Goal: Task Accomplishment & Management: Manage account settings

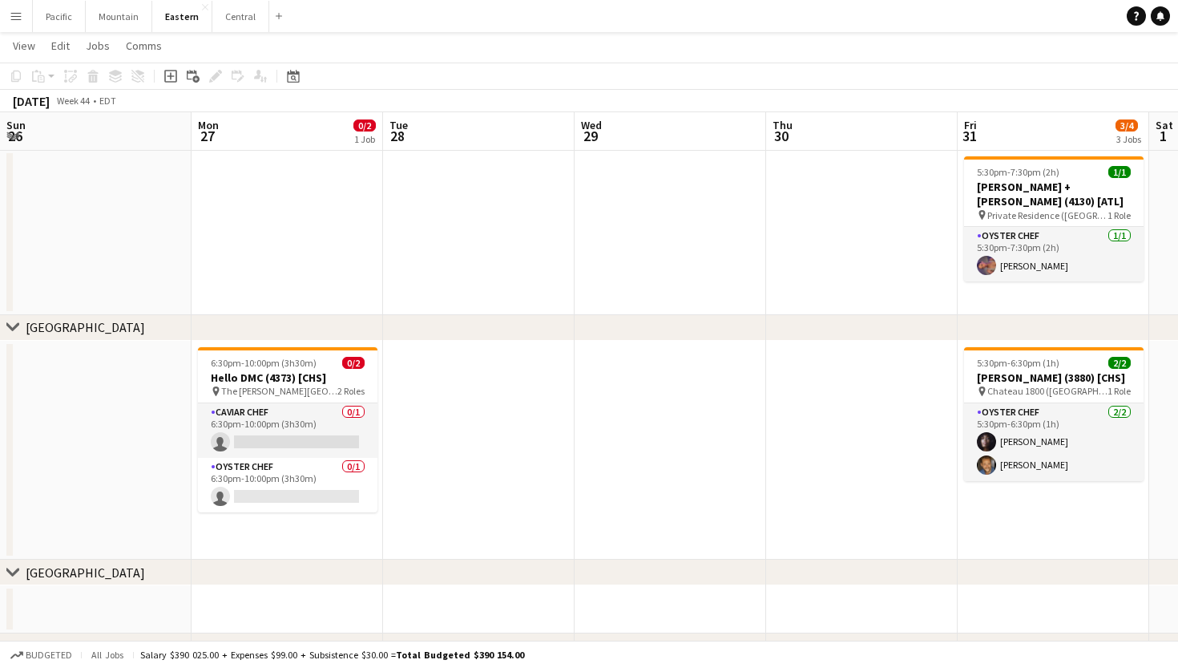
scroll to position [0, 781]
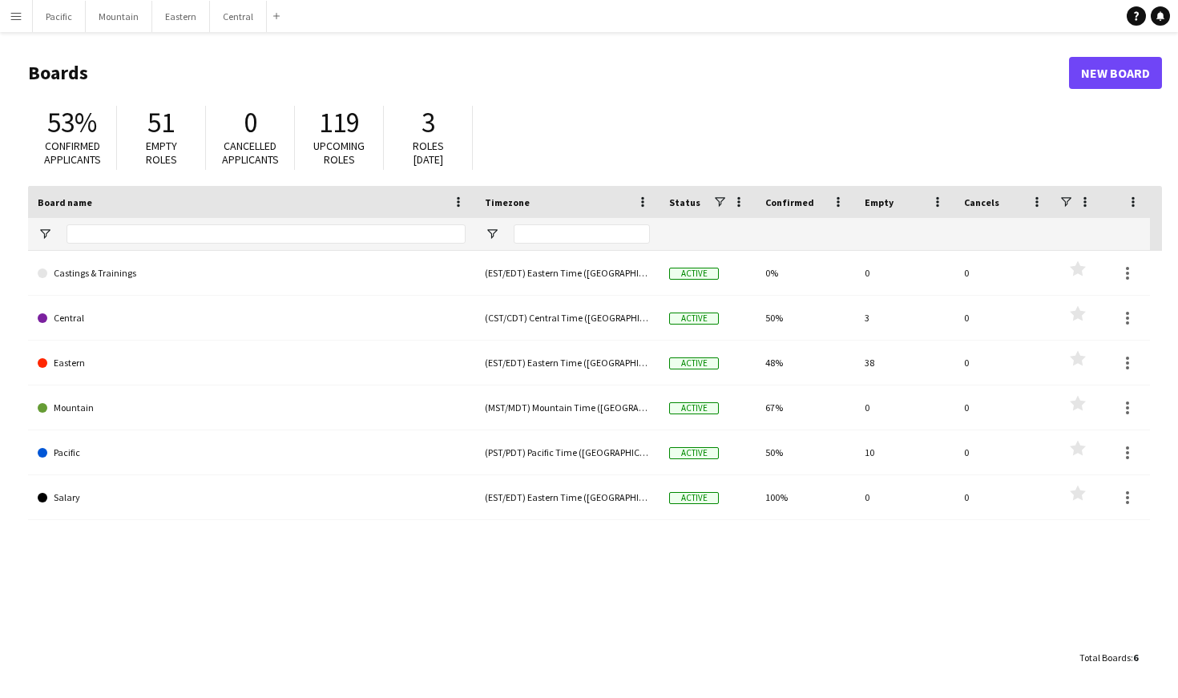
click at [2, 18] on button "Menu" at bounding box center [16, 16] width 32 height 32
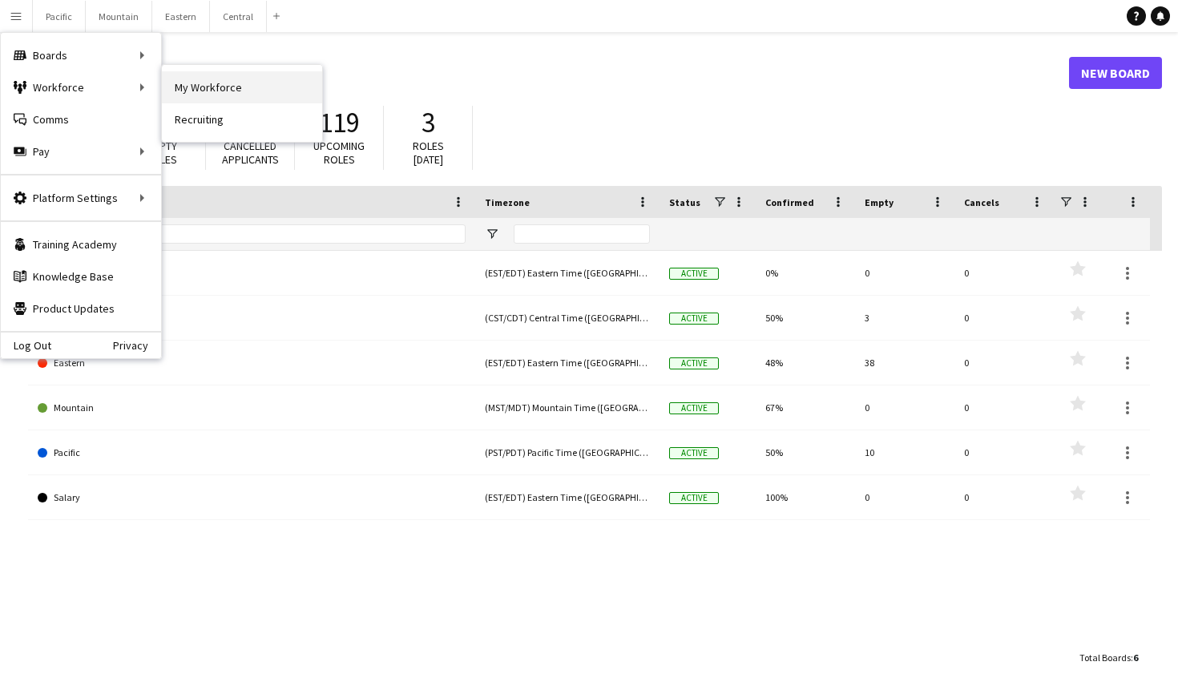
click at [197, 82] on link "My Workforce" at bounding box center [242, 87] width 160 height 32
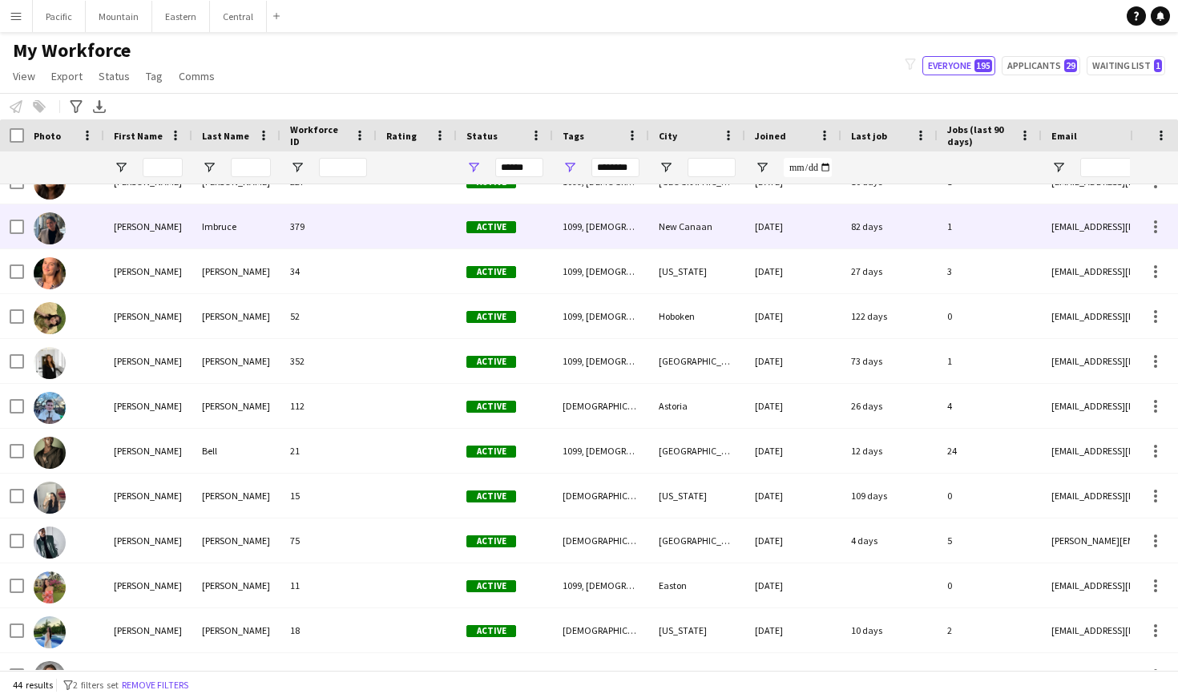
click at [185, 212] on div "Ella" at bounding box center [148, 226] width 88 height 44
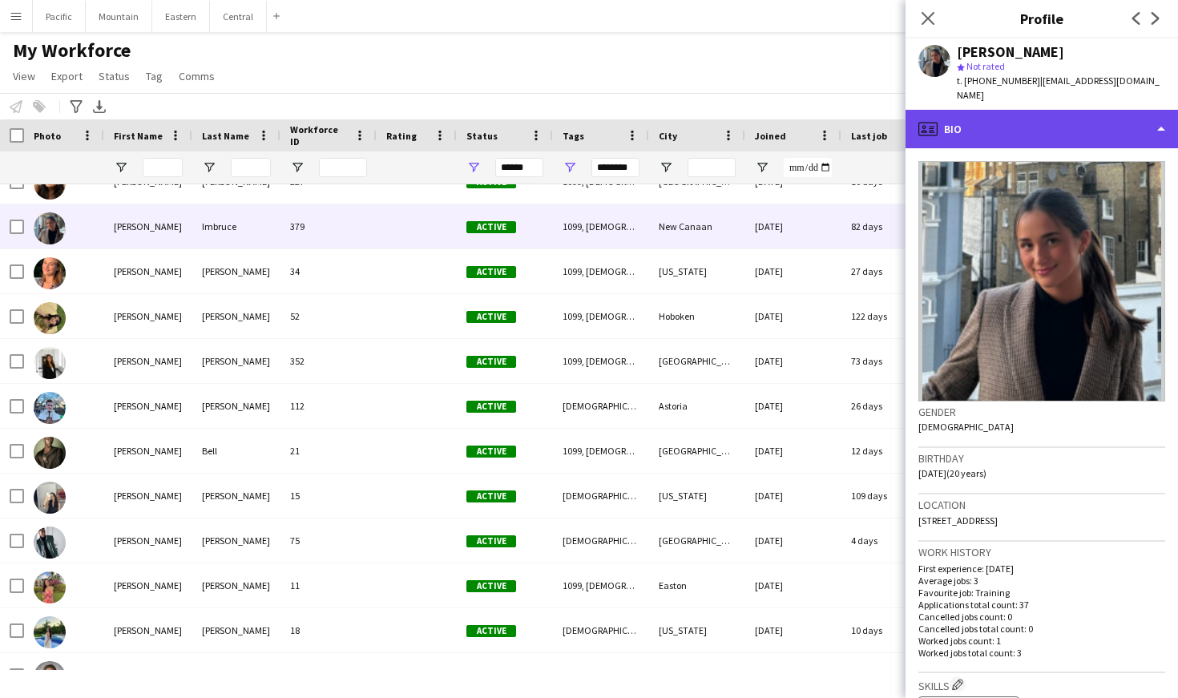
click at [1026, 110] on div "profile Bio" at bounding box center [1042, 129] width 272 height 38
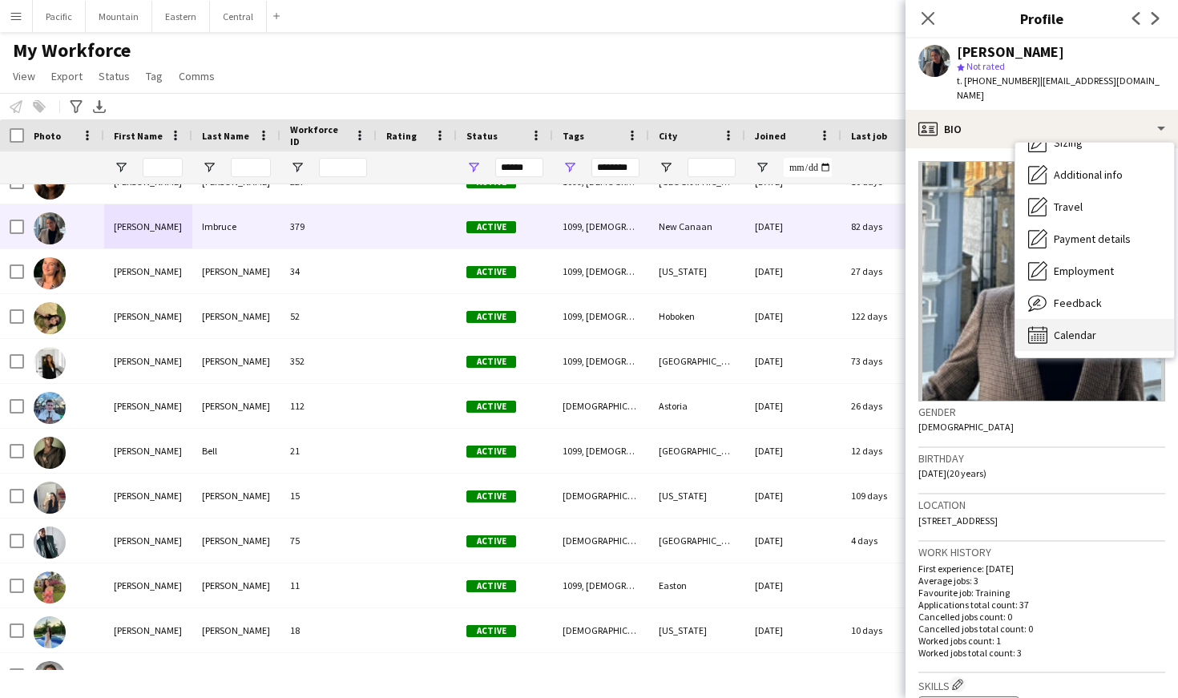
click at [1084, 328] on span "Calendar" at bounding box center [1075, 335] width 42 height 14
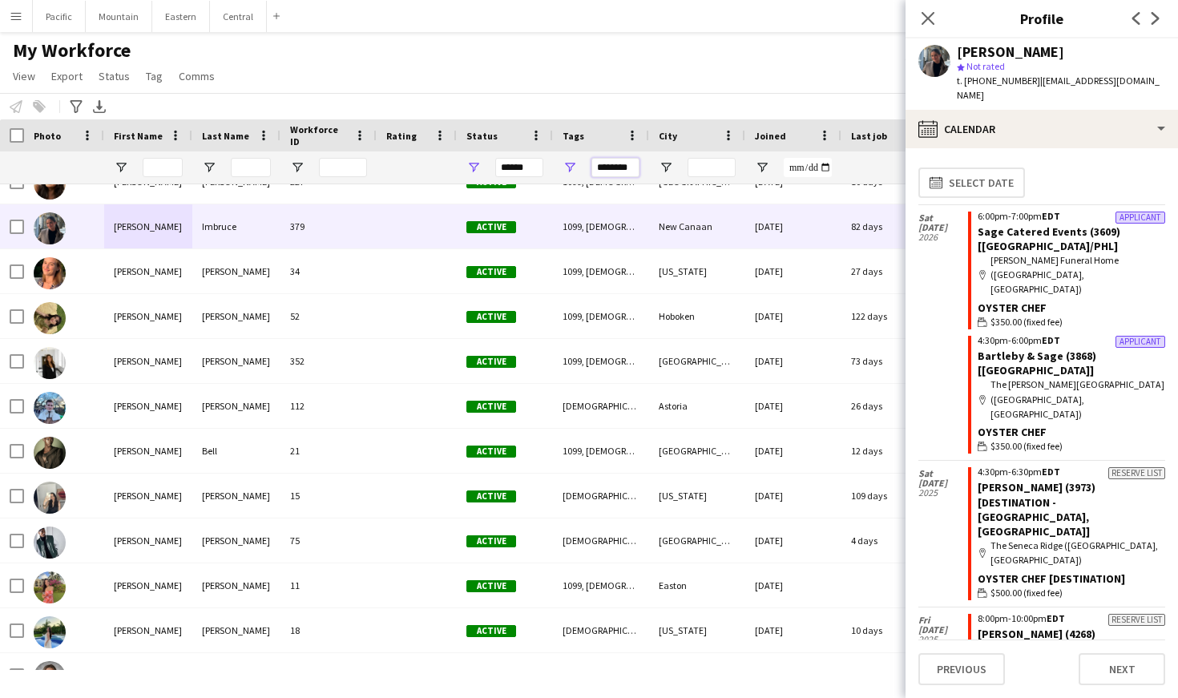
click at [624, 163] on input "********" at bounding box center [615, 167] width 48 height 19
click at [620, 175] on input "********" at bounding box center [615, 167] width 48 height 19
click at [606, 168] on input "********" at bounding box center [615, 167] width 48 height 19
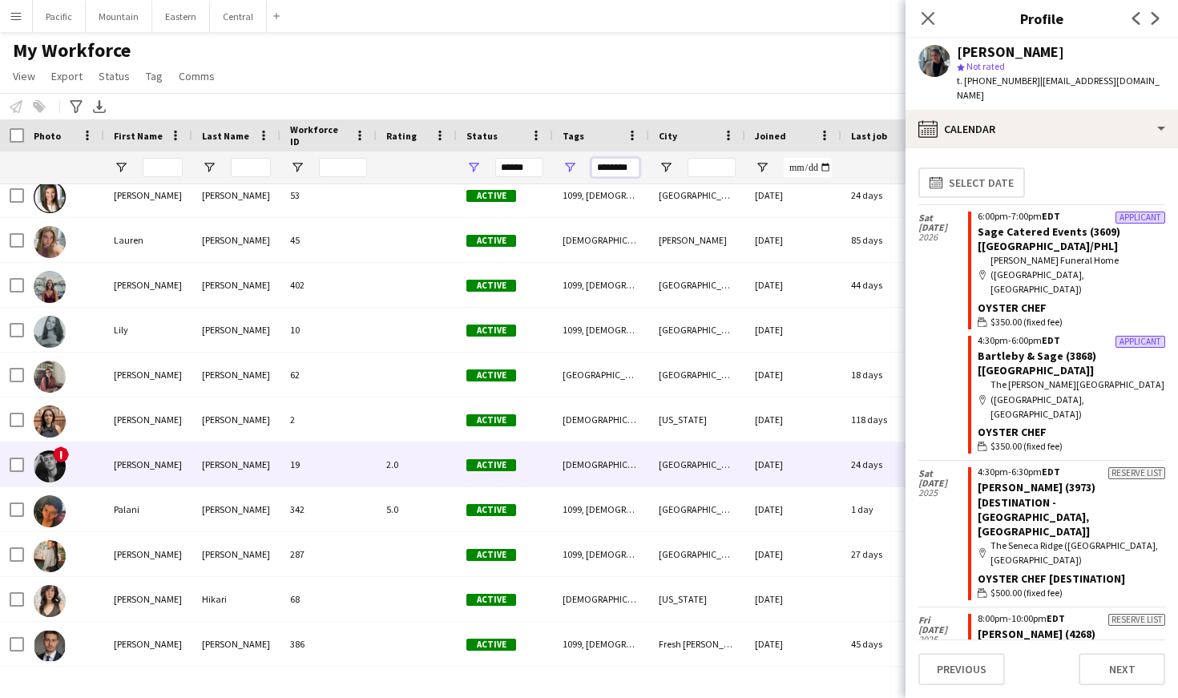
scroll to position [1137, 0]
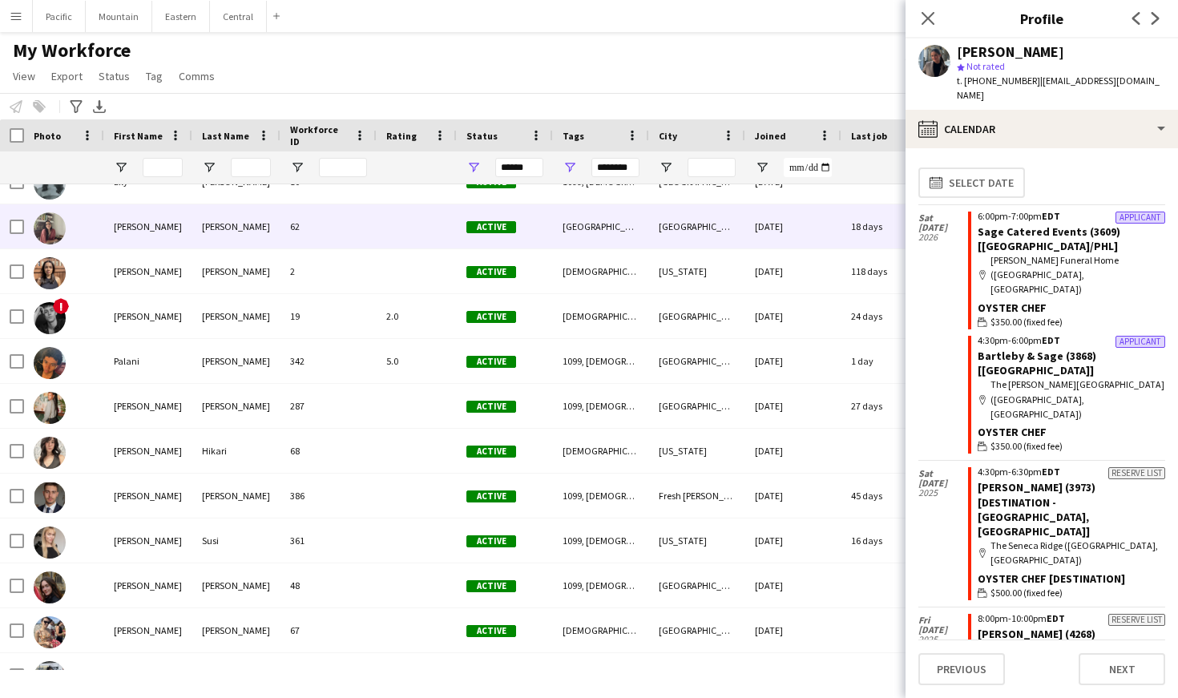
click at [195, 239] on div "Miceli" at bounding box center [236, 226] width 88 height 44
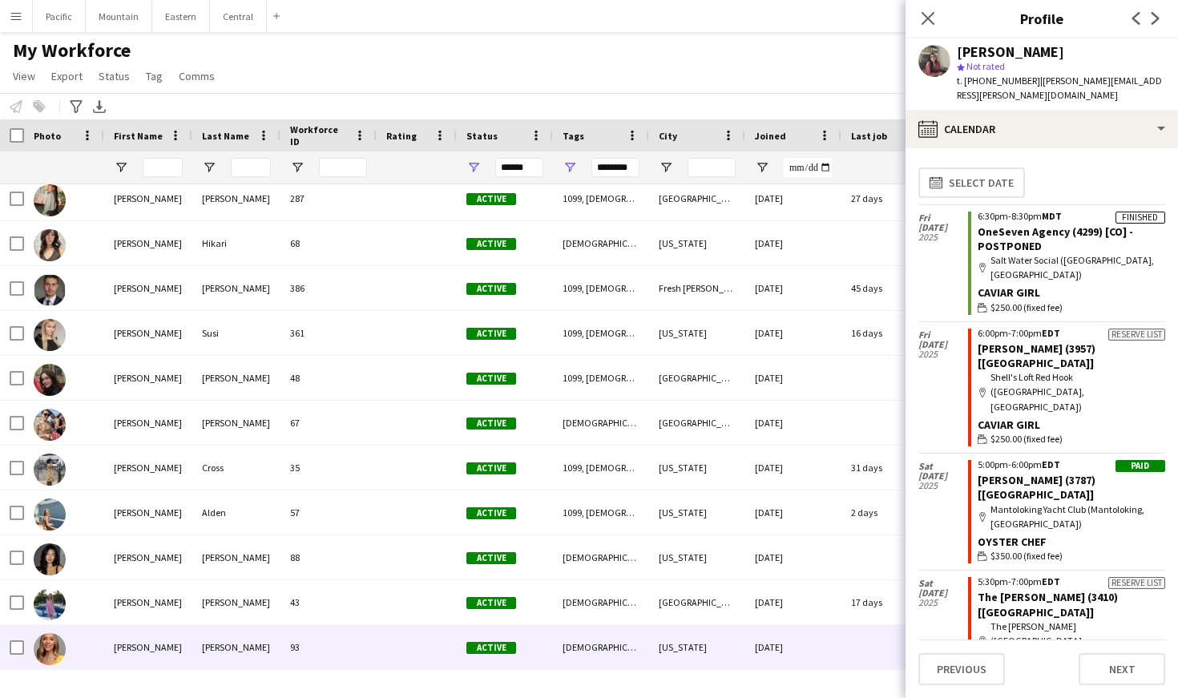
click at [220, 644] on div "Lundahl" at bounding box center [236, 647] width 88 height 44
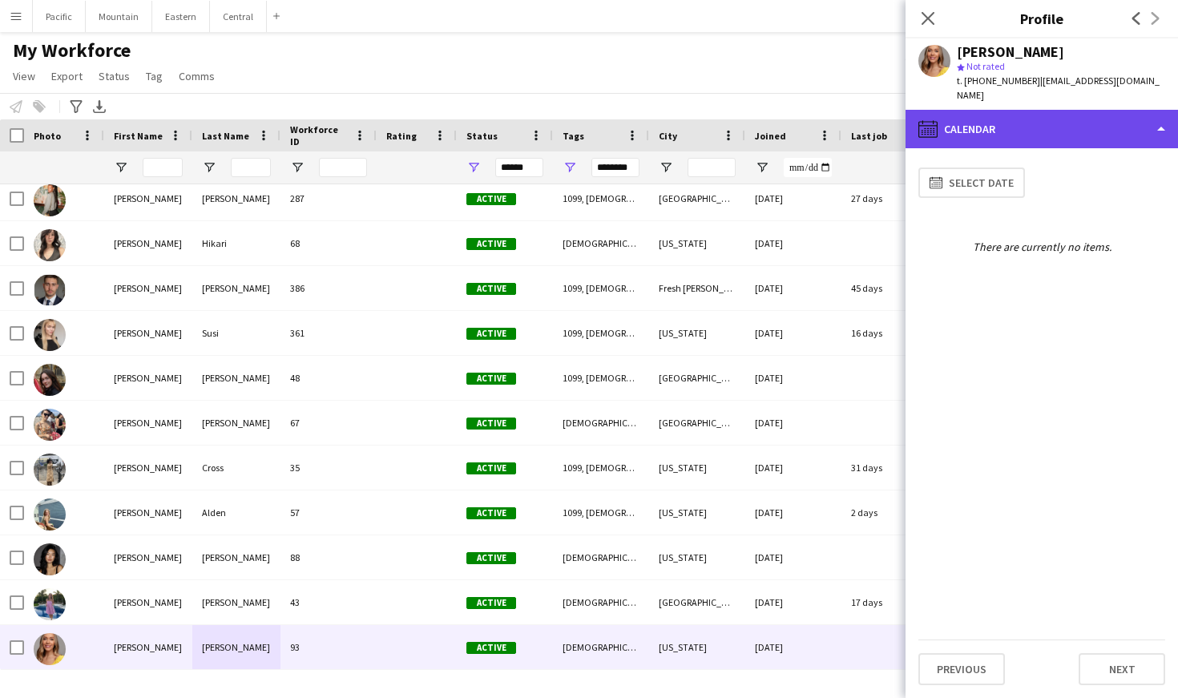
click at [1068, 110] on div "calendar-full Calendar" at bounding box center [1042, 129] width 272 height 38
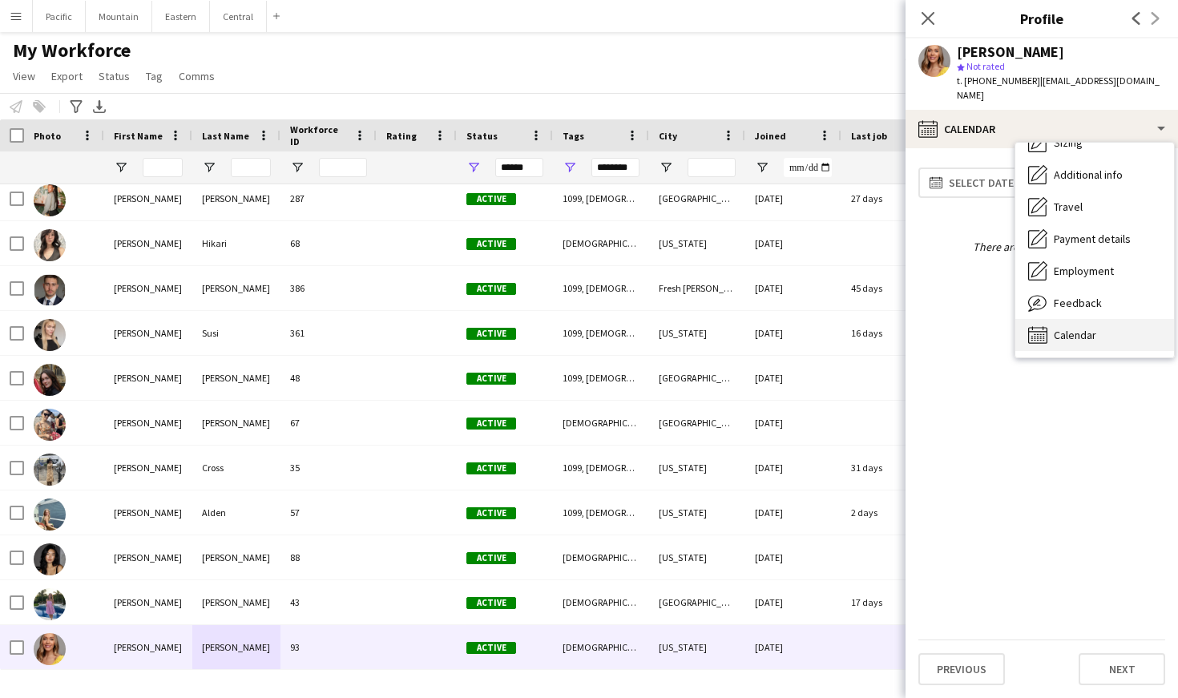
click at [1084, 328] on span "Calendar" at bounding box center [1075, 335] width 42 height 14
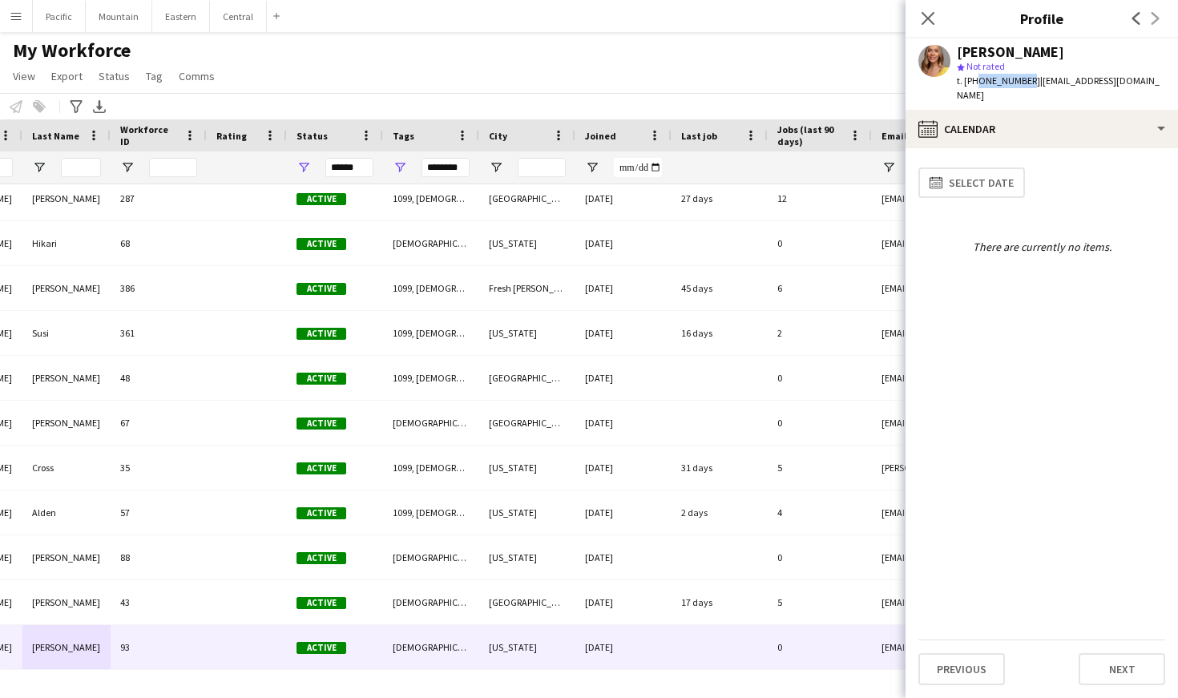
drag, startPoint x: 975, startPoint y: 84, endPoint x: 1021, endPoint y: 81, distance: 46.6
click at [1021, 81] on span "t. +19177693002" at bounding box center [998, 81] width 83 height 12
copy span "9177693002"
click at [930, 23] on icon "Close pop-in" at bounding box center [927, 17] width 15 height 15
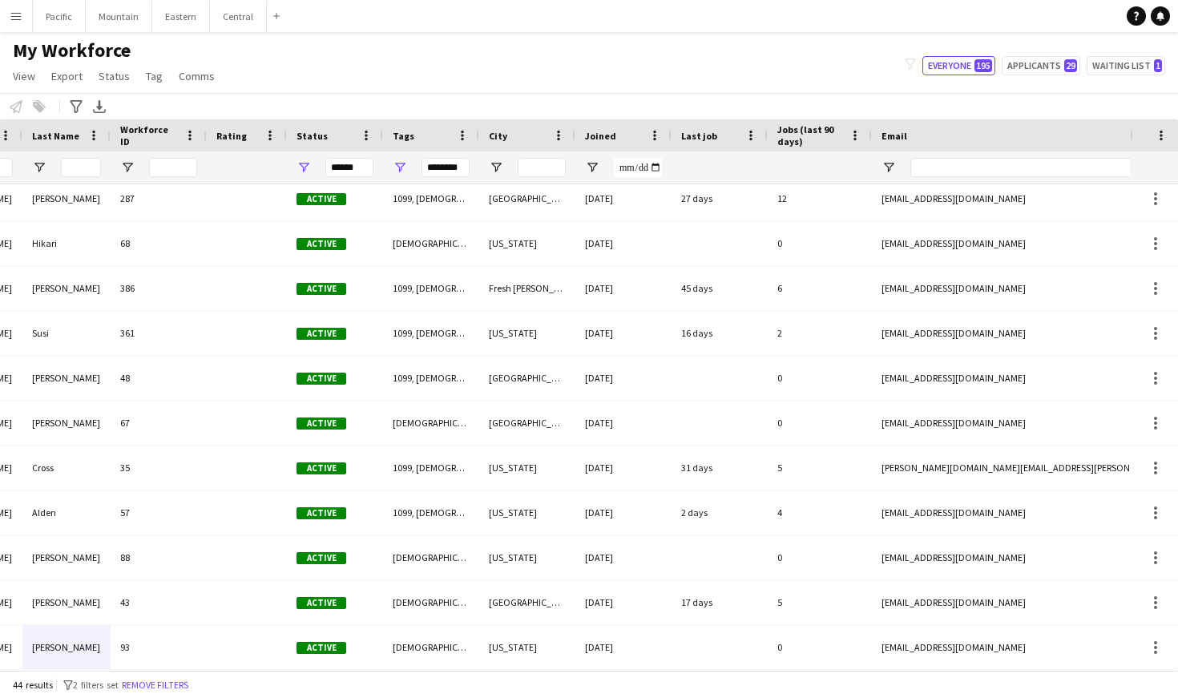
click at [18, 16] on app-icon "Menu" at bounding box center [16, 16] width 13 height 13
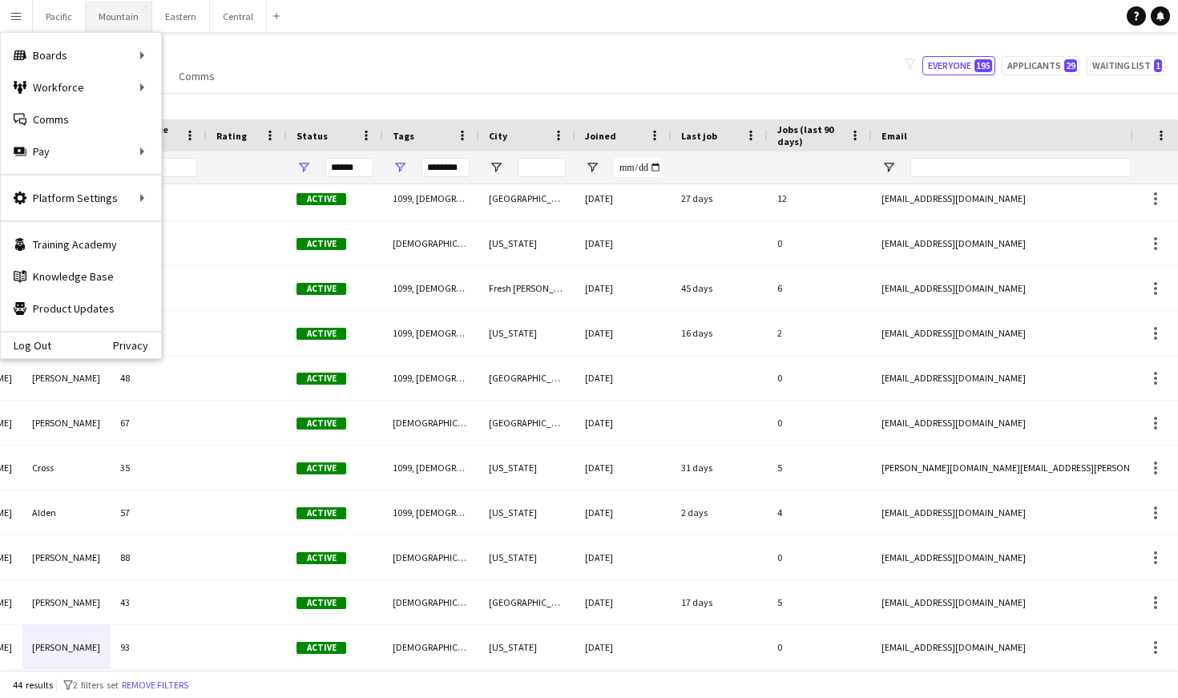
click at [128, 22] on button "Mountain Close" at bounding box center [119, 16] width 67 height 31
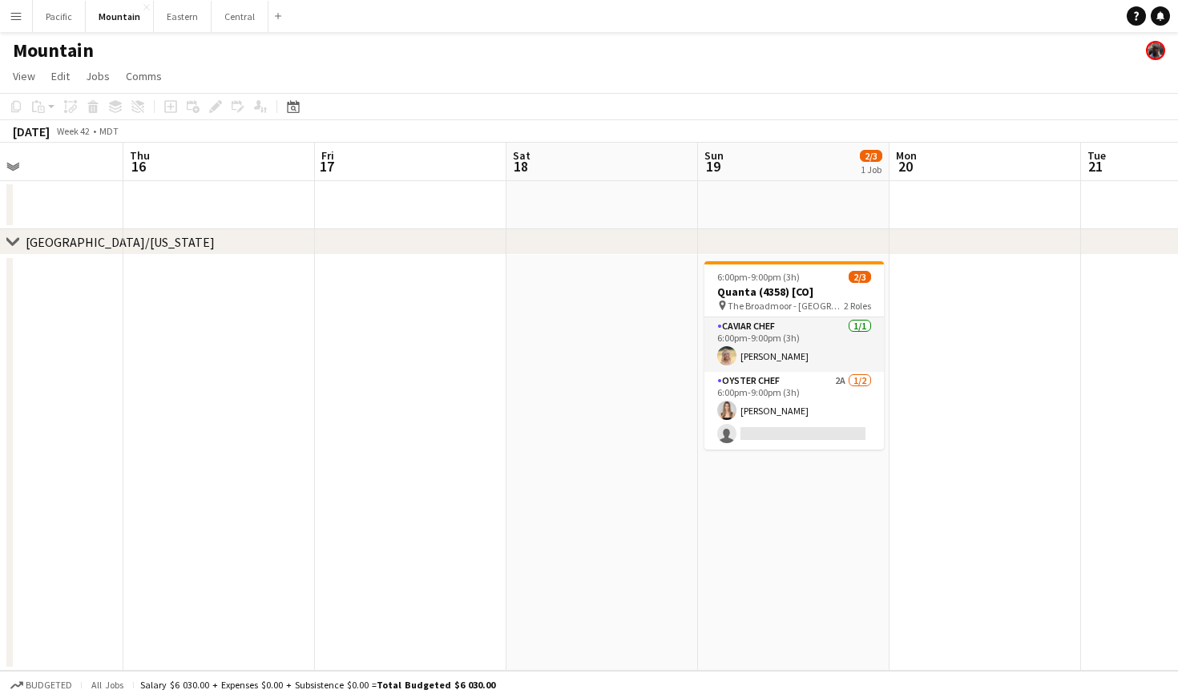
scroll to position [0, 646]
click at [14, 14] on app-icon "Menu" at bounding box center [16, 16] width 13 height 13
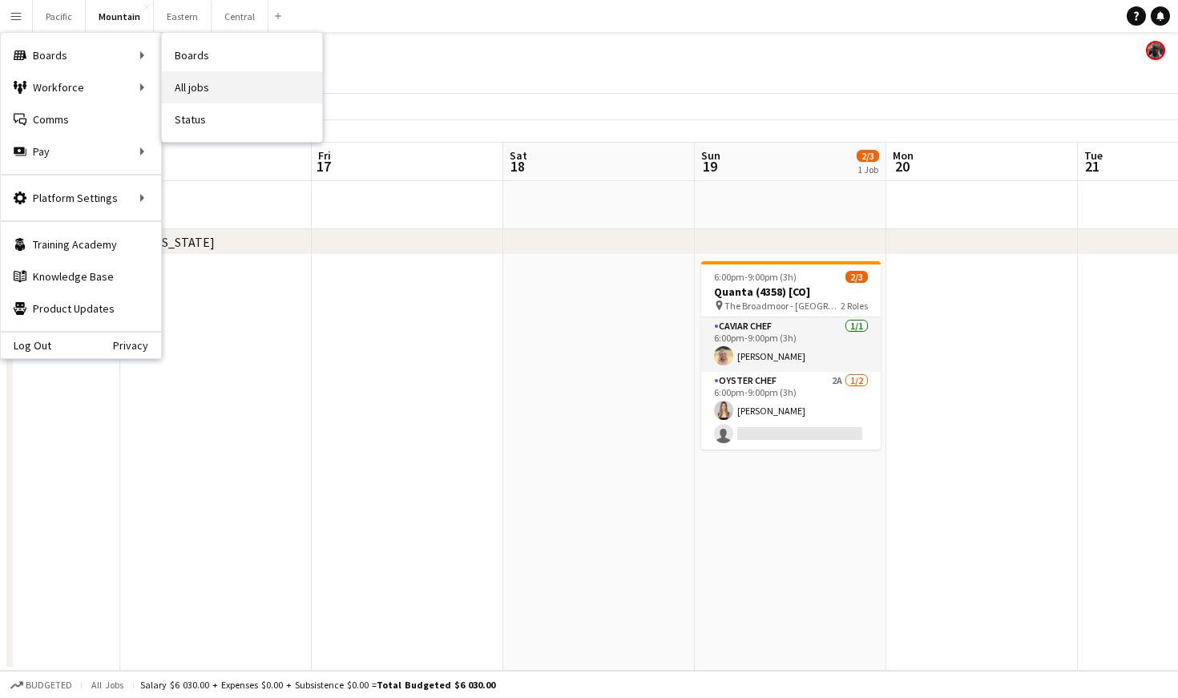
click at [216, 81] on link "All jobs" at bounding box center [242, 87] width 160 height 32
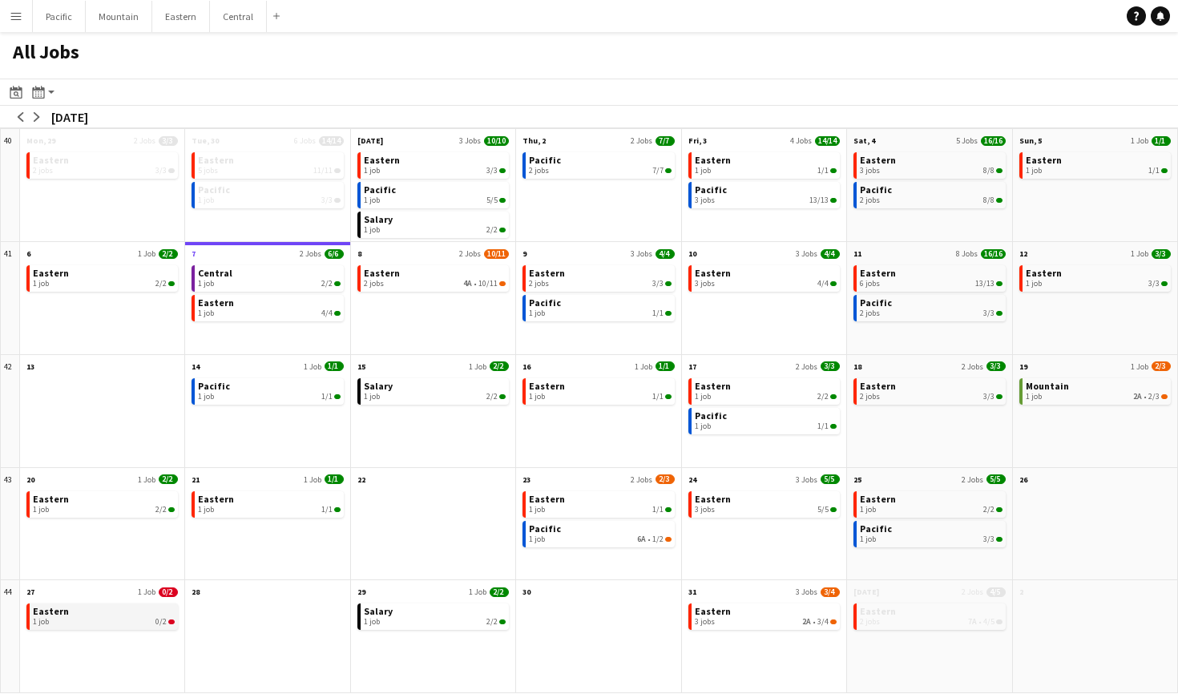
click at [151, 628] on app-month-view-brief-board "Eastern 1 job 0/2" at bounding box center [101, 616] width 151 height 26
click at [161, 611] on link "Eastern 1 job 0/2" at bounding box center [104, 614] width 142 height 23
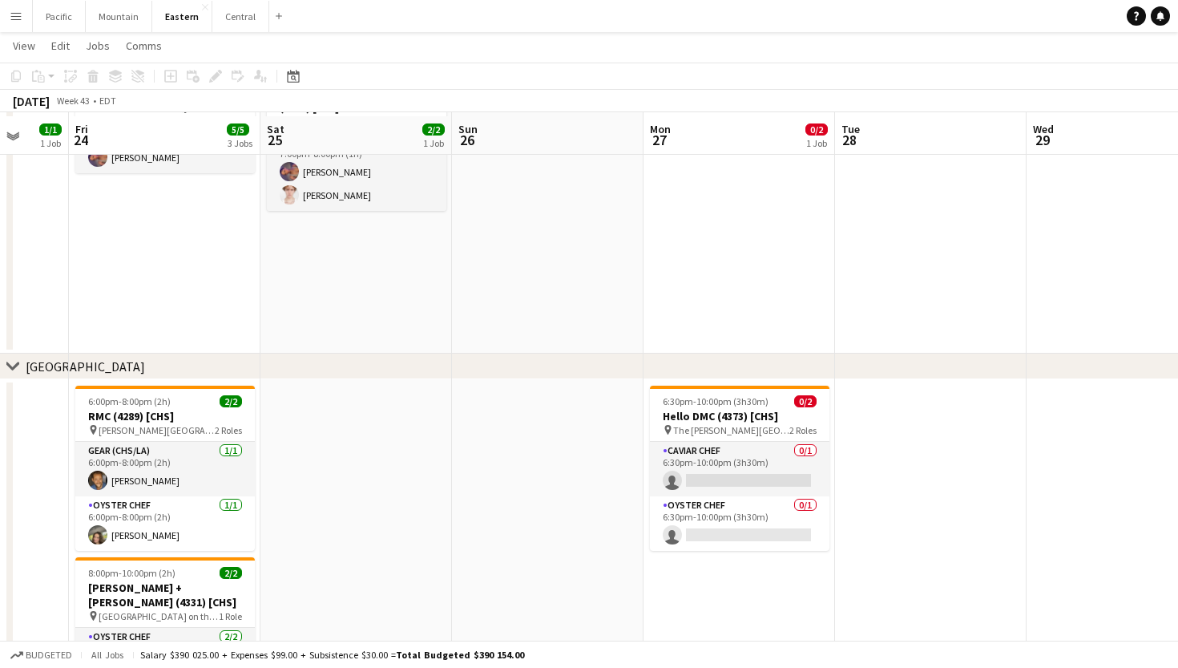
scroll to position [201, 0]
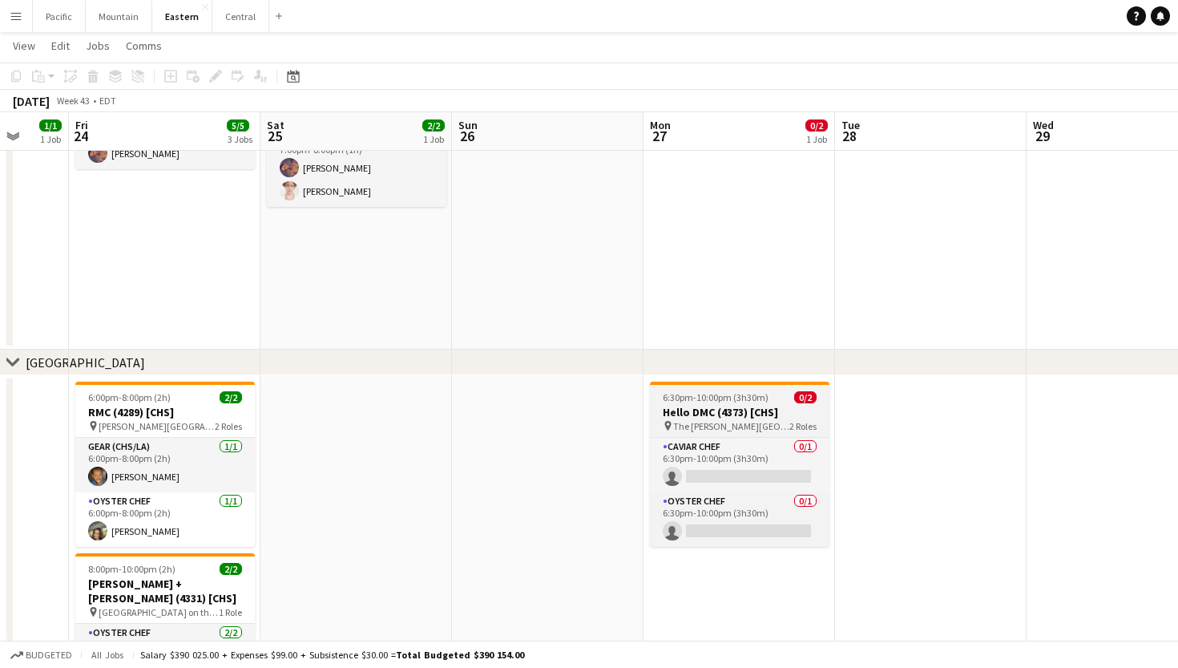
click at [769, 407] on h3 "Hello DMC (4373) [CHS]" at bounding box center [740, 412] width 180 height 14
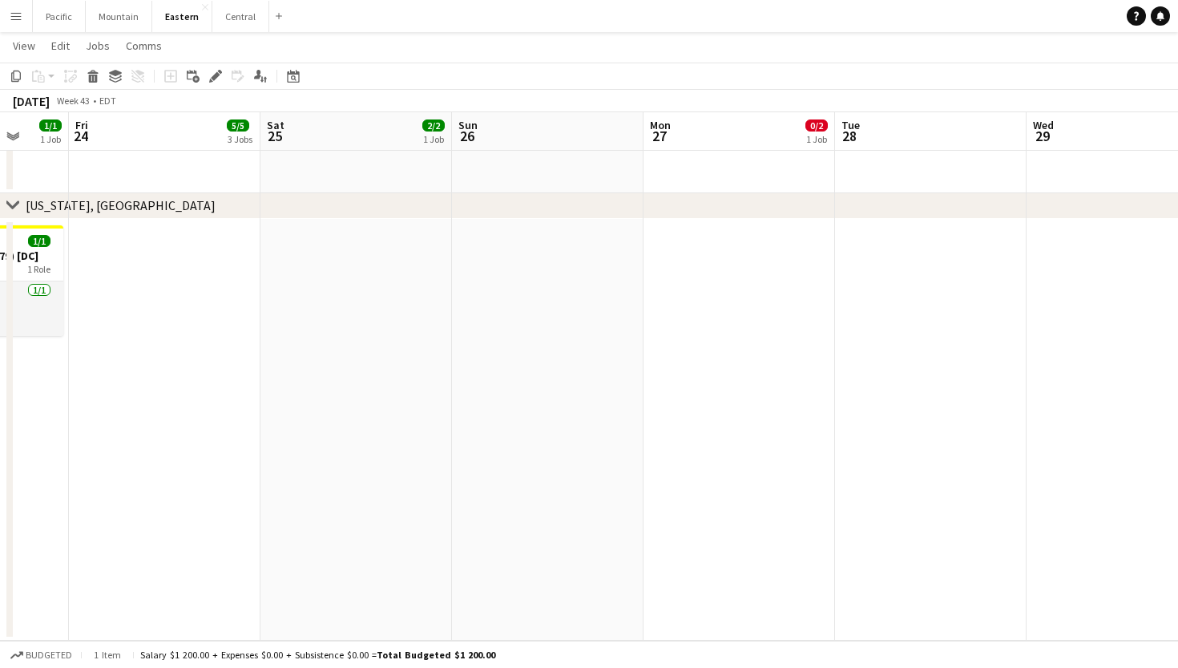
scroll to position [1724, 0]
click at [123, 29] on button "Mountain Close" at bounding box center [119, 16] width 67 height 31
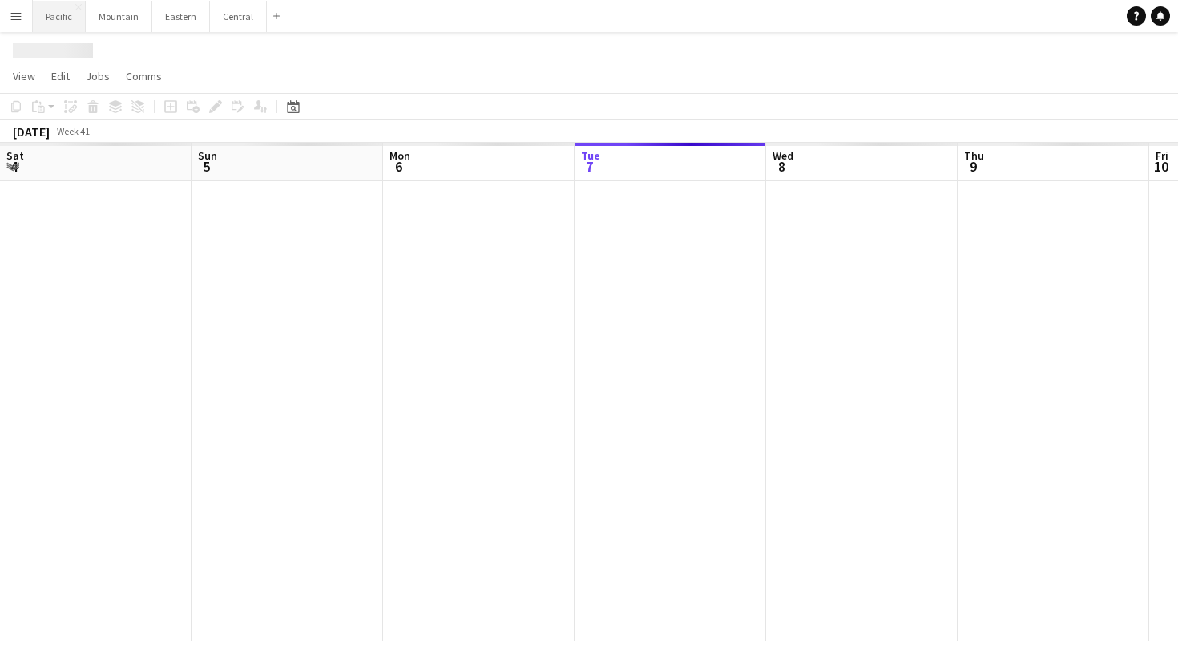
scroll to position [0, 383]
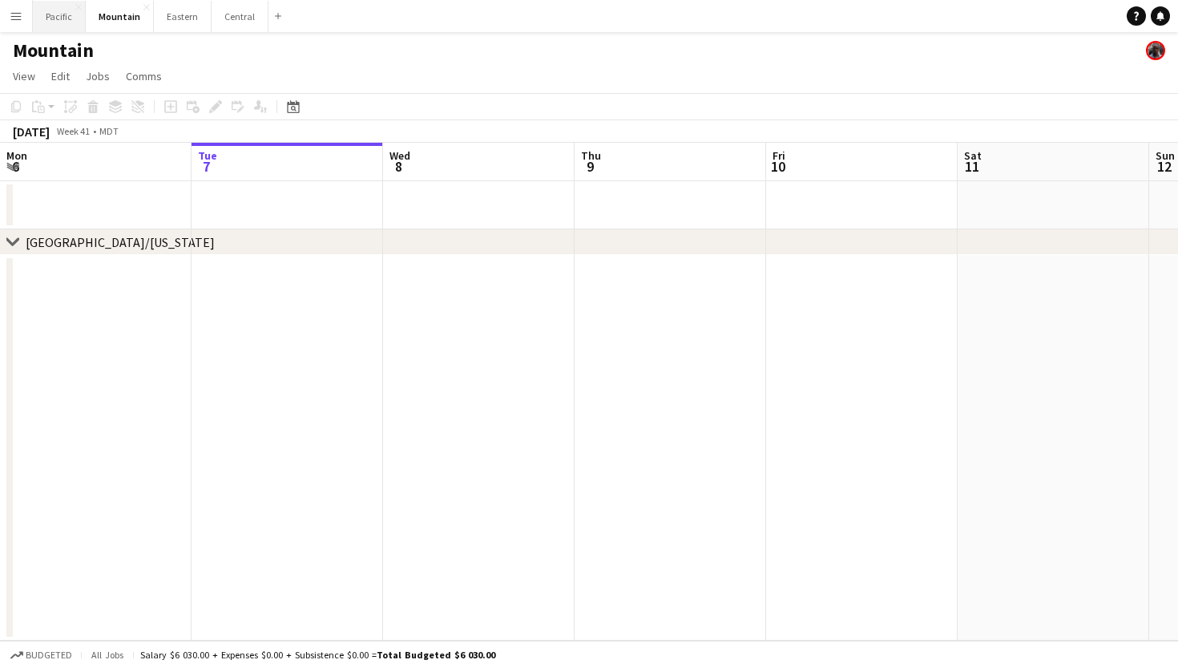
click at [54, 24] on button "Pacific Close" at bounding box center [59, 16] width 53 height 31
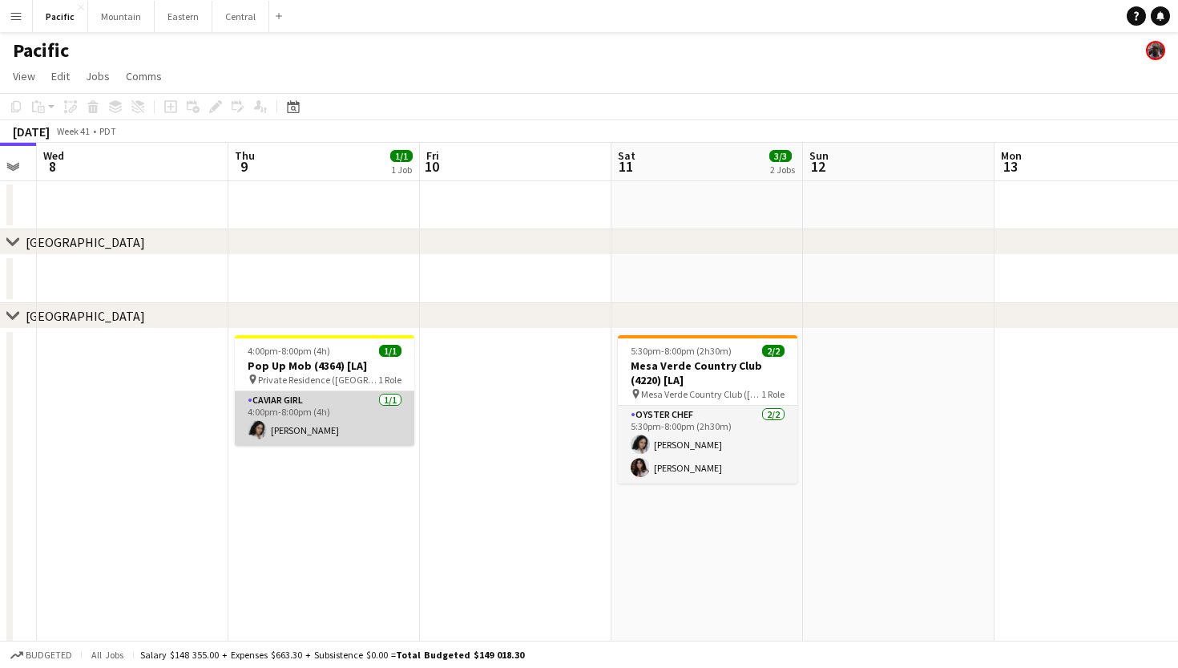
scroll to position [0, 470]
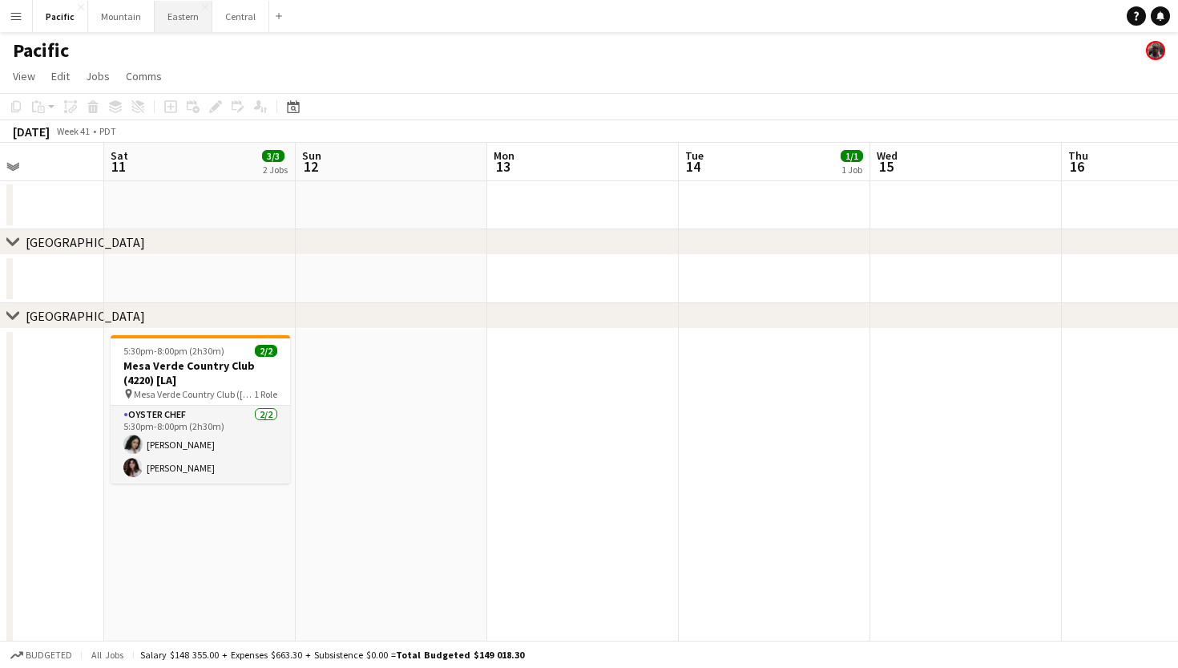
click at [173, 18] on button "Eastern Close" at bounding box center [184, 16] width 58 height 31
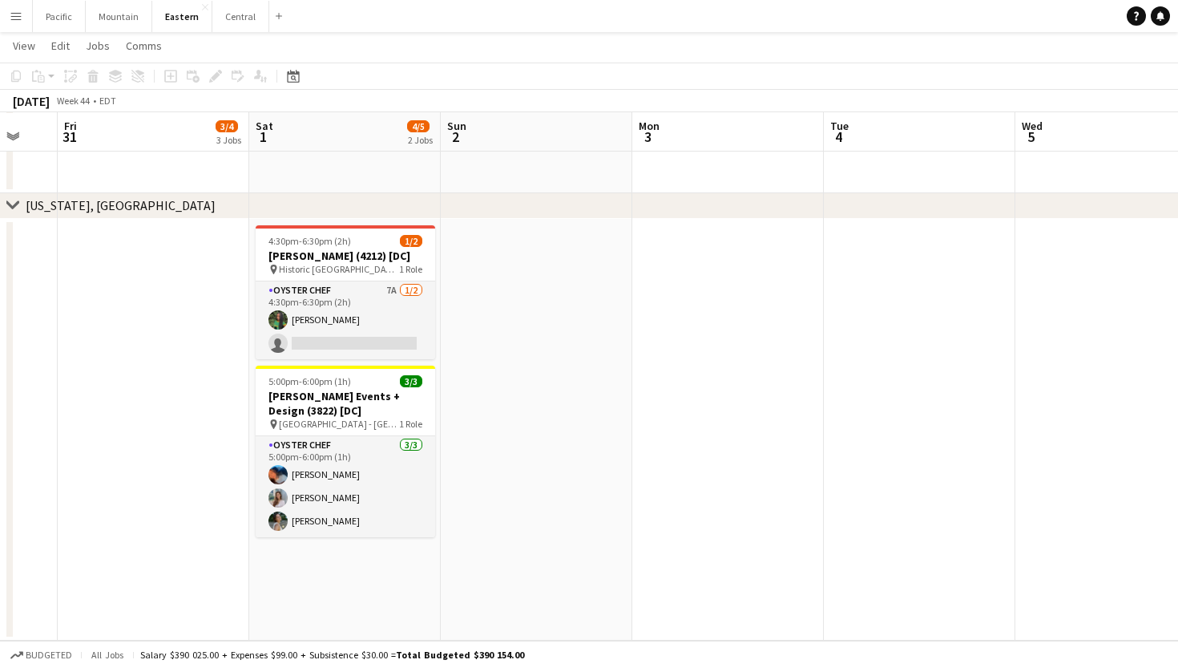
scroll to position [1724, 0]
click at [361, 273] on span "Historic London Town & Gardens (Edgewater, MD)" at bounding box center [339, 269] width 120 height 12
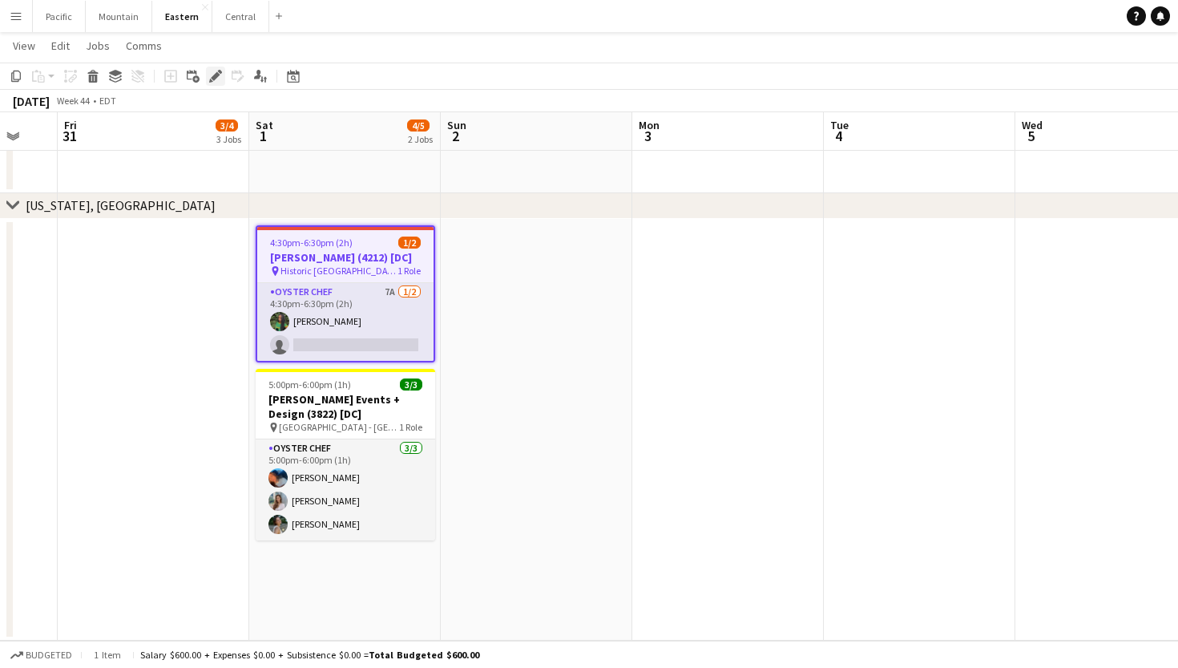
click at [210, 74] on icon "Edit" at bounding box center [215, 76] width 13 height 13
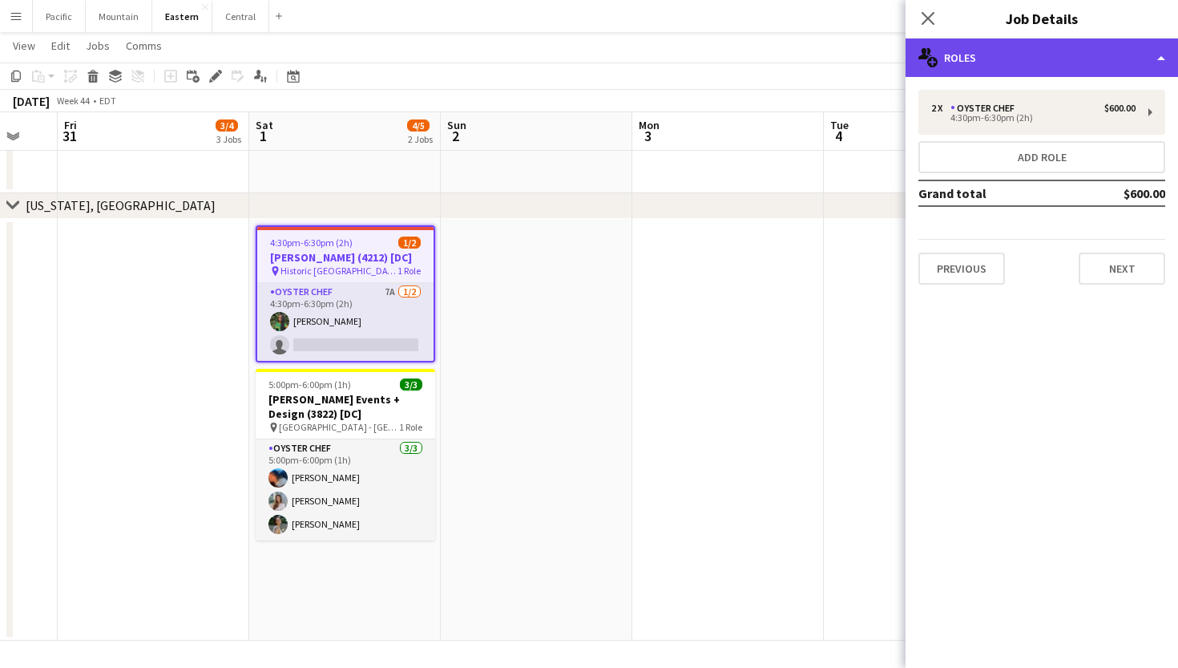
click at [1069, 46] on div "multiple-users-add Roles" at bounding box center [1042, 57] width 272 height 38
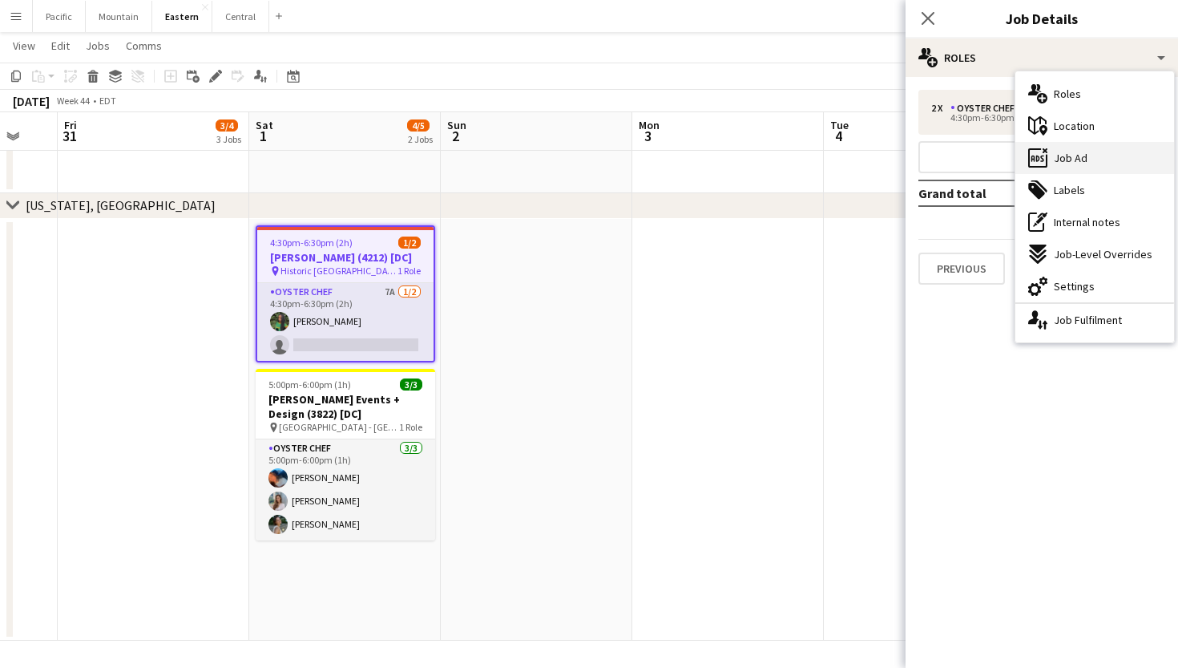
click at [1093, 159] on div "ads-window Job Ad" at bounding box center [1094, 158] width 159 height 32
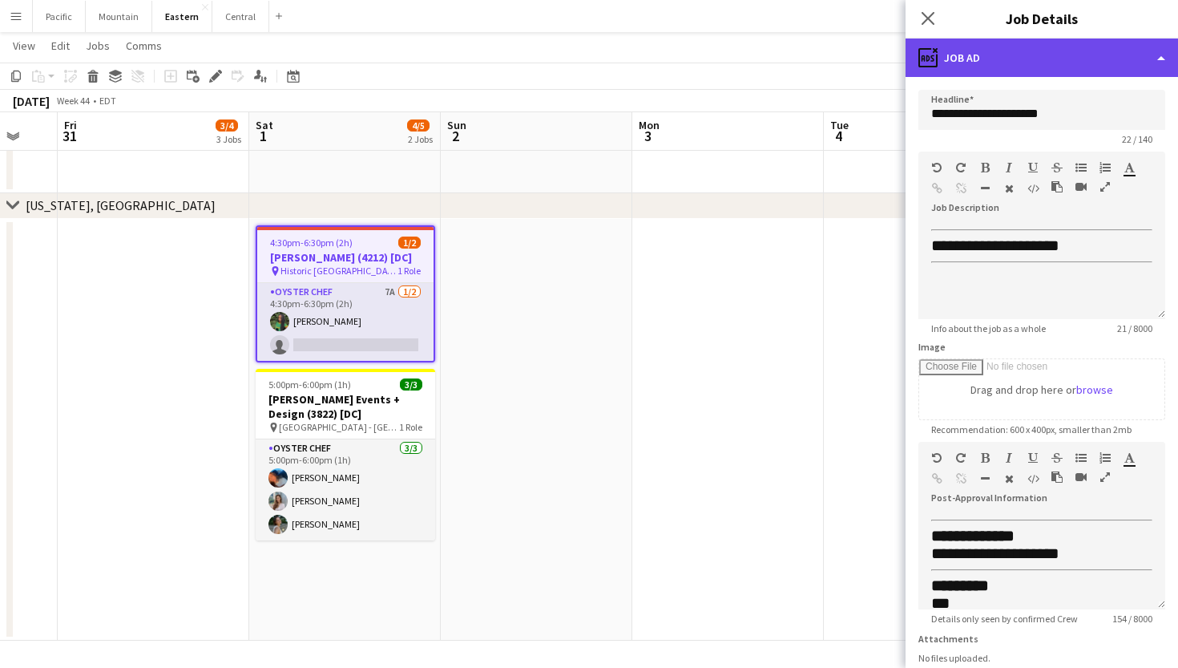
click at [1026, 57] on div "ads-window Job Ad" at bounding box center [1042, 57] width 272 height 38
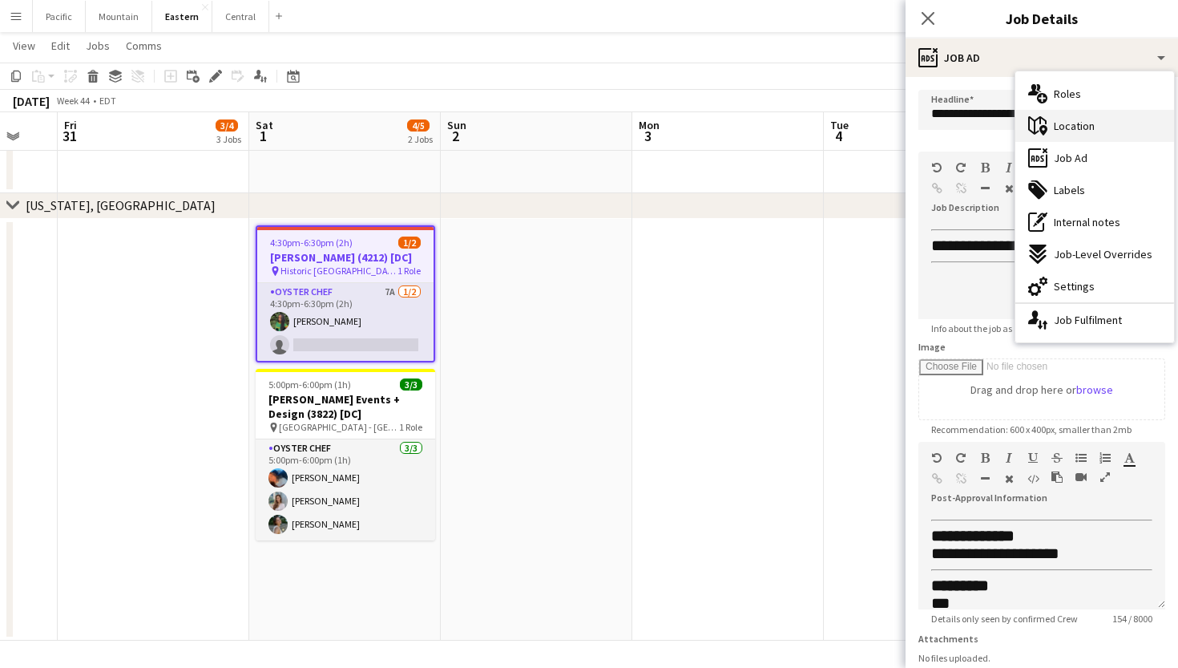
click at [1066, 119] on span "Location" at bounding box center [1074, 126] width 41 height 14
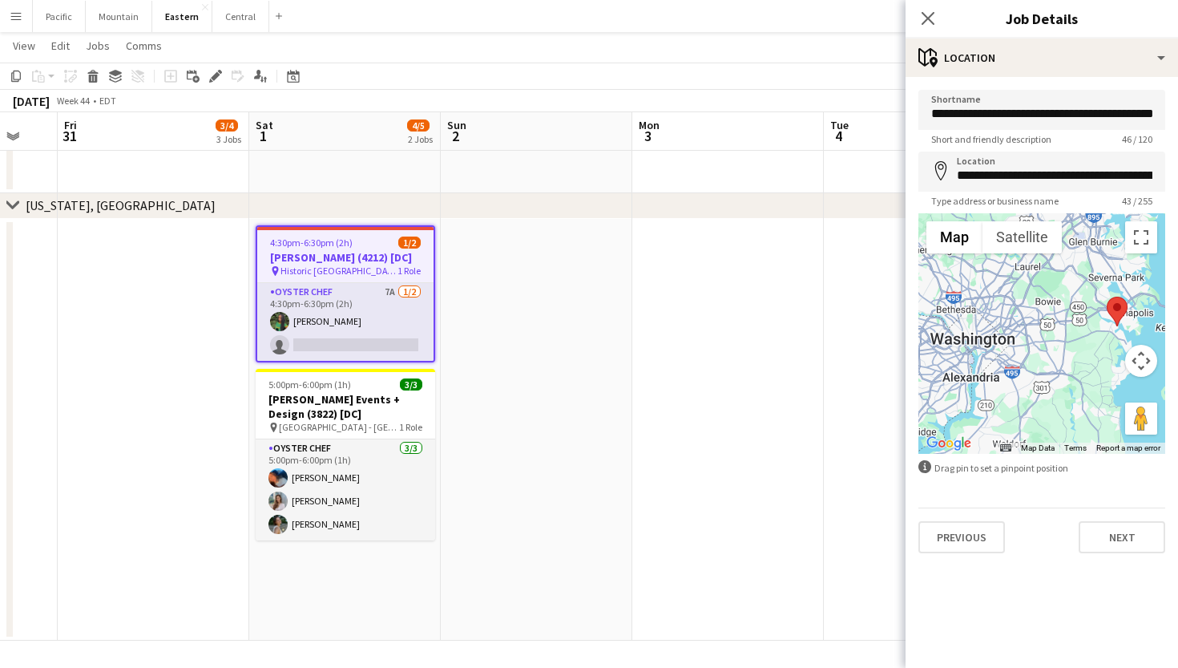
drag, startPoint x: 1085, startPoint y: 386, endPoint x: 1143, endPoint y: 360, distance: 63.5
click at [1143, 360] on div "Map Terrain Satellite Labels Map Data Map data ©2025 Google Map data ©2025 Goog…" at bounding box center [1041, 333] width 247 height 240
click at [389, 410] on h3 "Pamela Barefoot Events + Design (3822) [DC]" at bounding box center [346, 406] width 180 height 29
type input "**********"
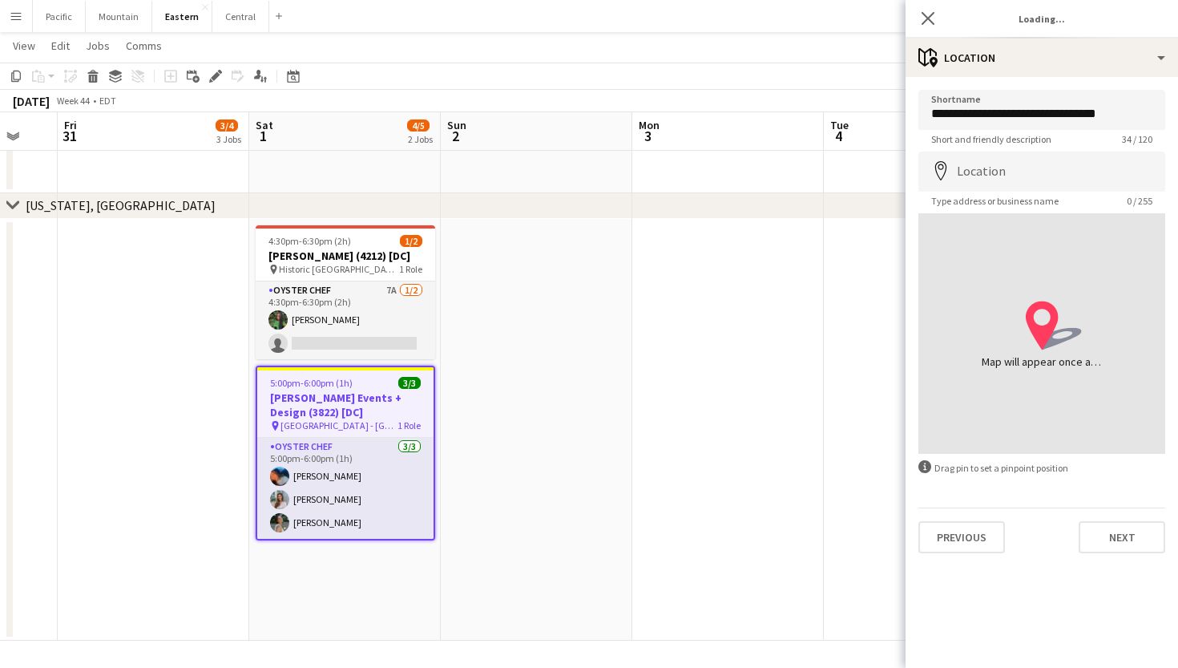
type input "**********"
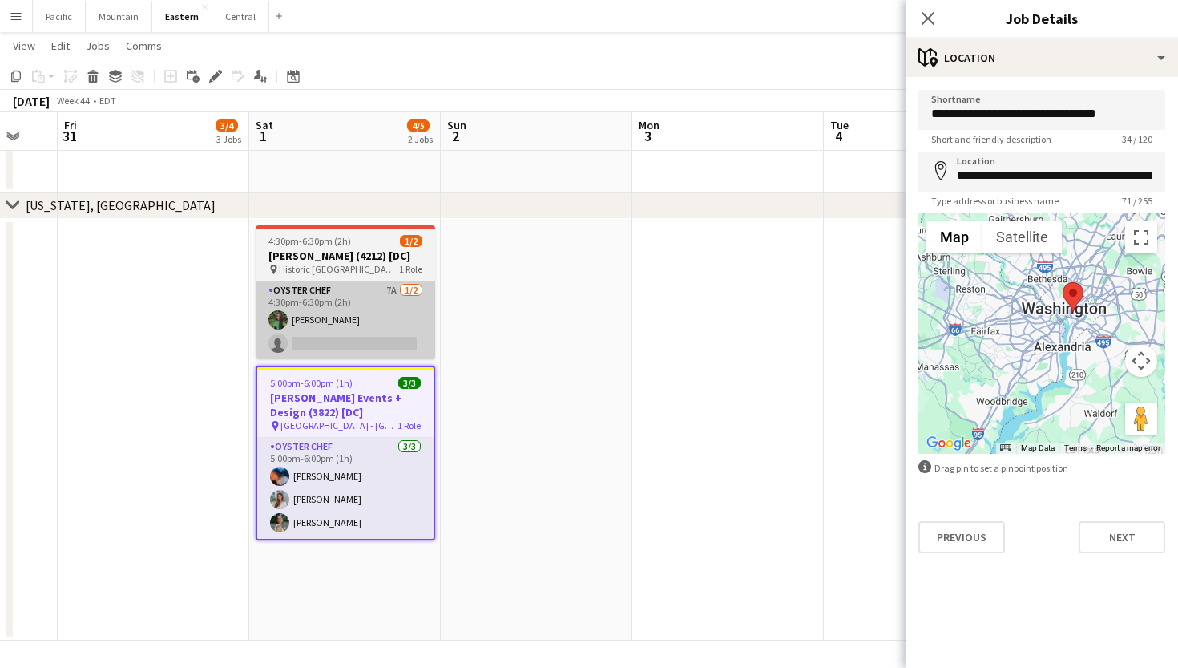
click at [387, 291] on app-card-role "Oyster Chef 7A 1/2 4:30pm-6:30pm (2h) Onyeka Osakwe single-neutral-actions" at bounding box center [346, 320] width 180 height 78
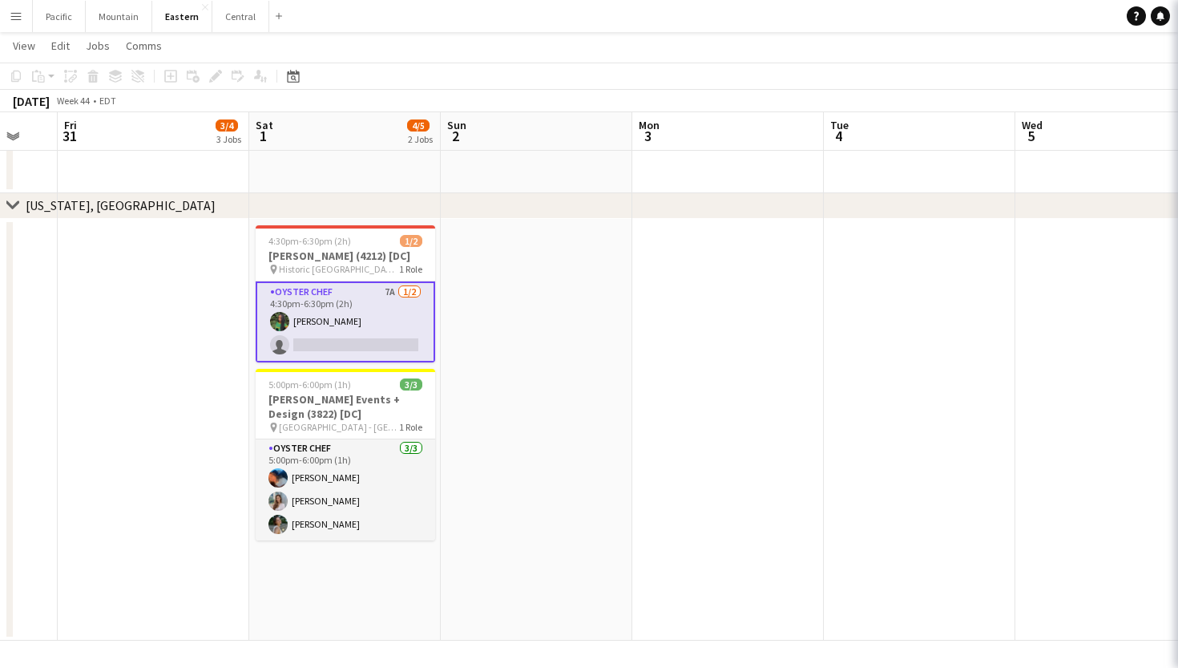
scroll to position [0, 516]
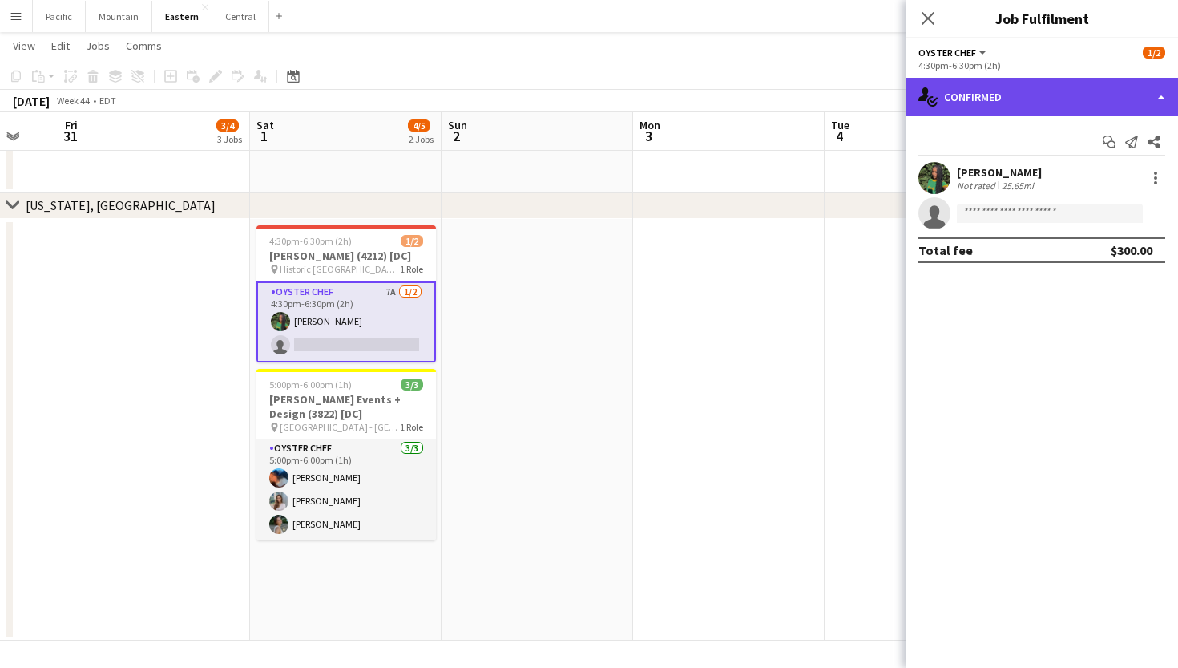
click at [1134, 111] on div "single-neutral-actions-check-2 Confirmed" at bounding box center [1042, 97] width 272 height 38
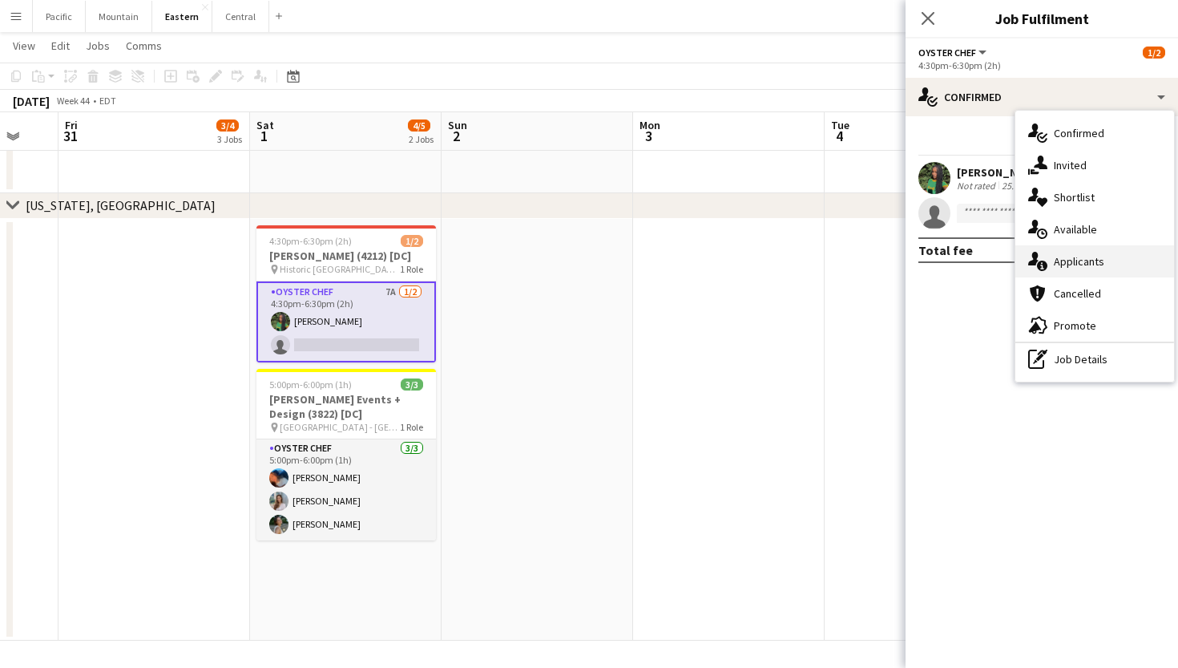
click at [1094, 256] on span "Applicants" at bounding box center [1079, 261] width 50 height 14
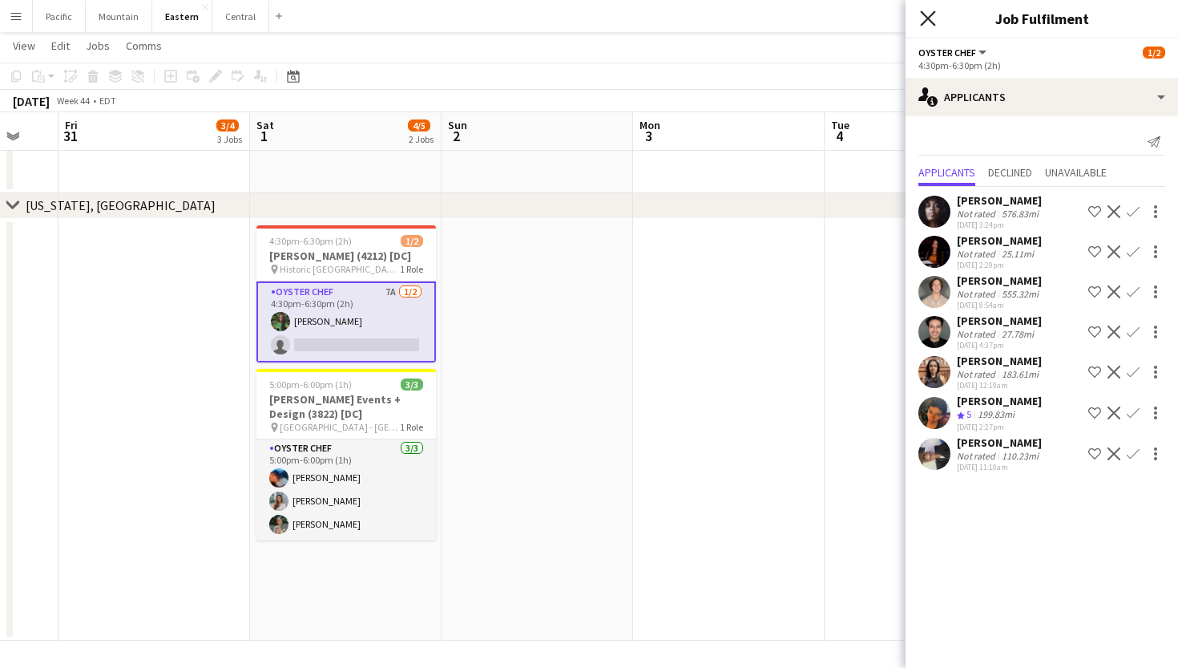
click at [931, 22] on icon at bounding box center [927, 17] width 15 height 15
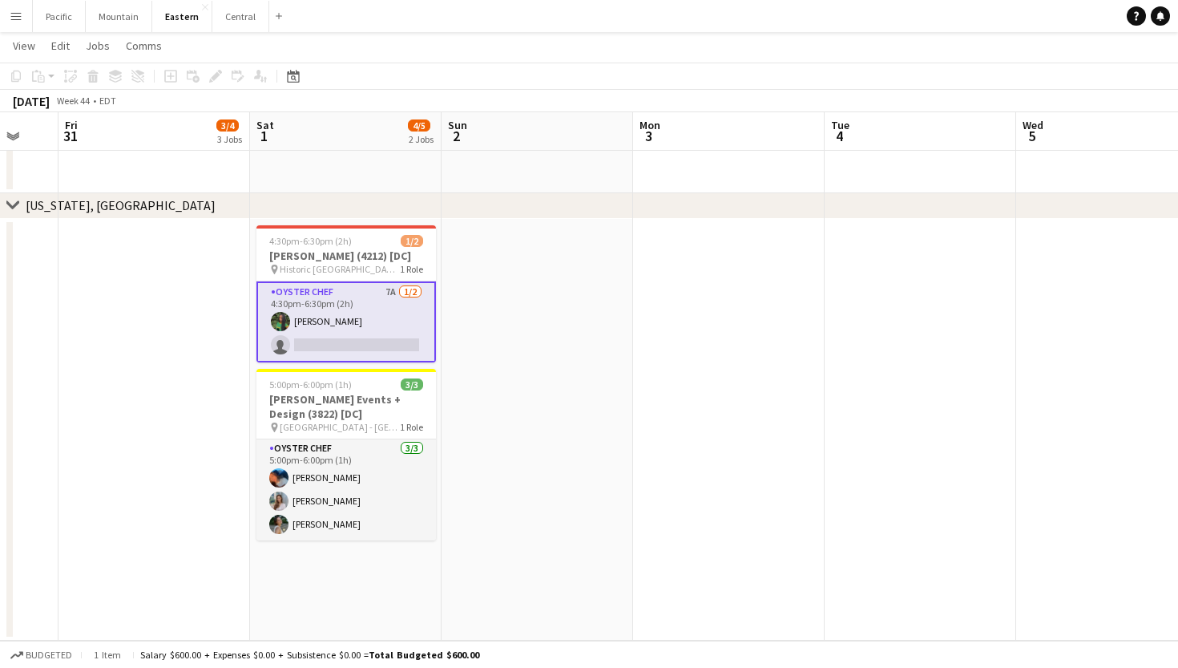
click at [380, 317] on app-card-role "Oyster Chef 7A 1/2 4:30pm-6:30pm (2h) Onyeka Osakwe single-neutral-actions" at bounding box center [346, 321] width 180 height 81
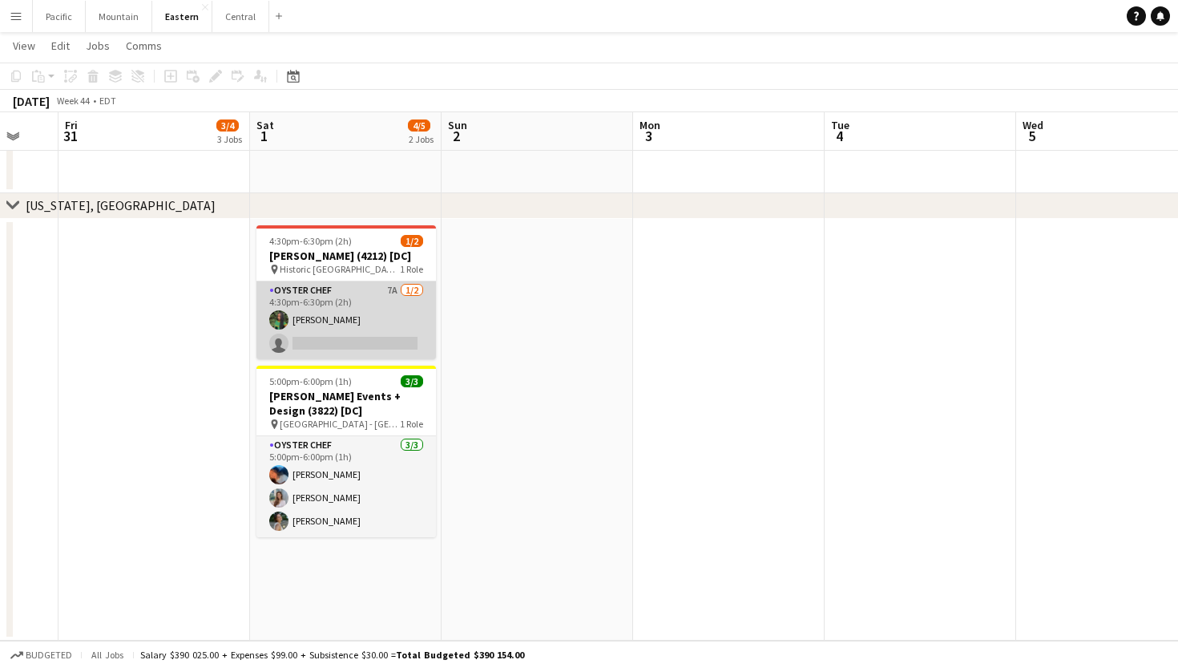
click at [380, 317] on app-card-role "Oyster Chef 7A 1/2 4:30pm-6:30pm (2h) Onyeka Osakwe single-neutral-actions" at bounding box center [346, 320] width 180 height 78
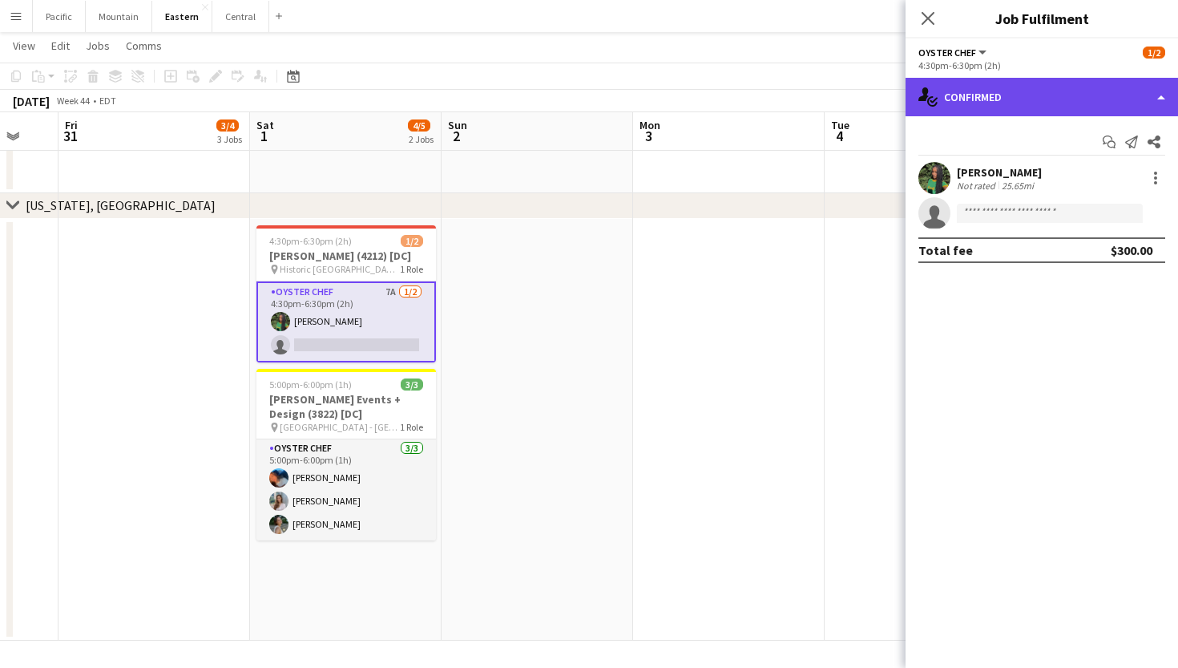
click at [1077, 107] on div "single-neutral-actions-check-2 Confirmed" at bounding box center [1042, 97] width 272 height 38
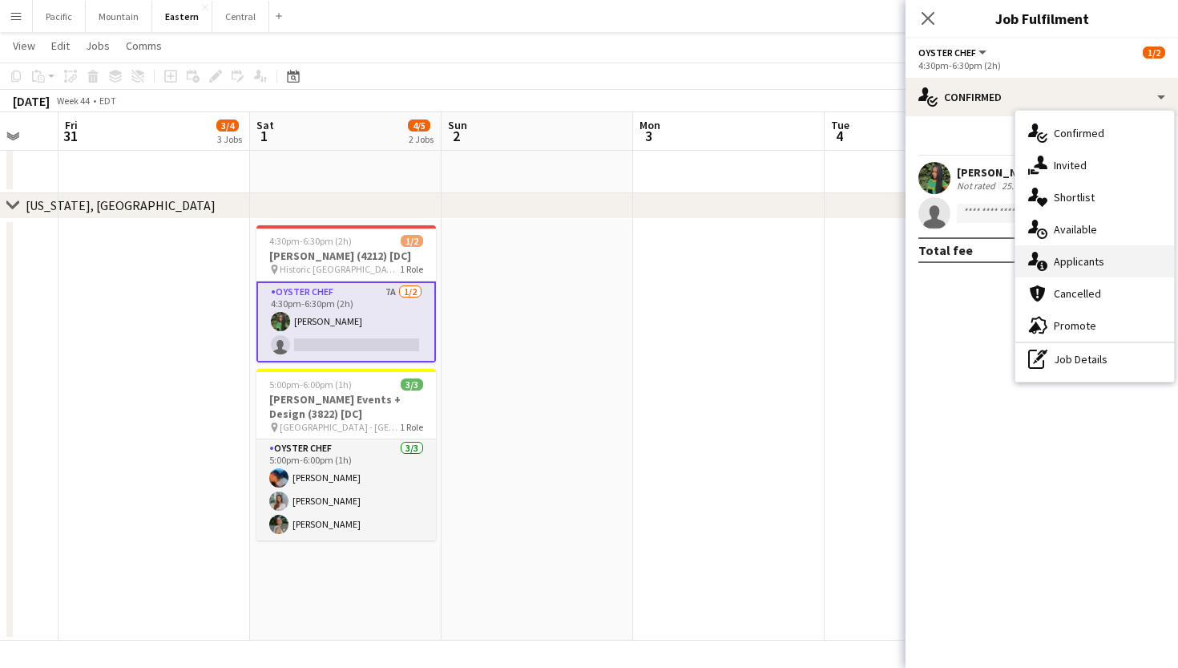
click at [1104, 265] on div "single-neutral-actions-information Applicants" at bounding box center [1094, 261] width 159 height 32
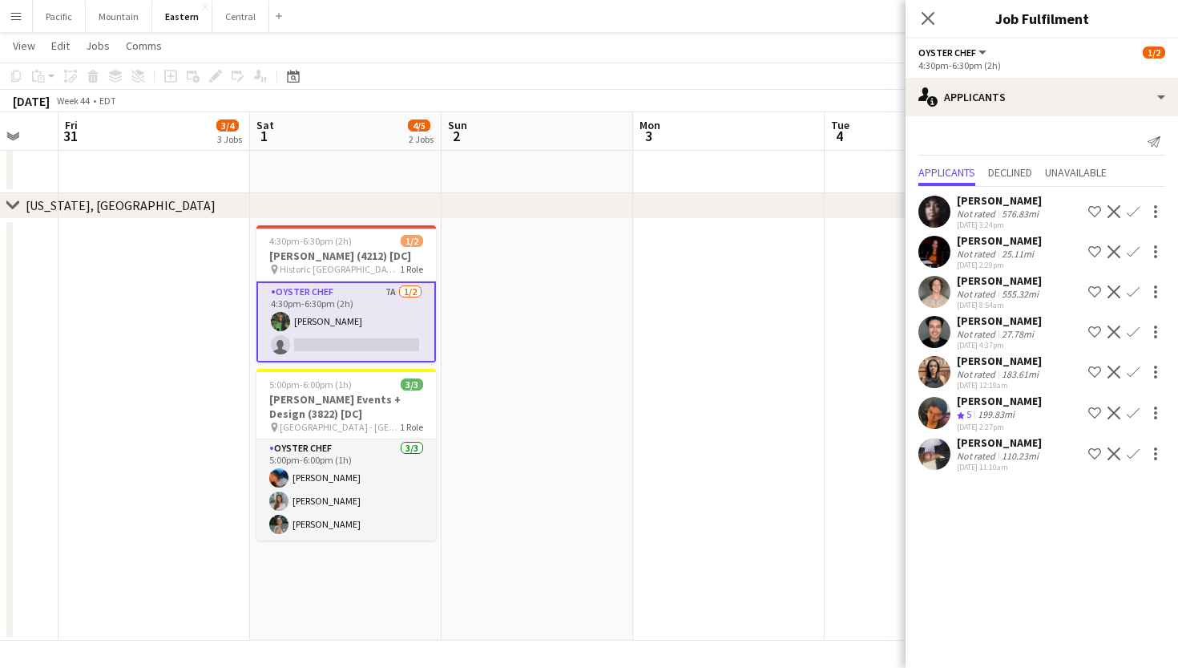
click at [461, 308] on app-date-cell at bounding box center [538, 430] width 192 height 422
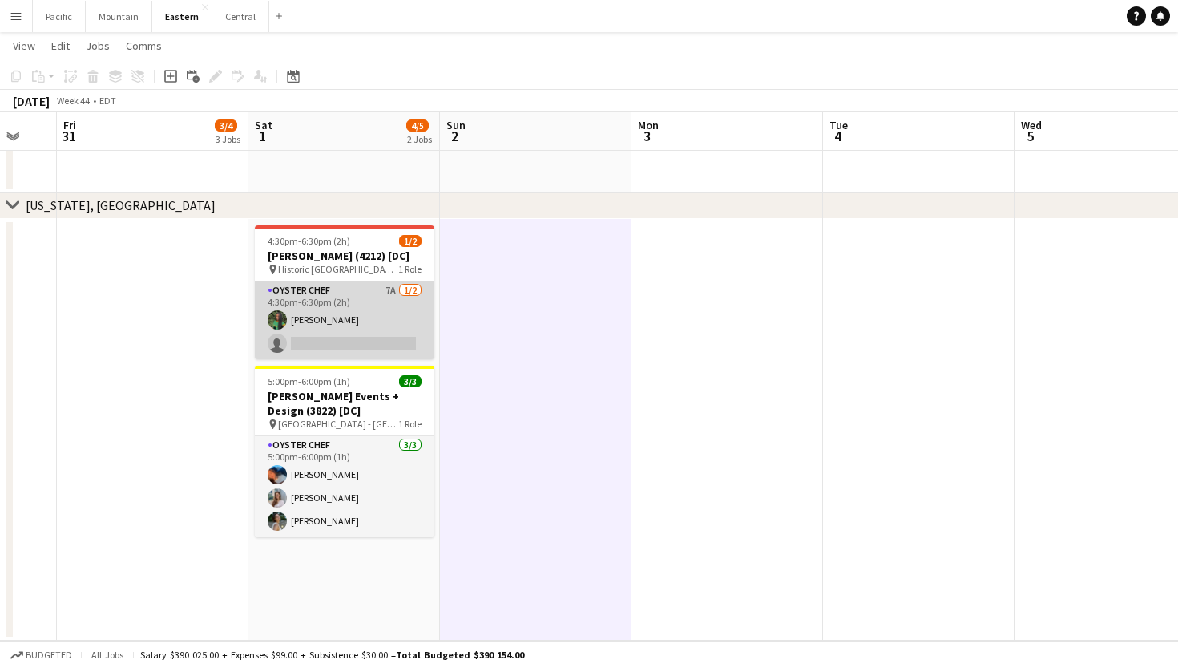
click at [398, 303] on app-card-role "Oyster Chef 7A 1/2 4:30pm-6:30pm (2h) Onyeka Osakwe single-neutral-actions" at bounding box center [345, 320] width 180 height 78
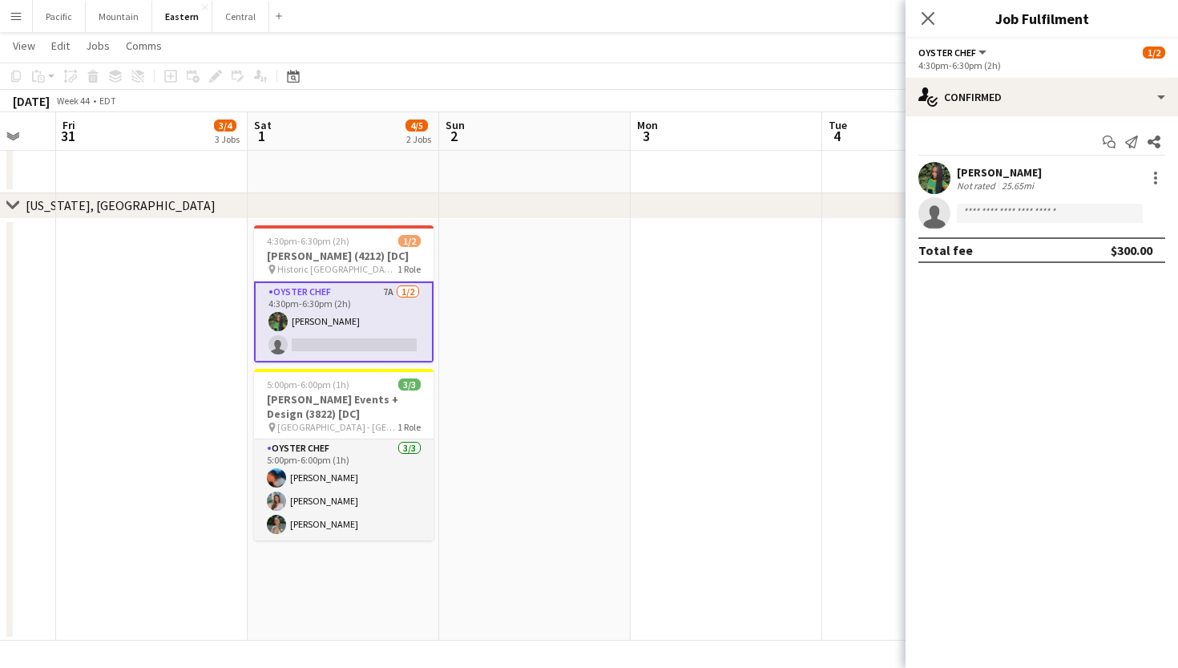
click at [1010, 190] on div "25.65mi" at bounding box center [1018, 186] width 38 height 12
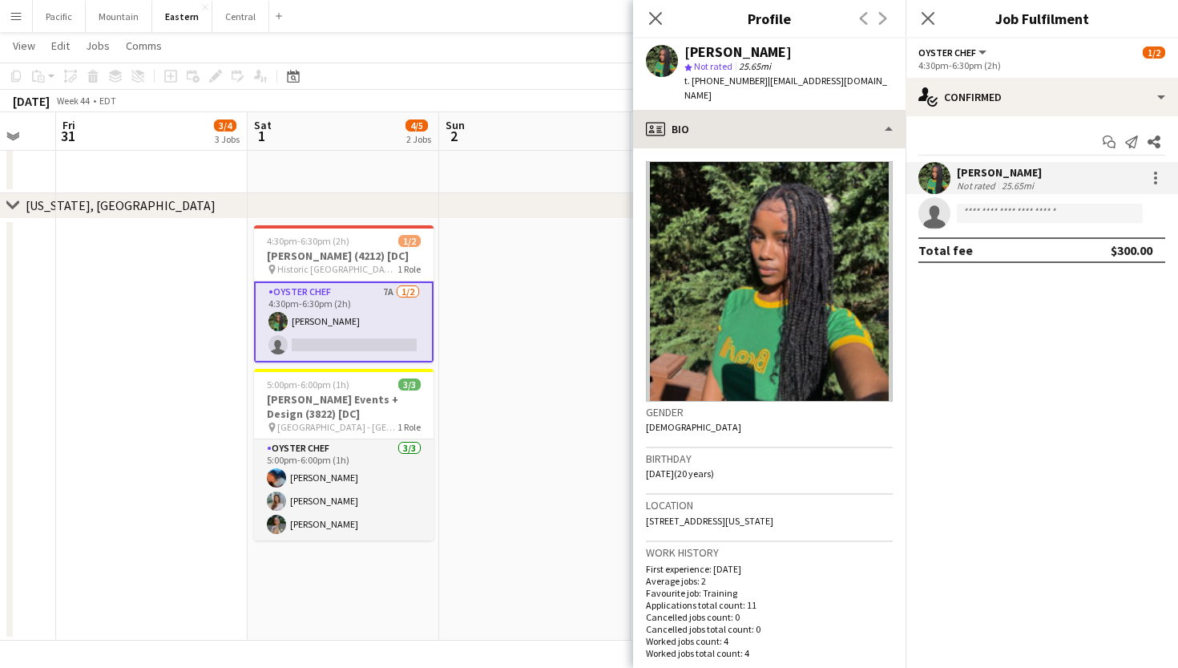
scroll to position [0, 0]
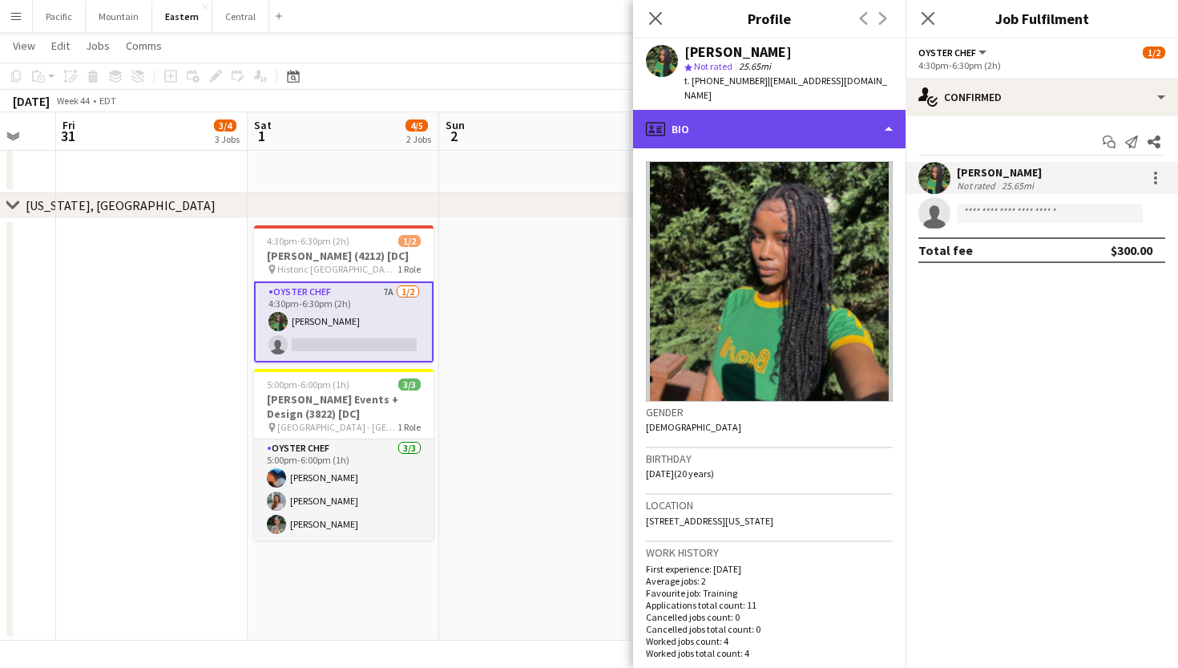
click at [793, 114] on div "profile Bio" at bounding box center [769, 129] width 272 height 38
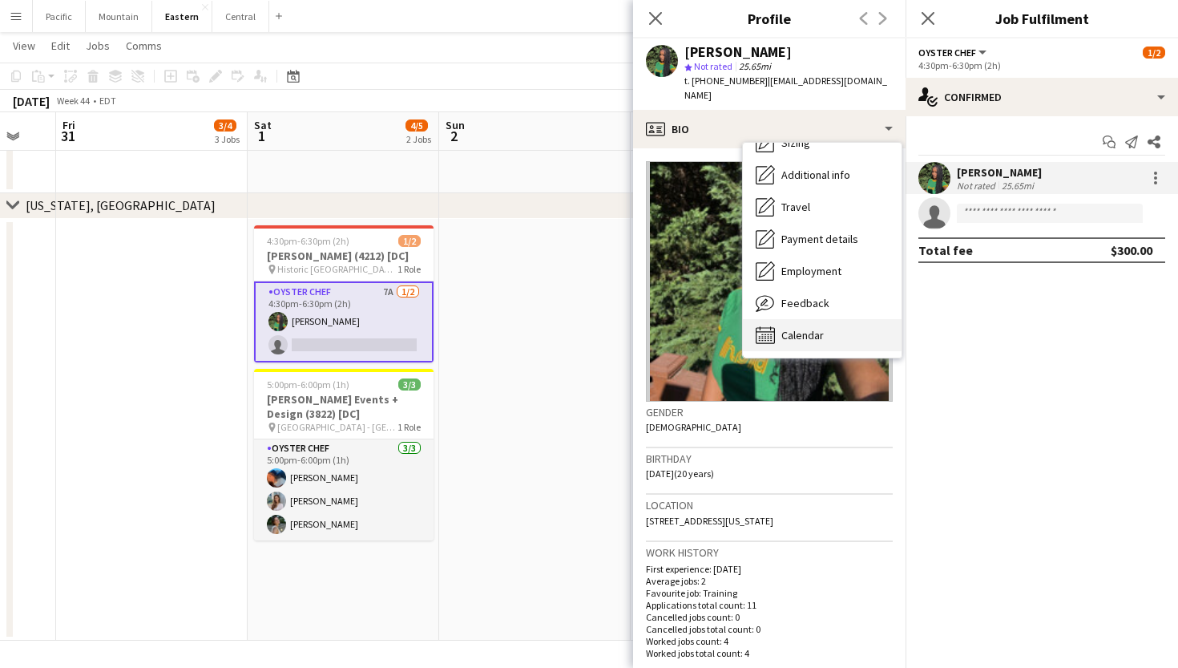
scroll to position [119, 0]
click at [817, 319] on div "Calendar Calendar" at bounding box center [822, 335] width 159 height 32
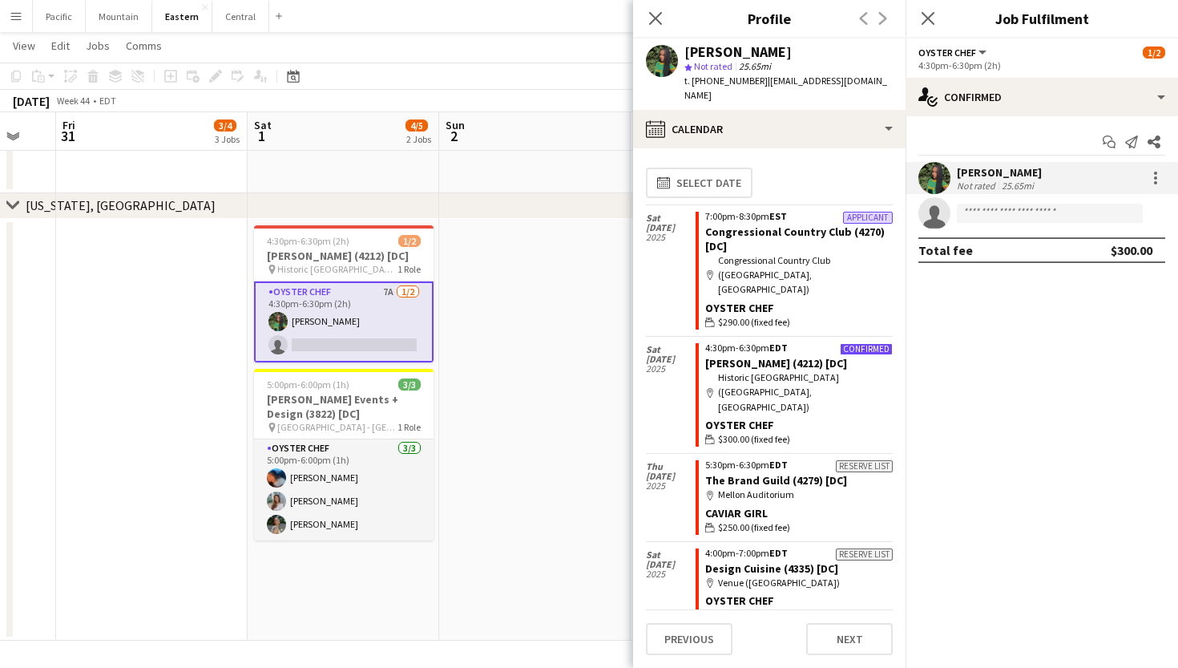
scroll to position [0, 0]
click at [655, 15] on icon "Close pop-in" at bounding box center [655, 17] width 15 height 15
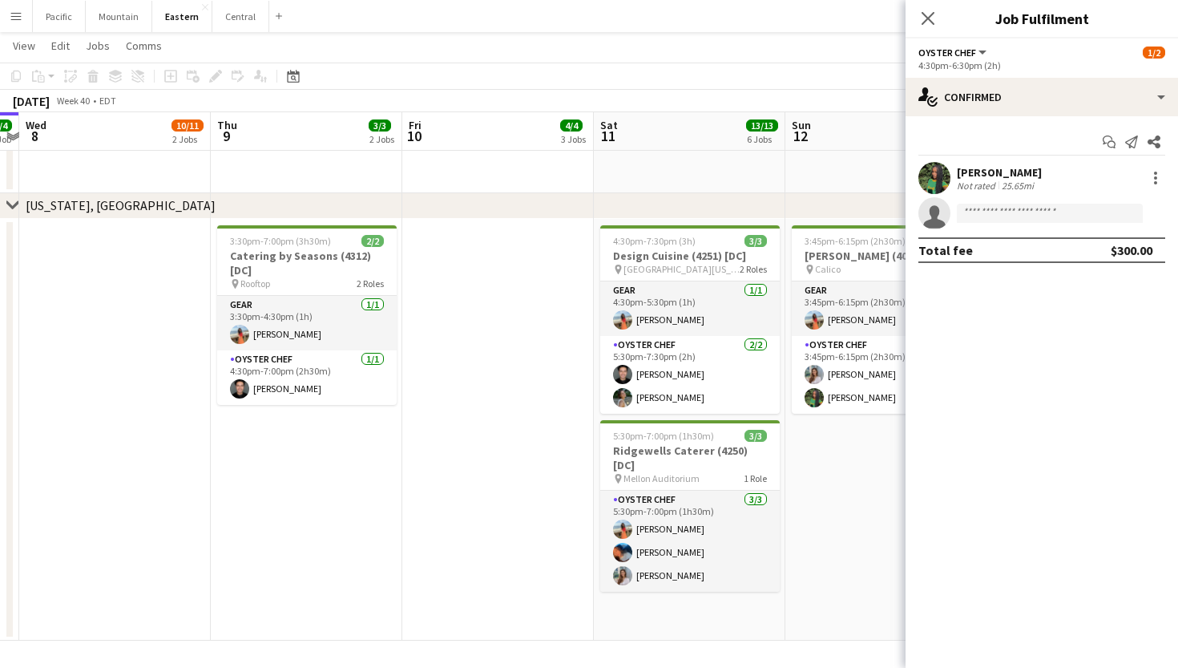
scroll to position [0, 540]
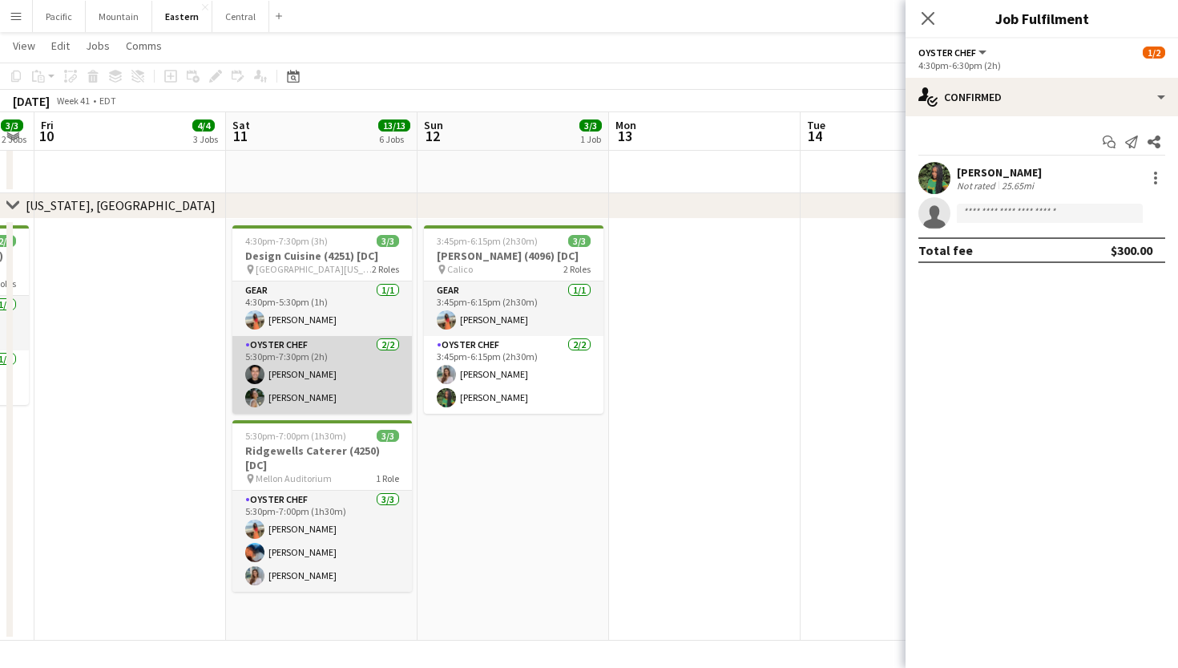
click at [323, 376] on app-card-role "Oyster Chef 2/2 5:30pm-7:30pm (2h) Camilo Linares Adeline Van Buskirk" at bounding box center [322, 375] width 180 height 78
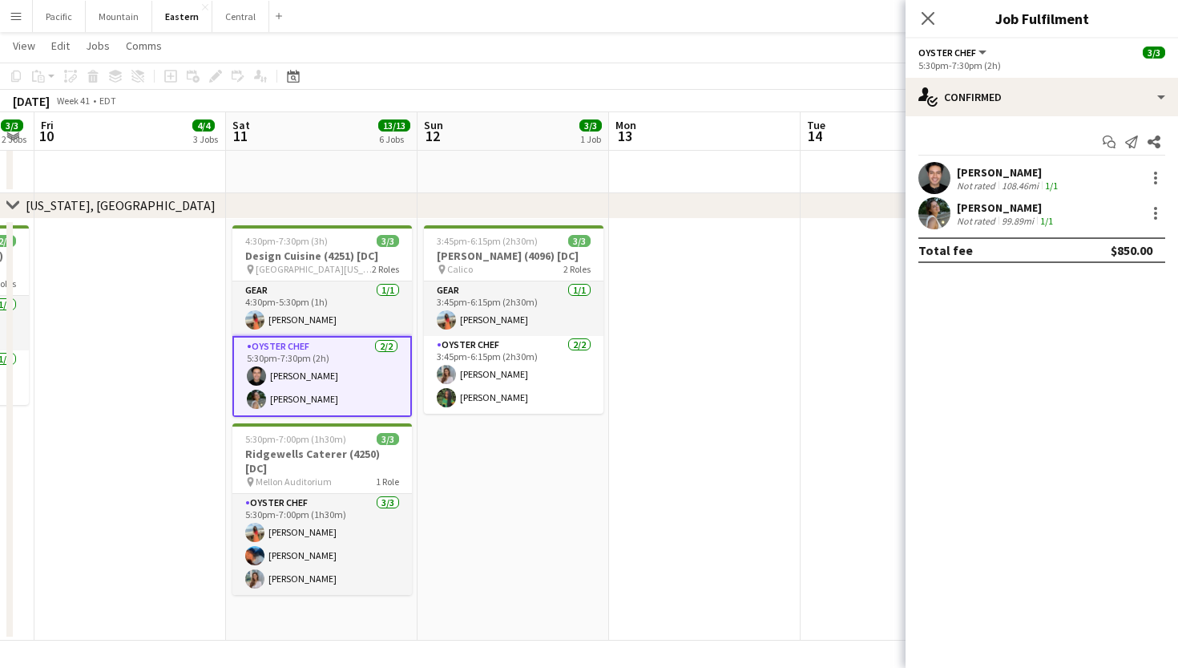
click at [938, 204] on app-user-avatar at bounding box center [934, 213] width 32 height 32
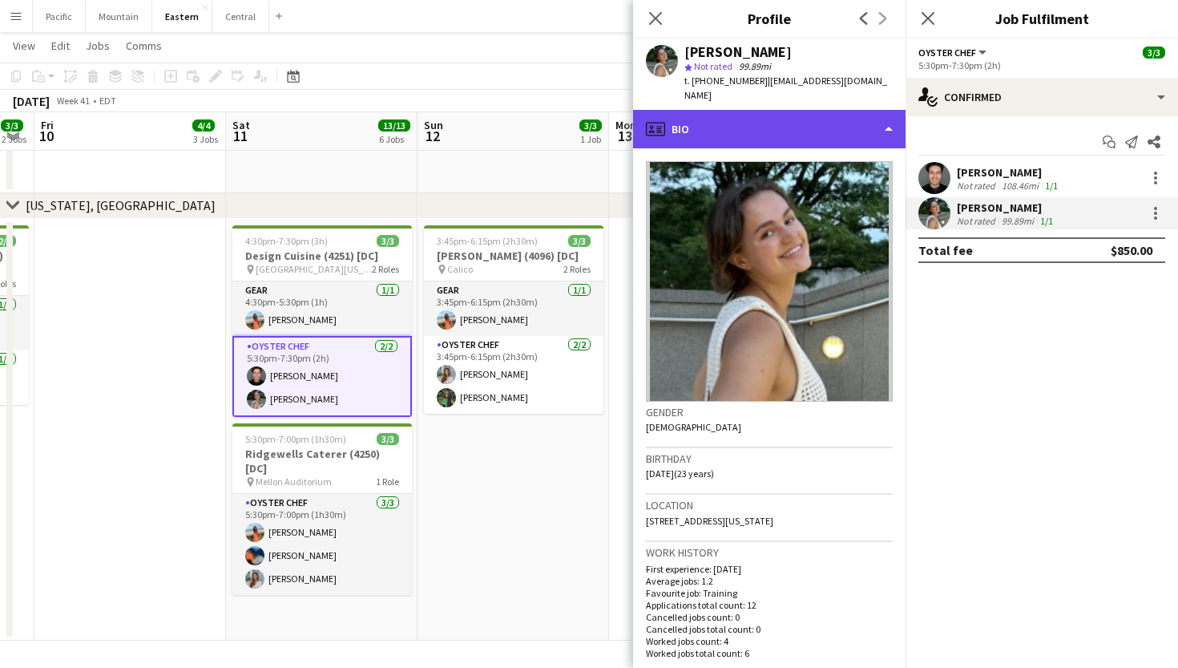
click at [868, 110] on div "profile Bio" at bounding box center [769, 129] width 272 height 38
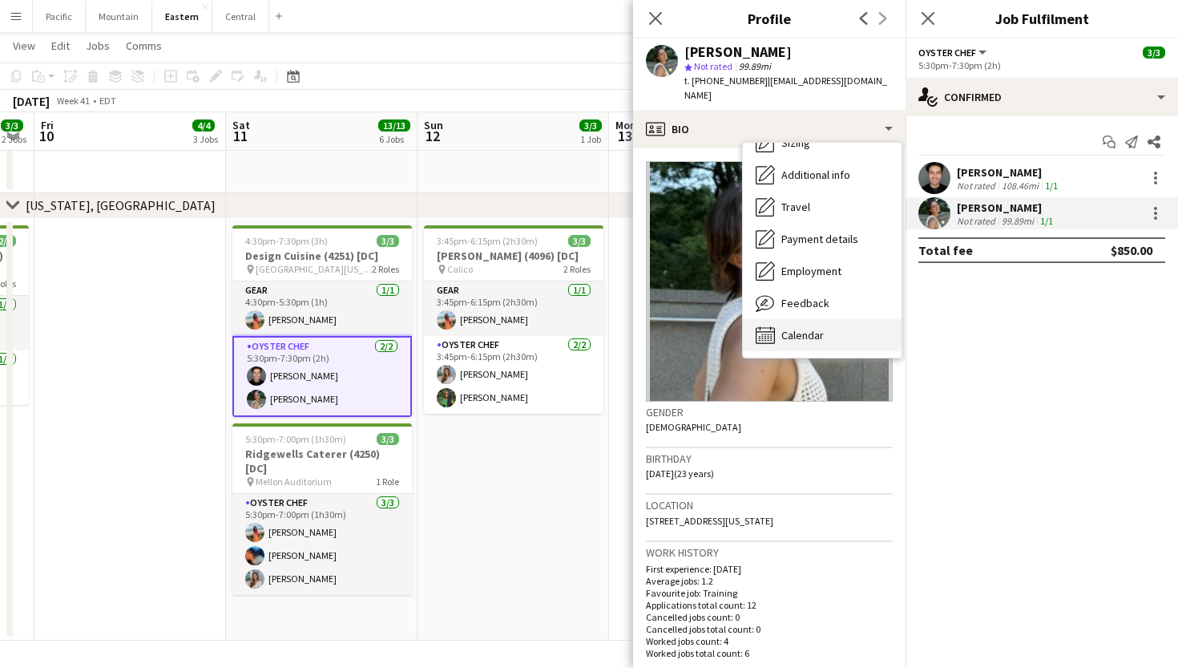
scroll to position [119, 0]
click at [805, 319] on div "Calendar Calendar" at bounding box center [822, 335] width 159 height 32
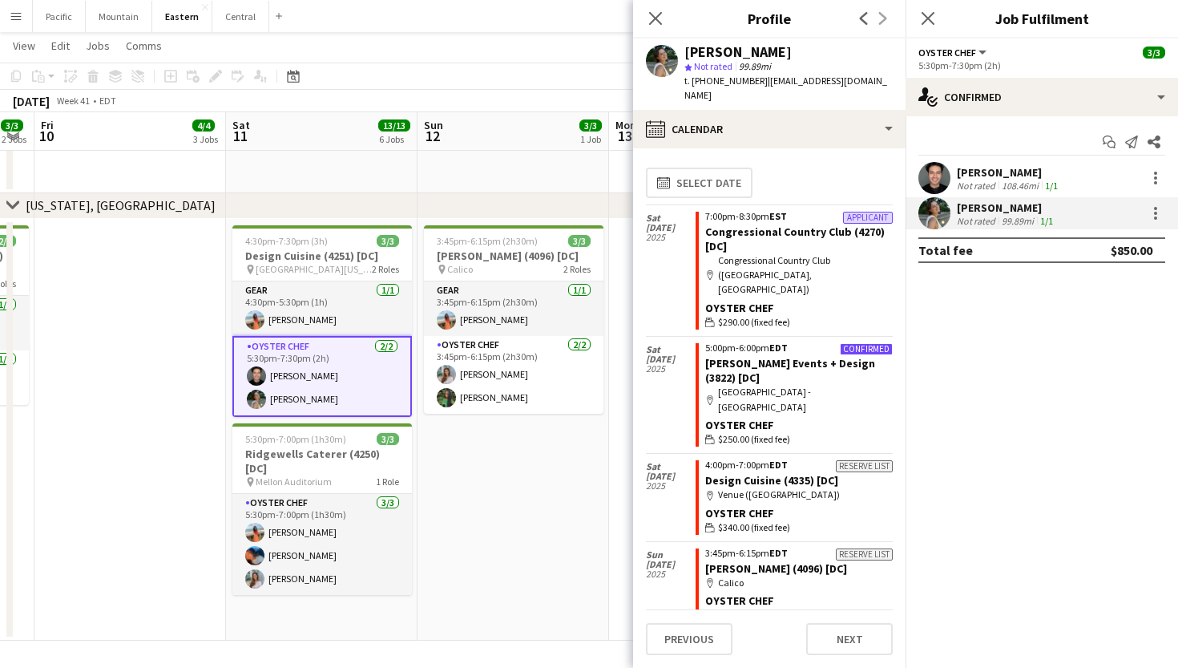
scroll to position [0, 0]
click at [654, 16] on icon at bounding box center [655, 17] width 15 height 15
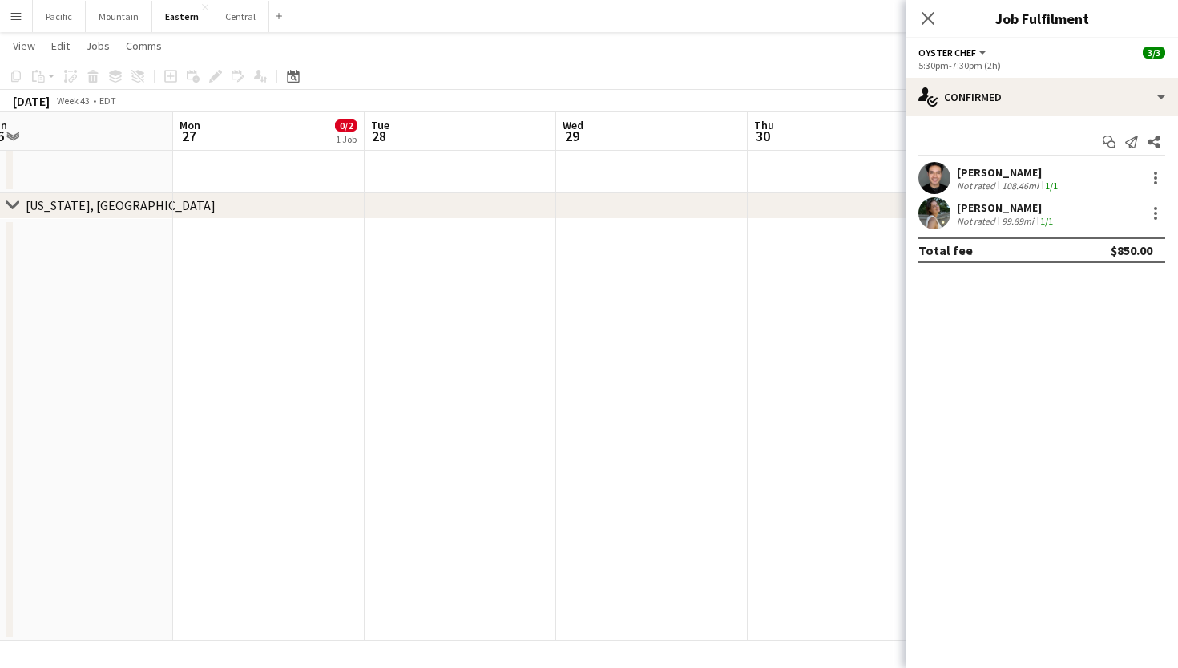
scroll to position [0, 691]
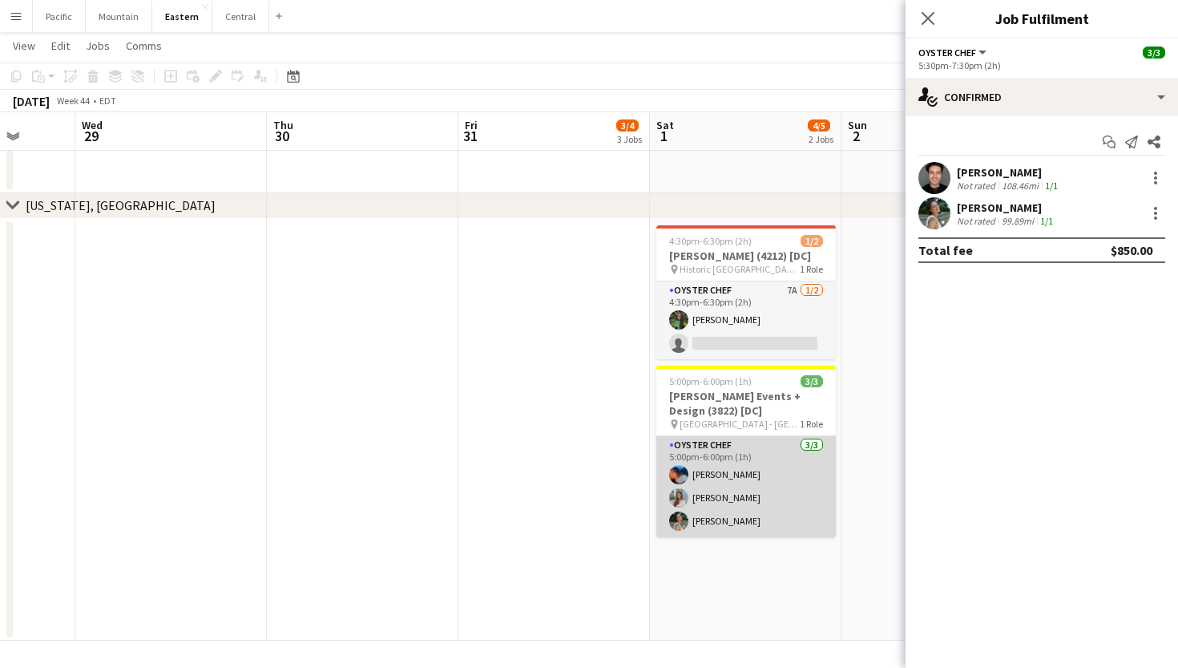
click at [751, 511] on app-card-role "Oyster Chef 3/3 5:00pm-6:00pm (1h) Jaelin Lespier Isabella Venturini Adeline Va…" at bounding box center [746, 486] width 180 height 101
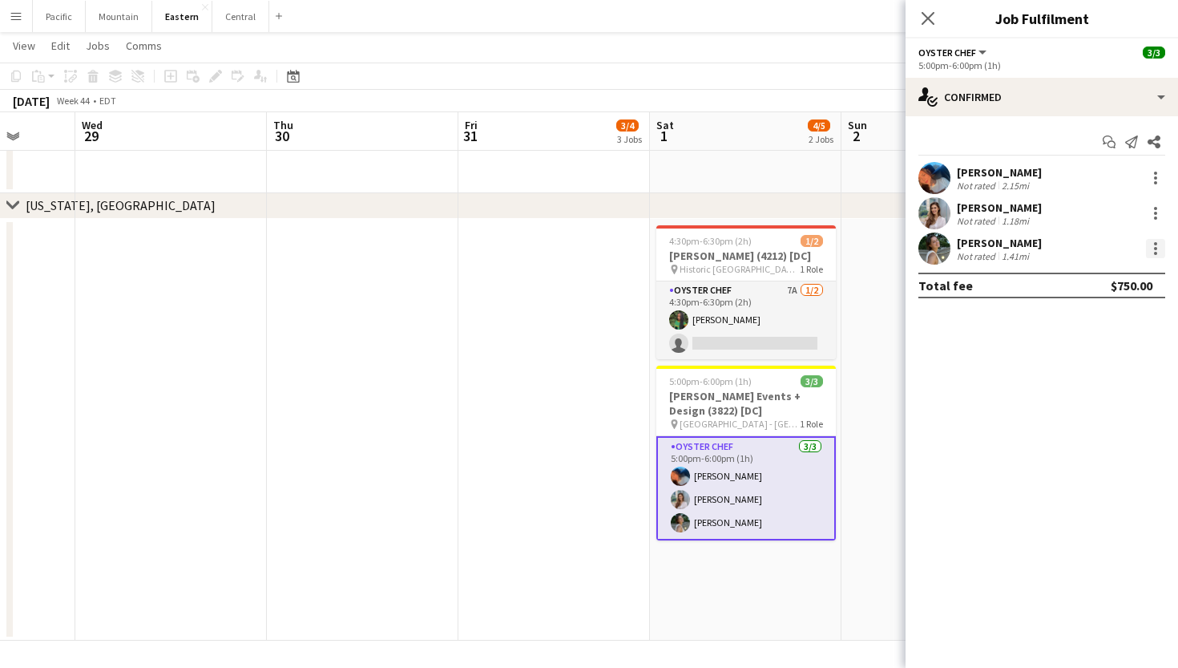
click at [1155, 252] on div at bounding box center [1155, 253] width 3 height 3
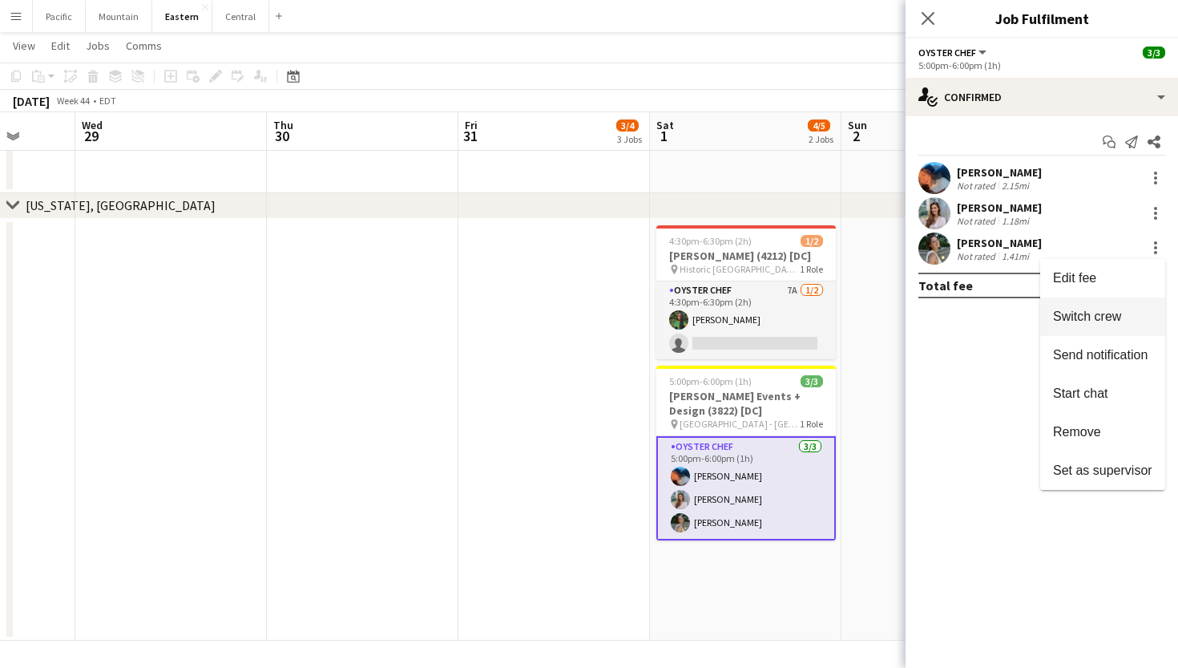
click at [1108, 325] on button "Switch crew" at bounding box center [1102, 316] width 125 height 38
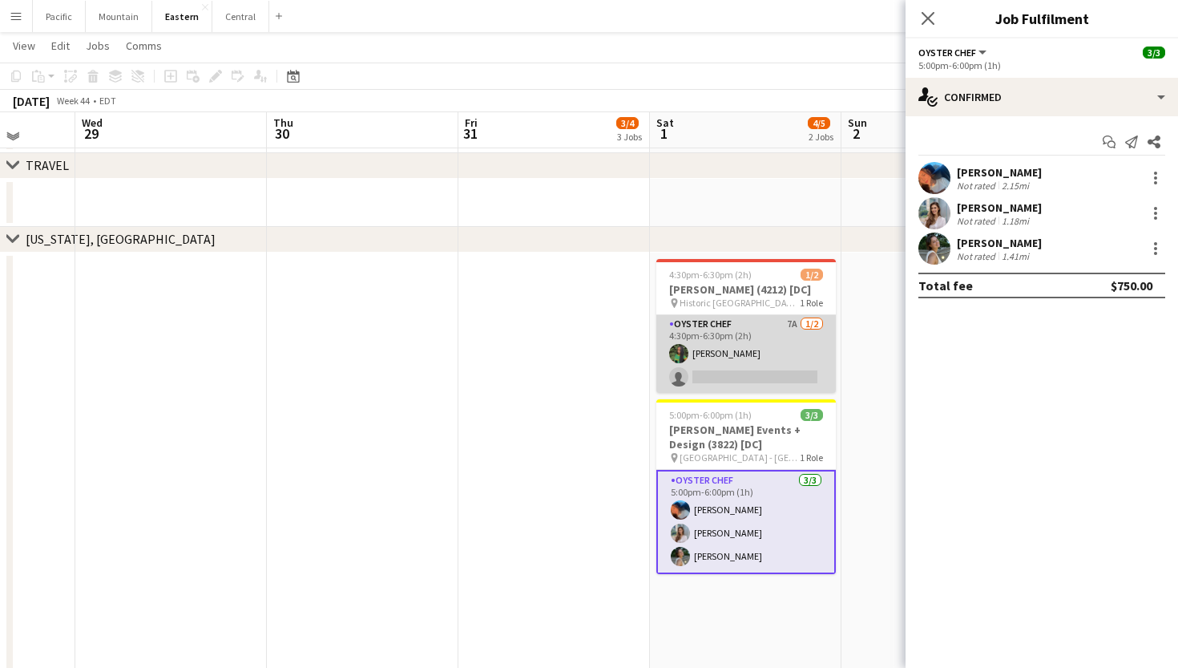
click at [784, 377] on app-card-role "Oyster Chef 7A 1/2 4:30pm-6:30pm (2h) Onyeka Osakwe single-neutral-actions" at bounding box center [746, 354] width 180 height 78
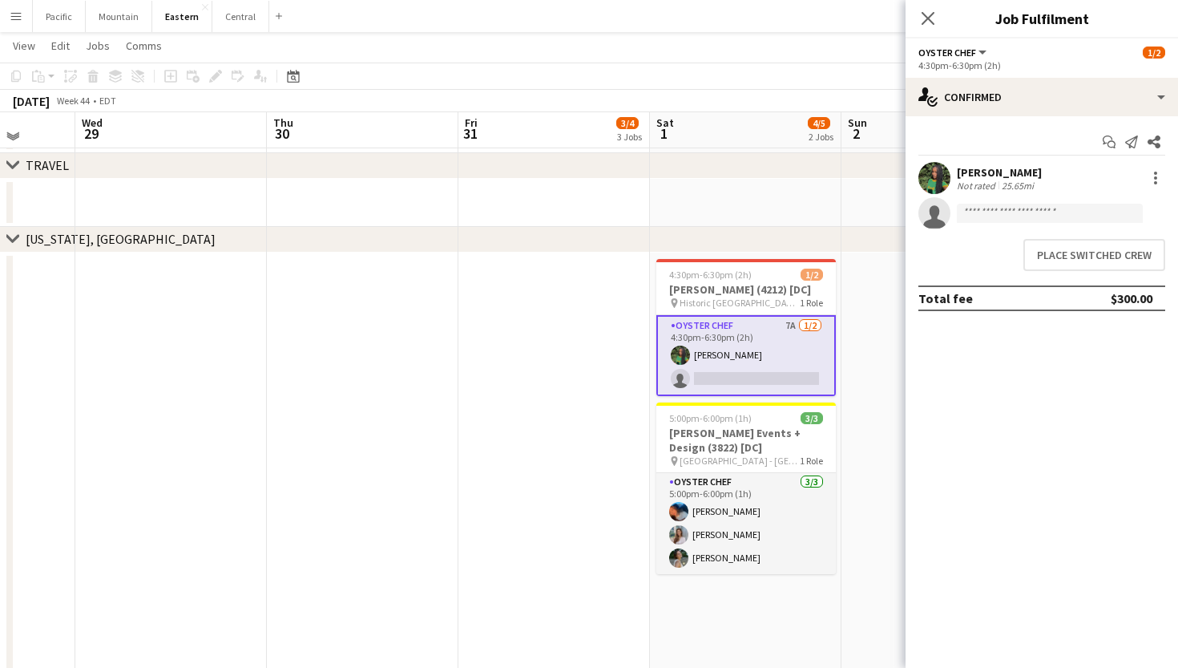
click at [931, 175] on app-user-avatar at bounding box center [934, 178] width 32 height 32
click at [945, 182] on app-user-avatar at bounding box center [934, 178] width 32 height 32
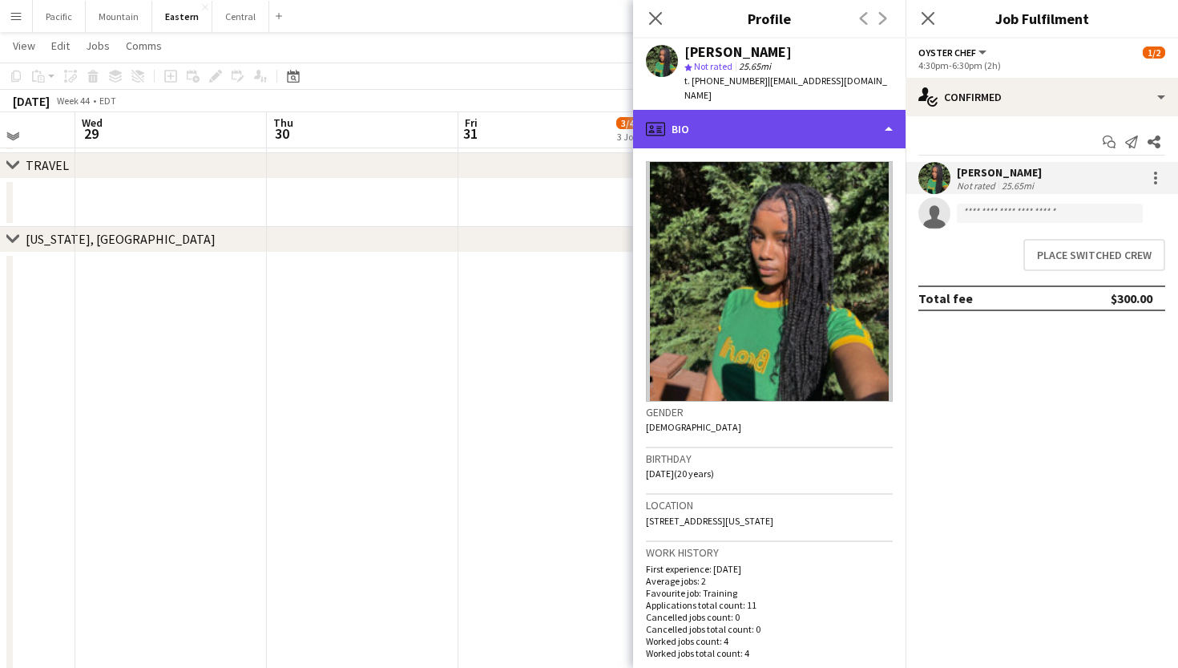
click at [809, 110] on div "profile Bio" at bounding box center [769, 129] width 272 height 38
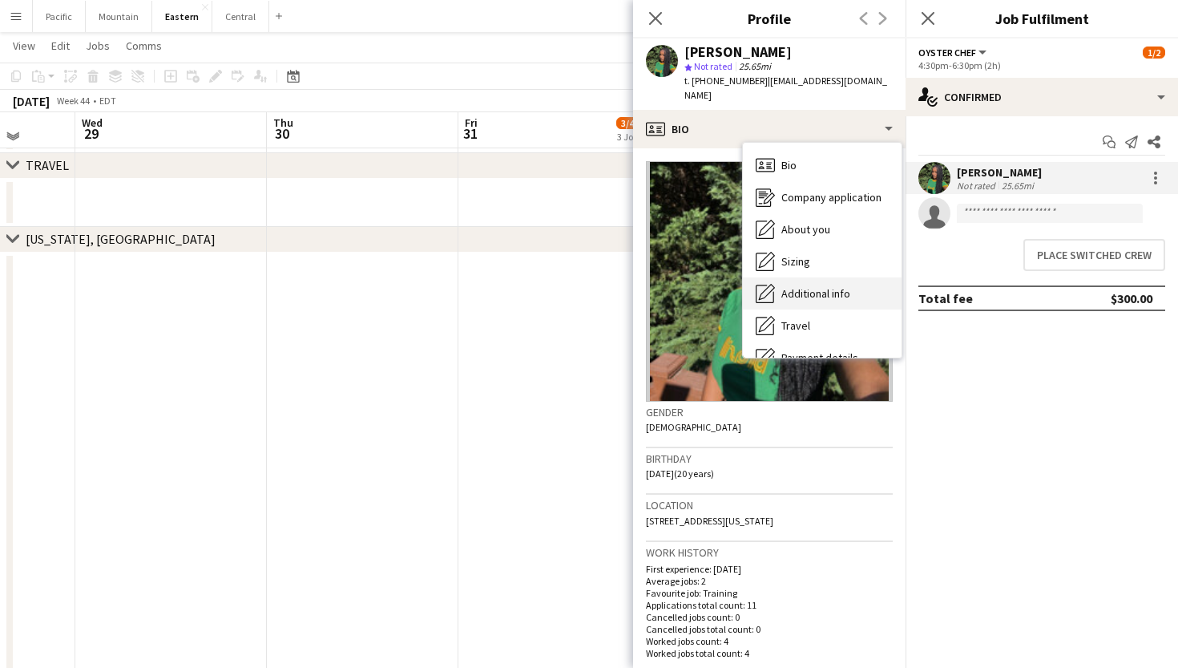
click at [821, 277] on div "Additional info Additional info" at bounding box center [822, 293] width 159 height 32
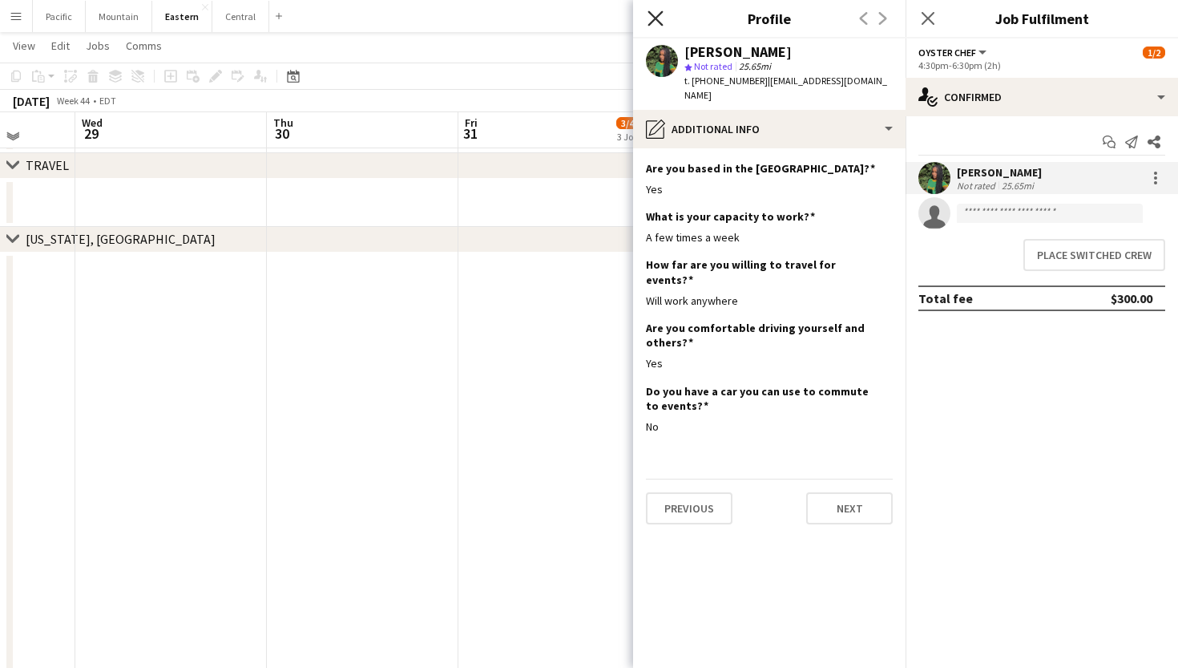
click at [659, 22] on icon at bounding box center [655, 17] width 15 height 15
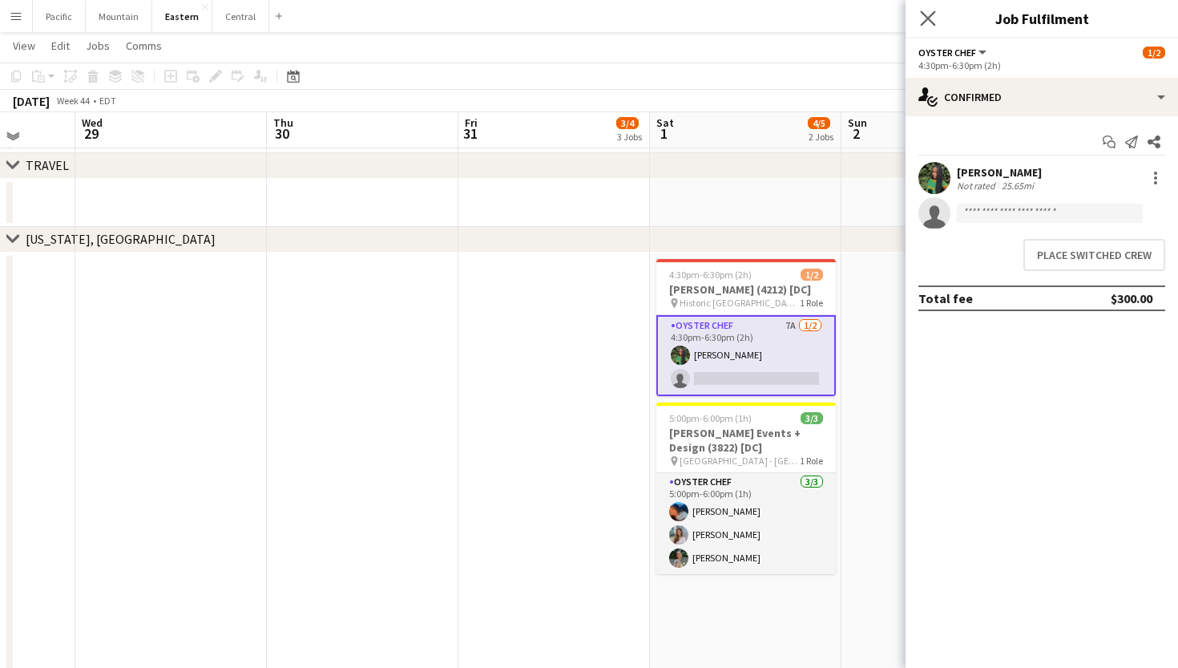
click at [928, 27] on div "Close pop-in" at bounding box center [928, 18] width 45 height 37
click at [927, 18] on icon at bounding box center [927, 17] width 15 height 15
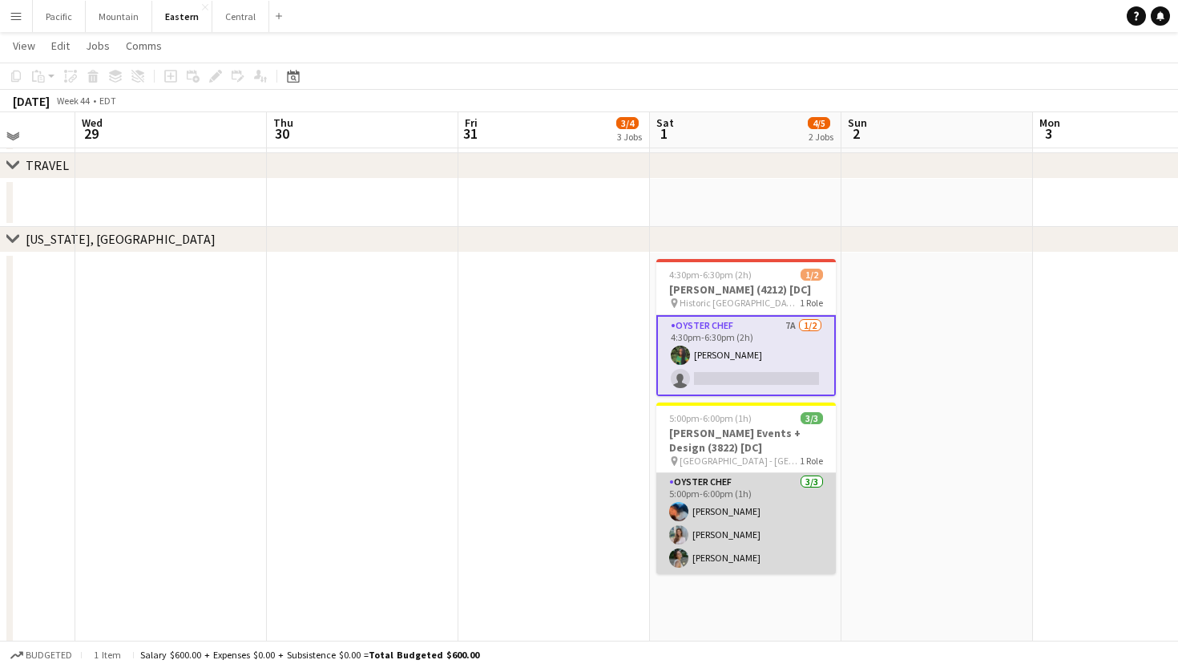
click at [750, 556] on app-card-role "Oyster Chef 3/3 5:00pm-6:00pm (1h) Jaelin Lespier Isabella Venturini Adeline Va…" at bounding box center [746, 523] width 180 height 101
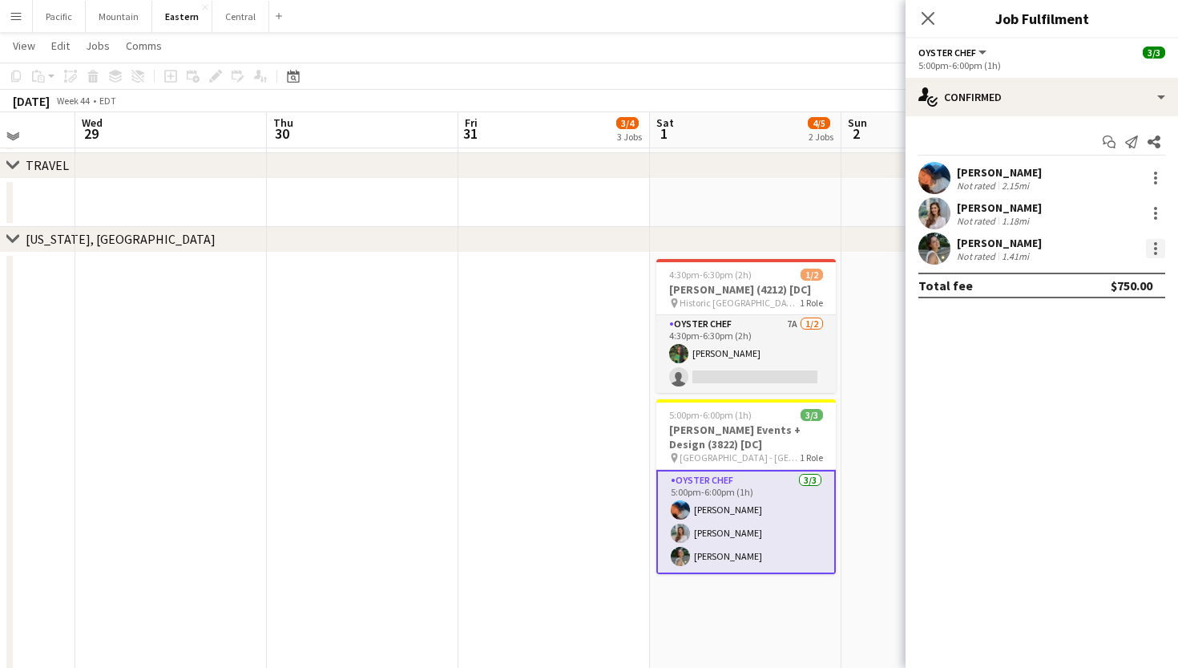
click at [1156, 247] on div at bounding box center [1155, 248] width 3 height 3
click at [1153, 241] on div at bounding box center [589, 334] width 1178 height 668
click at [1149, 244] on div at bounding box center [1155, 248] width 19 height 19
click at [759, 345] on div at bounding box center [589, 334] width 1178 height 668
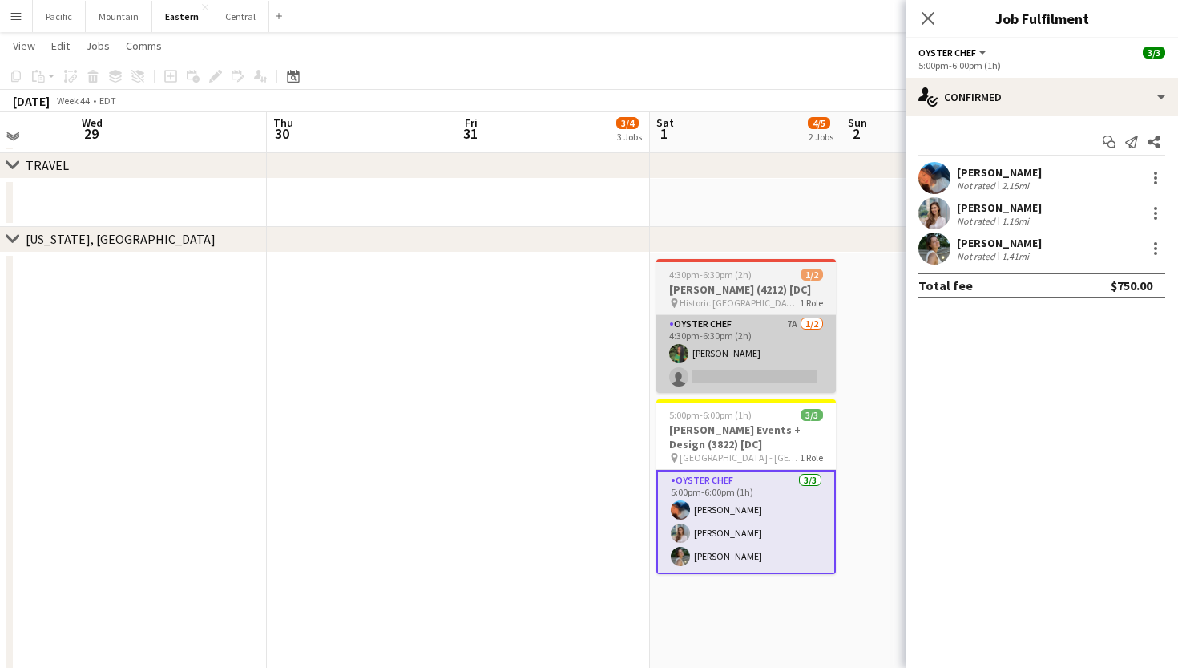
click at [764, 355] on app-card-role "Oyster Chef 7A 1/2 4:30pm-6:30pm (2h) Onyeka Osakwe single-neutral-actions" at bounding box center [746, 354] width 180 height 78
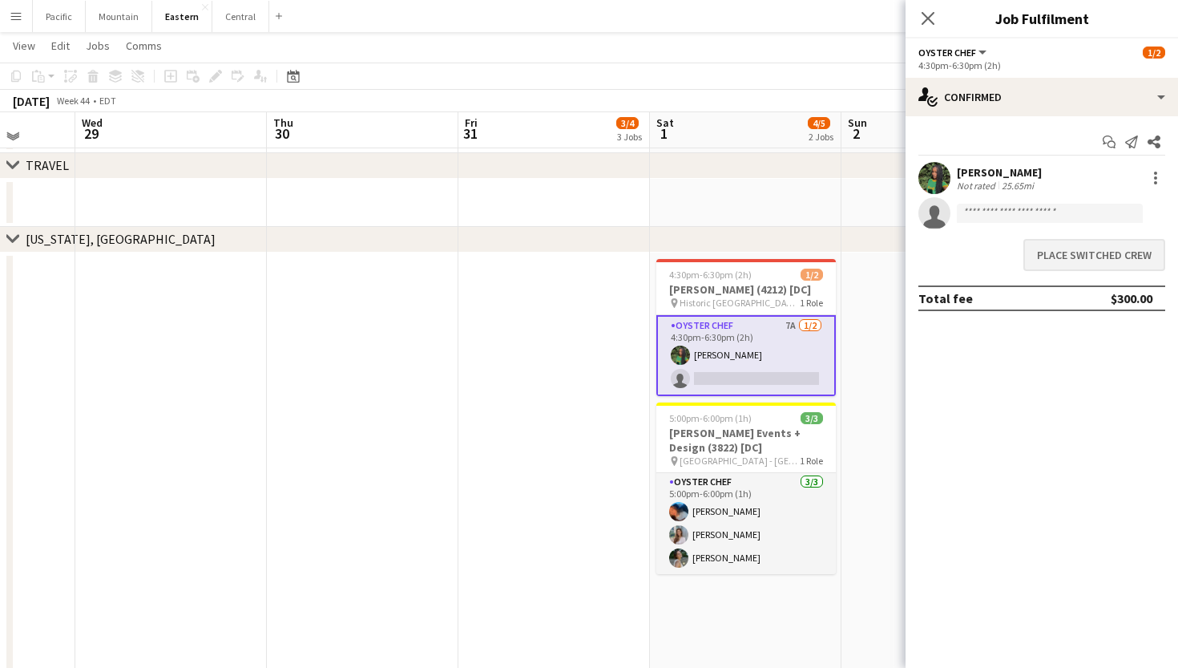
click at [1097, 251] on button "Place switched crew" at bounding box center [1094, 255] width 142 height 32
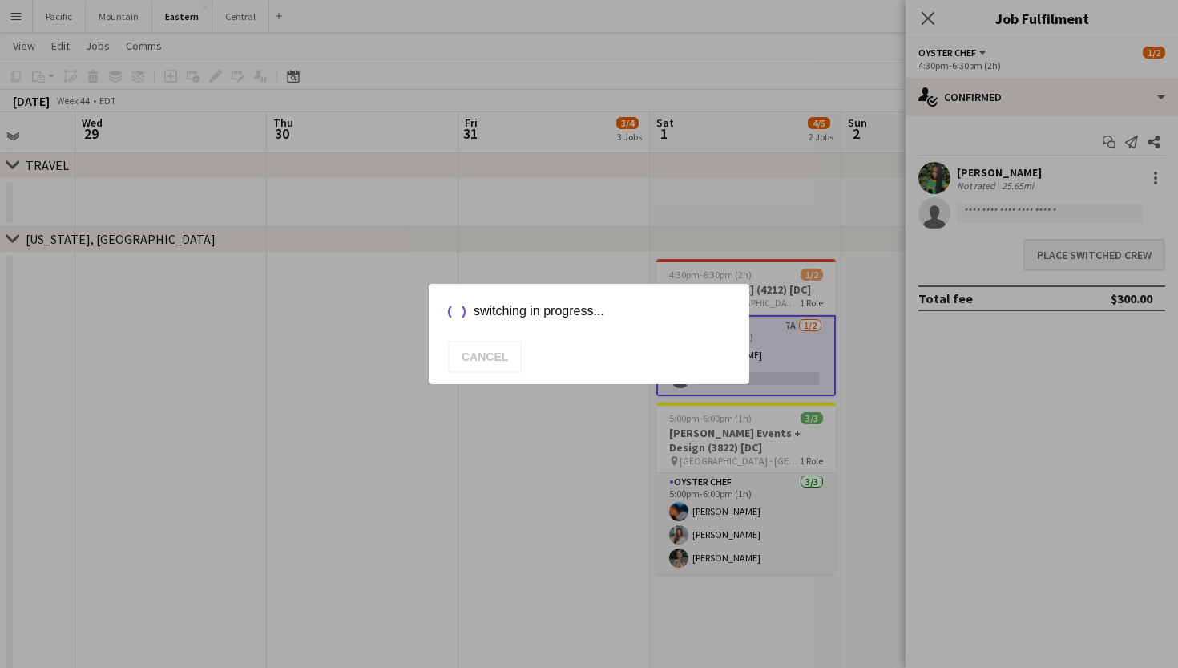
scroll to position [1724, 0]
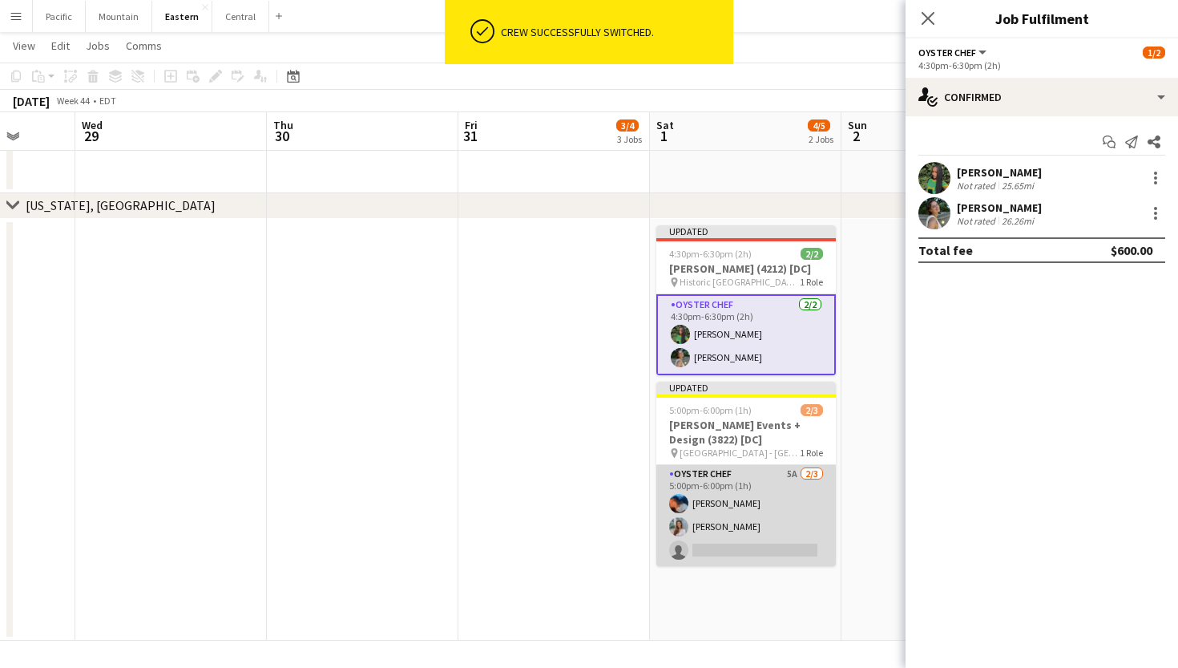
click at [746, 526] on app-card-role "Oyster Chef 5A 2/3 5:00pm-6:00pm (1h) Jaelin Lespier Isabella Venturini single-…" at bounding box center [746, 515] width 180 height 101
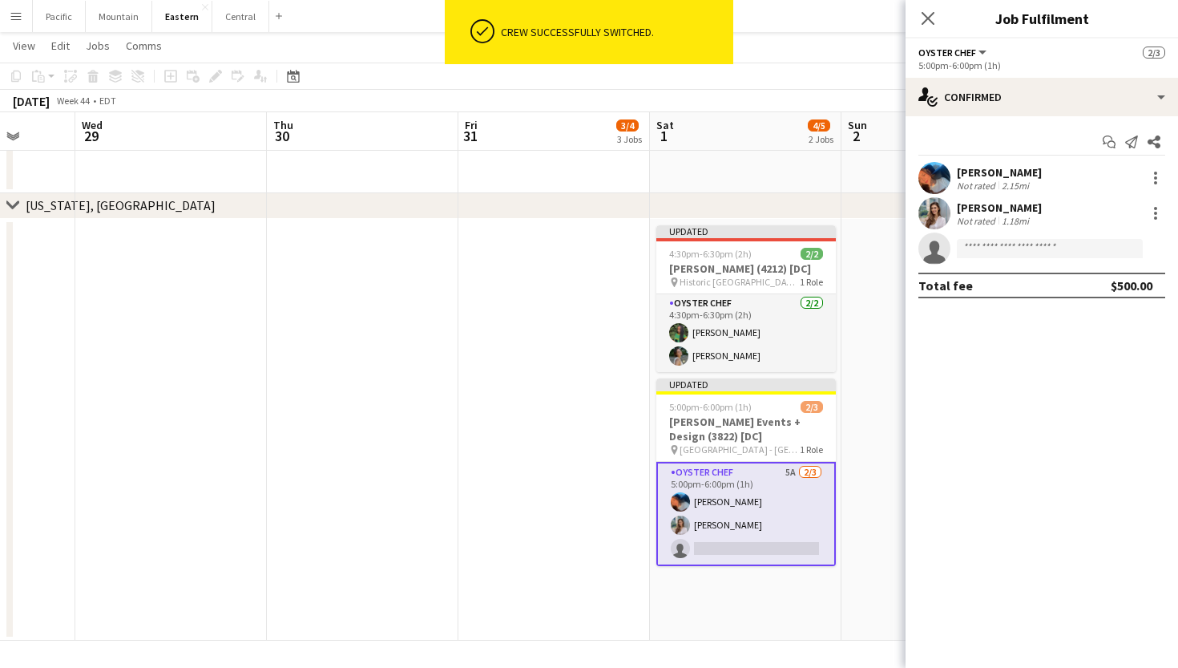
scroll to position [0, 690]
click at [1000, 246] on input at bounding box center [1050, 248] width 186 height 19
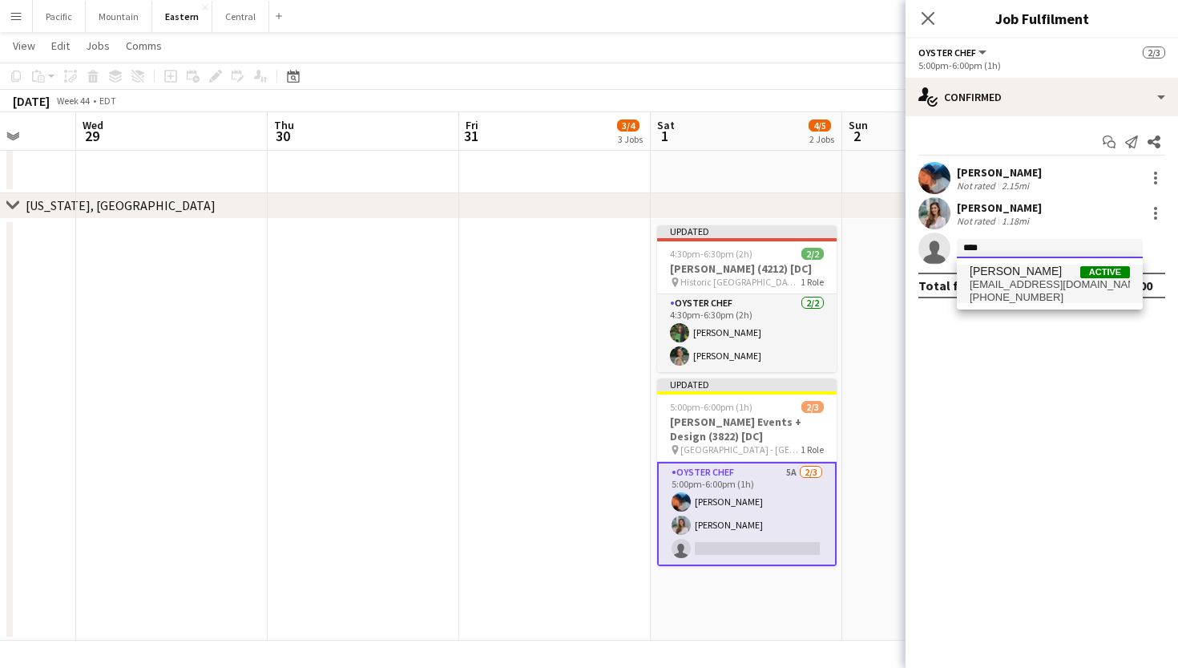
type input "****"
click at [1011, 284] on span "skymadison411@gmail.com" at bounding box center [1050, 284] width 160 height 13
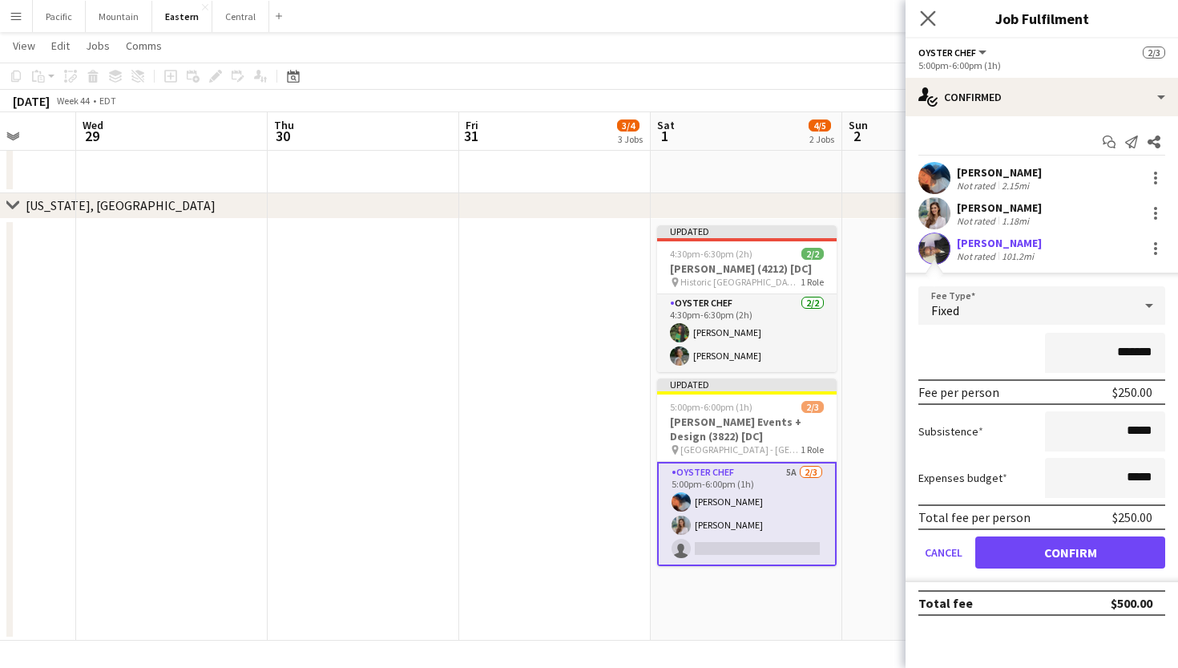
click at [930, 27] on div "Close pop-in" at bounding box center [928, 18] width 45 height 37
click at [926, 2] on div "Close pop-in" at bounding box center [928, 18] width 45 height 37
click at [927, 25] on icon "Close pop-in" at bounding box center [927, 17] width 15 height 15
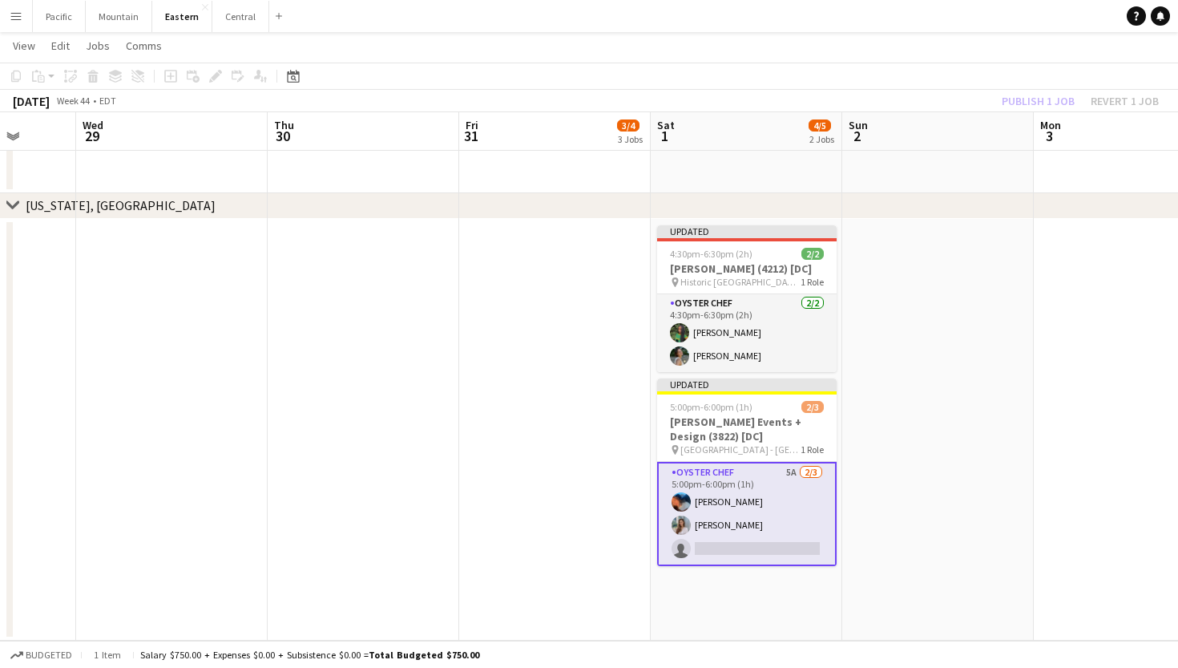
click at [785, 502] on app-card-role "Oyster Chef 5A 2/3 5:00pm-6:00pm (1h) Jaelin Lespier Isabella Venturini single-…" at bounding box center [747, 514] width 180 height 104
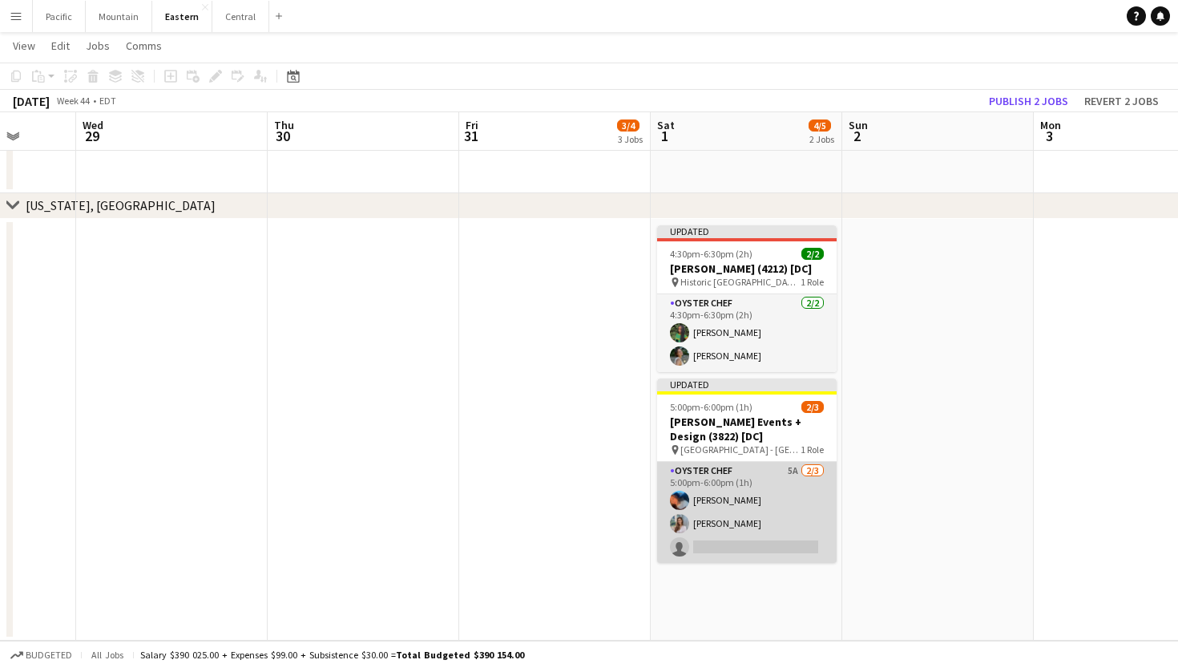
click at [786, 503] on app-card-role "Oyster Chef 5A 2/3 5:00pm-6:00pm (1h) Jaelin Lespier Isabella Venturini single-…" at bounding box center [747, 512] width 180 height 101
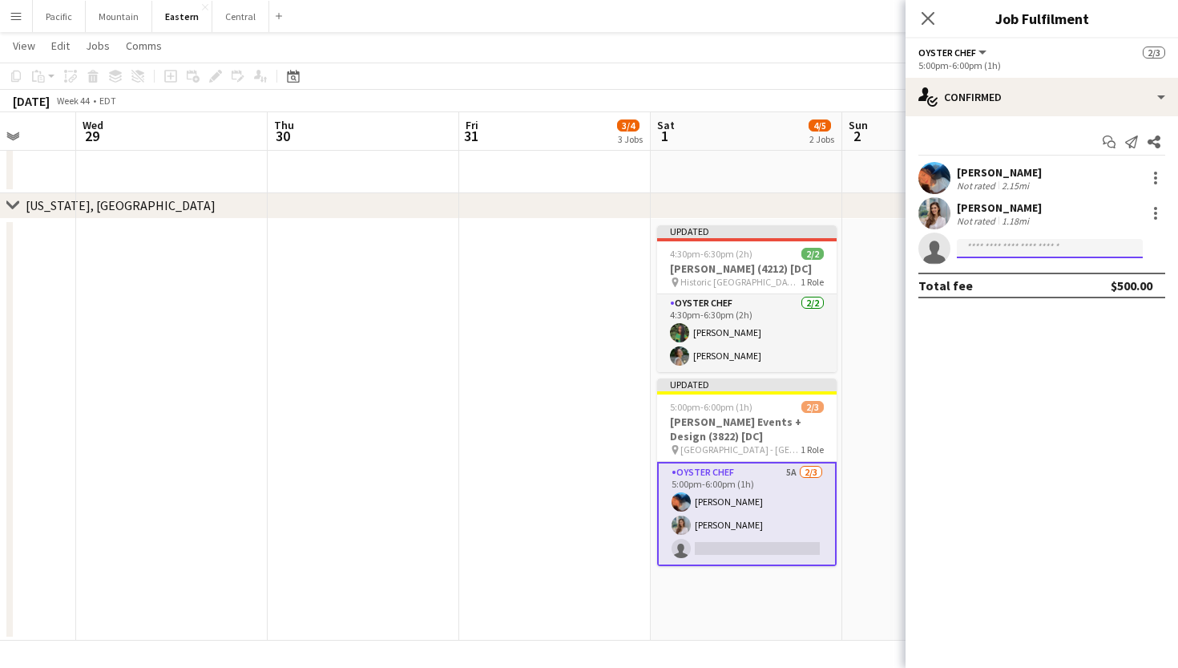
click at [1031, 250] on input at bounding box center [1050, 248] width 186 height 19
type input "****"
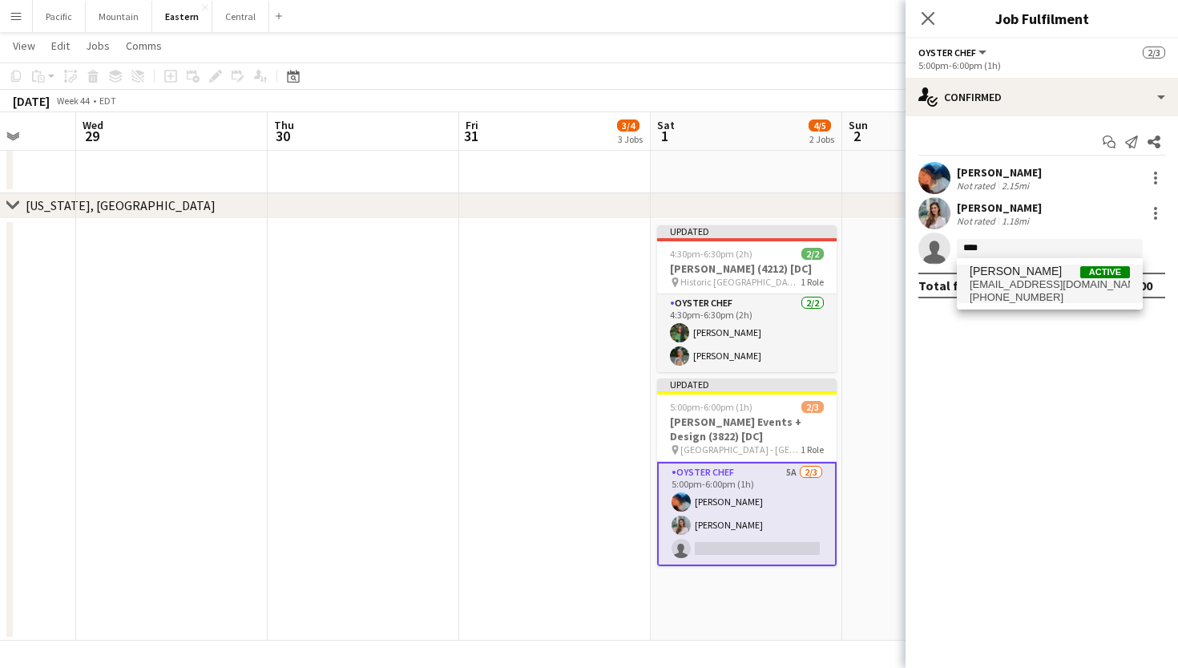
click at [1038, 286] on span "skymadison411@gmail.com" at bounding box center [1050, 284] width 160 height 13
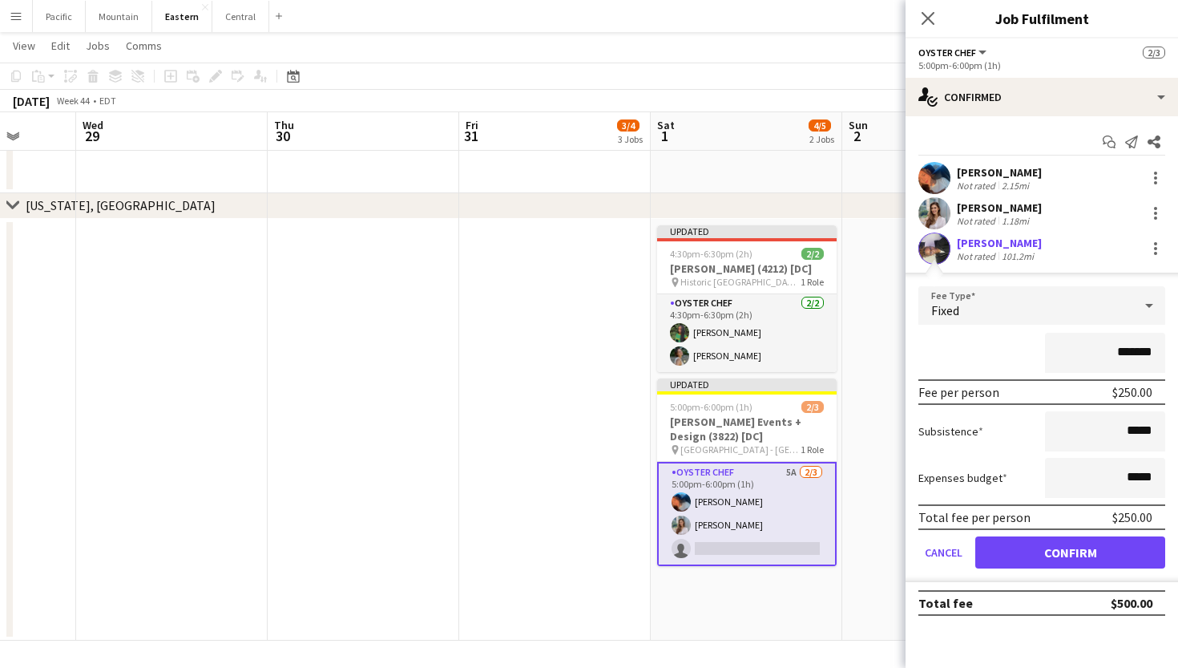
click at [933, 248] on app-user-avatar at bounding box center [934, 248] width 32 height 32
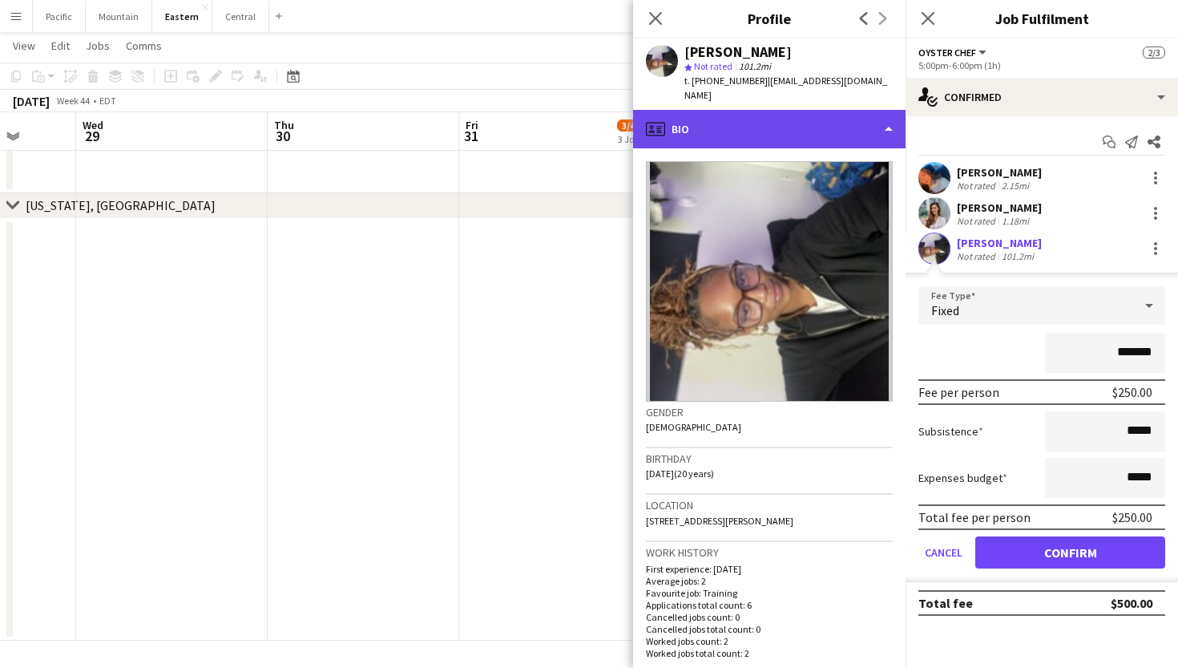
click at [807, 121] on div "profile Bio" at bounding box center [769, 129] width 272 height 38
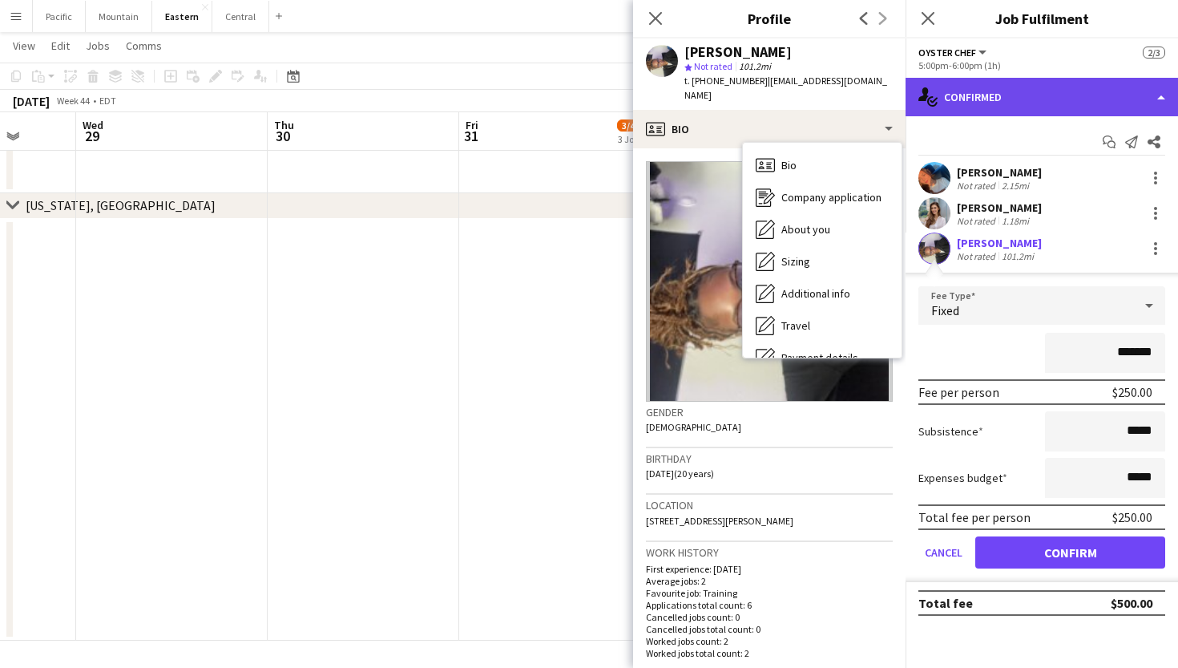
click at [982, 90] on div "single-neutral-actions-check-2 Confirmed" at bounding box center [1042, 97] width 272 height 38
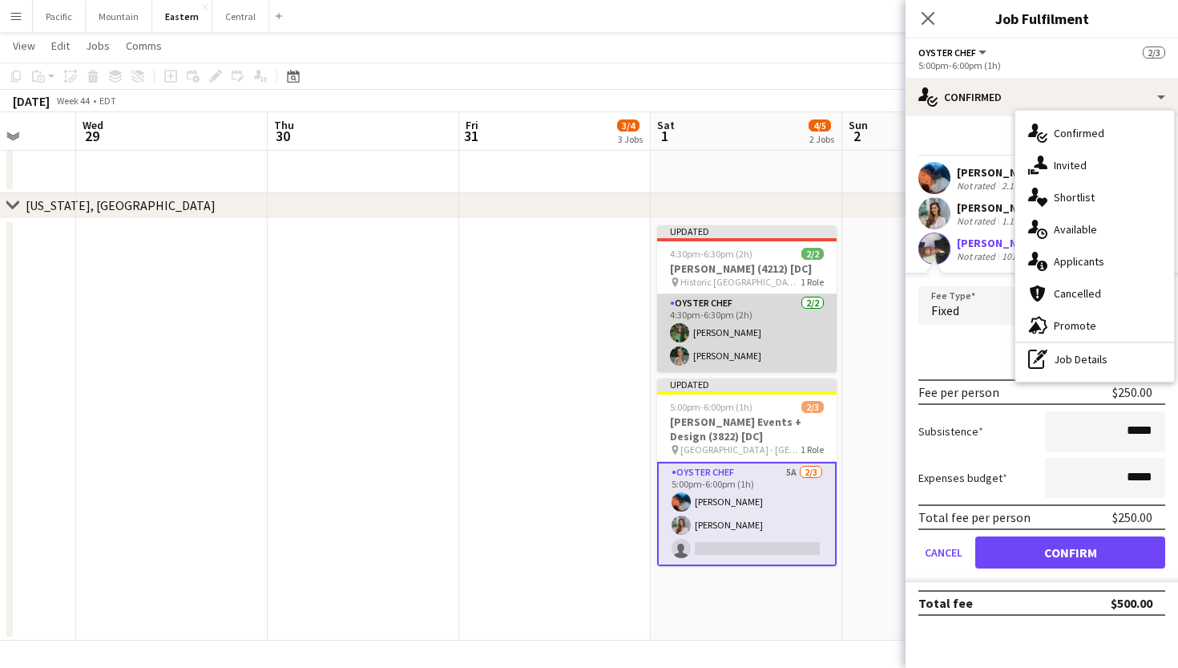
click at [770, 352] on app-card-role "Oyster Chef 2/2 4:30pm-6:30pm (2h) Onyeka Osakwe Adeline Van Buskirk" at bounding box center [747, 333] width 180 height 78
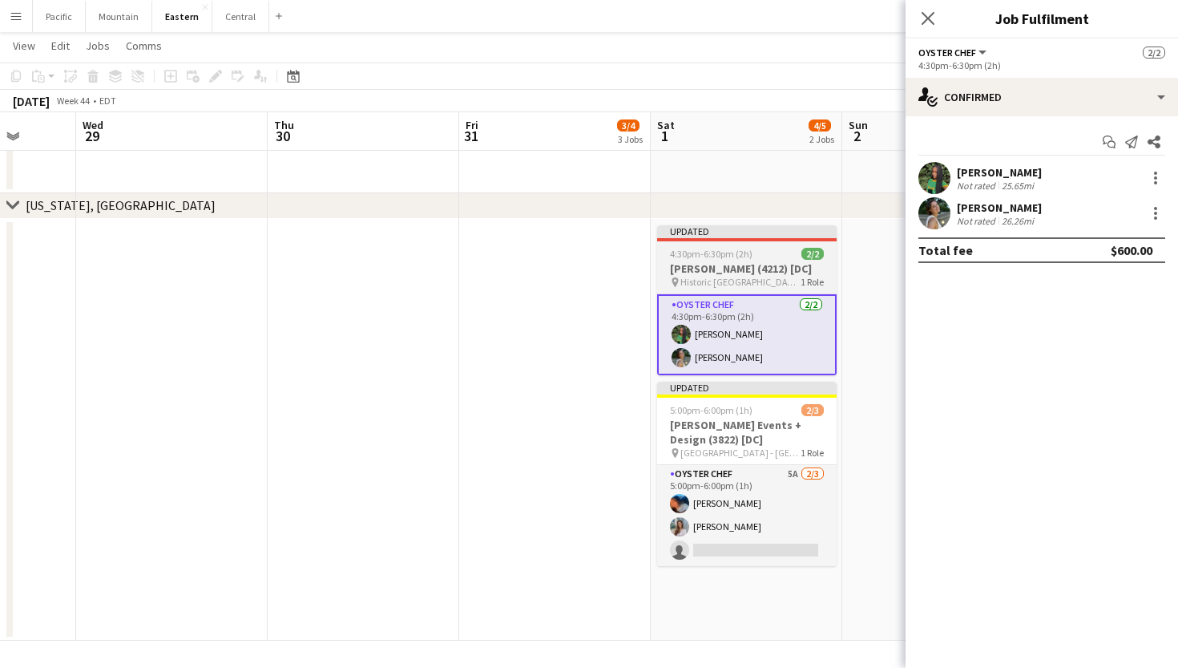
click at [789, 262] on h3 "Kelly Dobroski (4212) [DC]" at bounding box center [747, 268] width 180 height 14
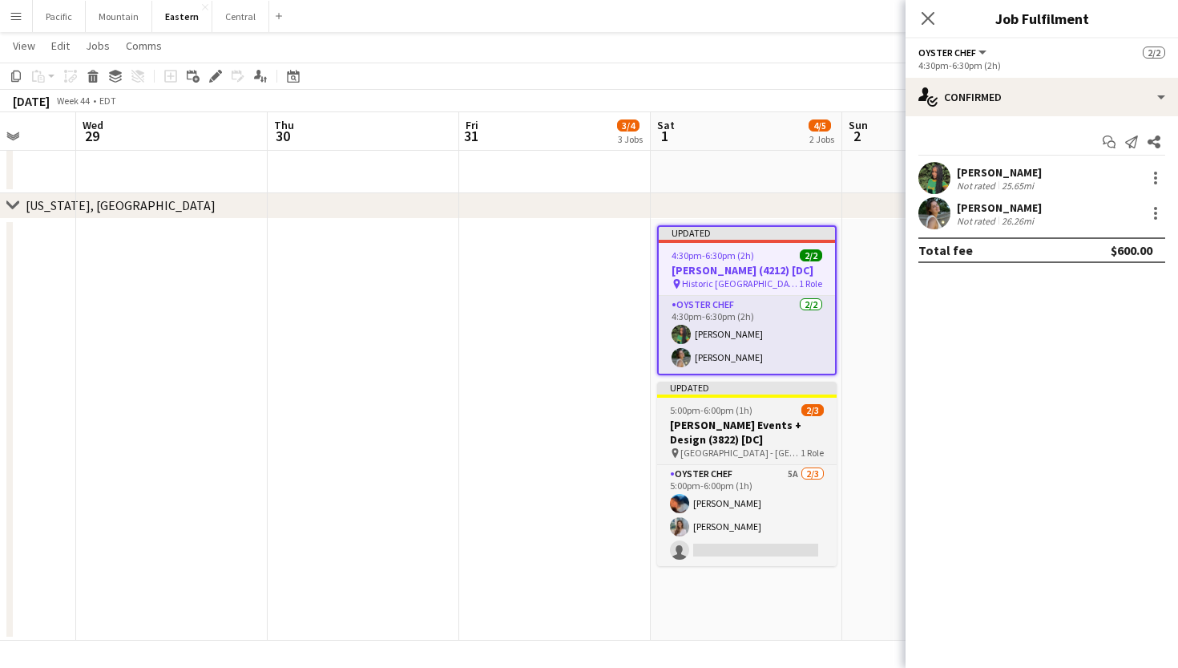
click at [779, 440] on h3 "Pamela Barefoot Events + Design (3822) [DC]" at bounding box center [747, 432] width 180 height 29
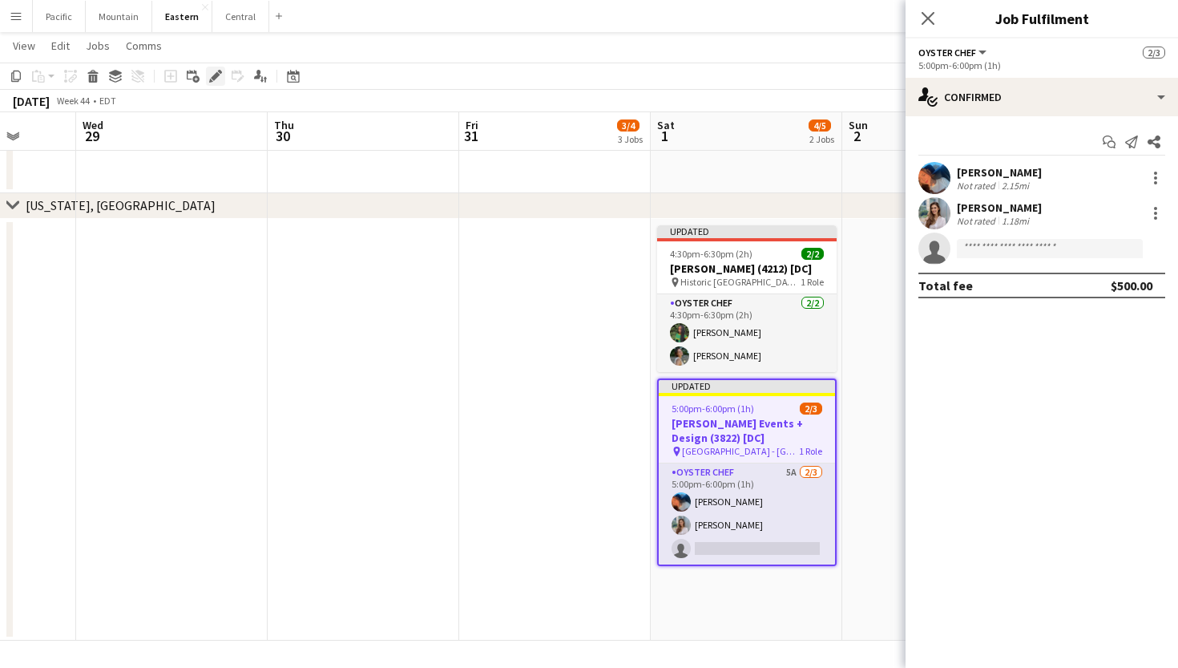
click at [220, 77] on icon "Edit" at bounding box center [215, 76] width 13 height 13
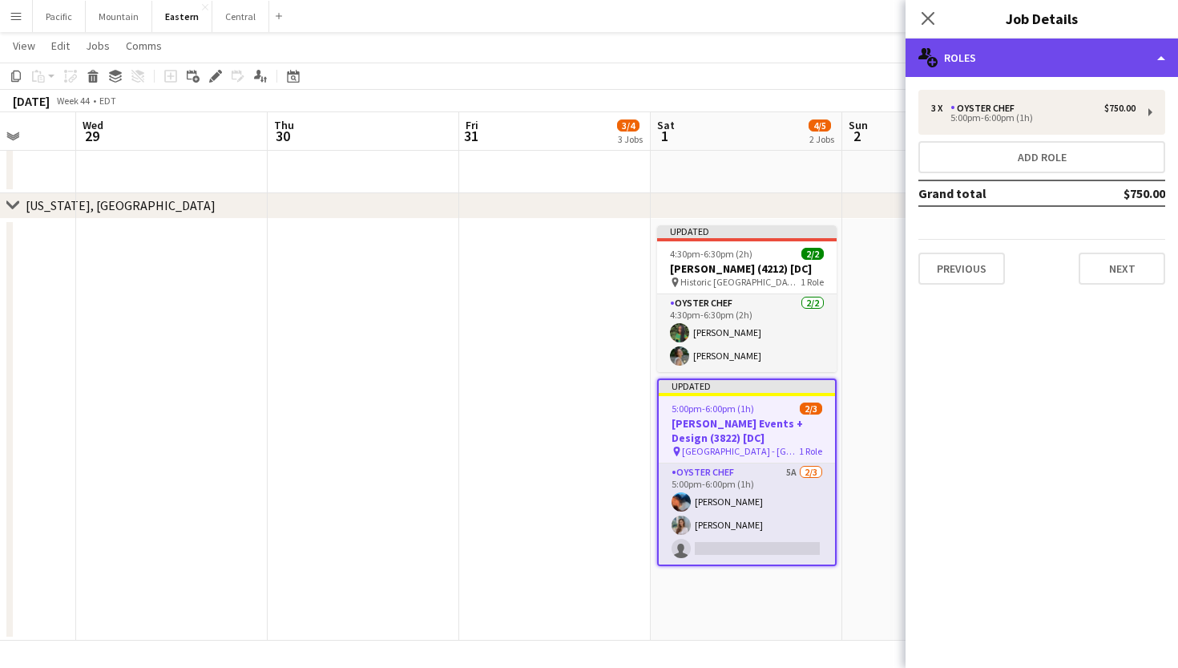
click at [1020, 72] on div "multiple-users-add Roles" at bounding box center [1042, 57] width 272 height 38
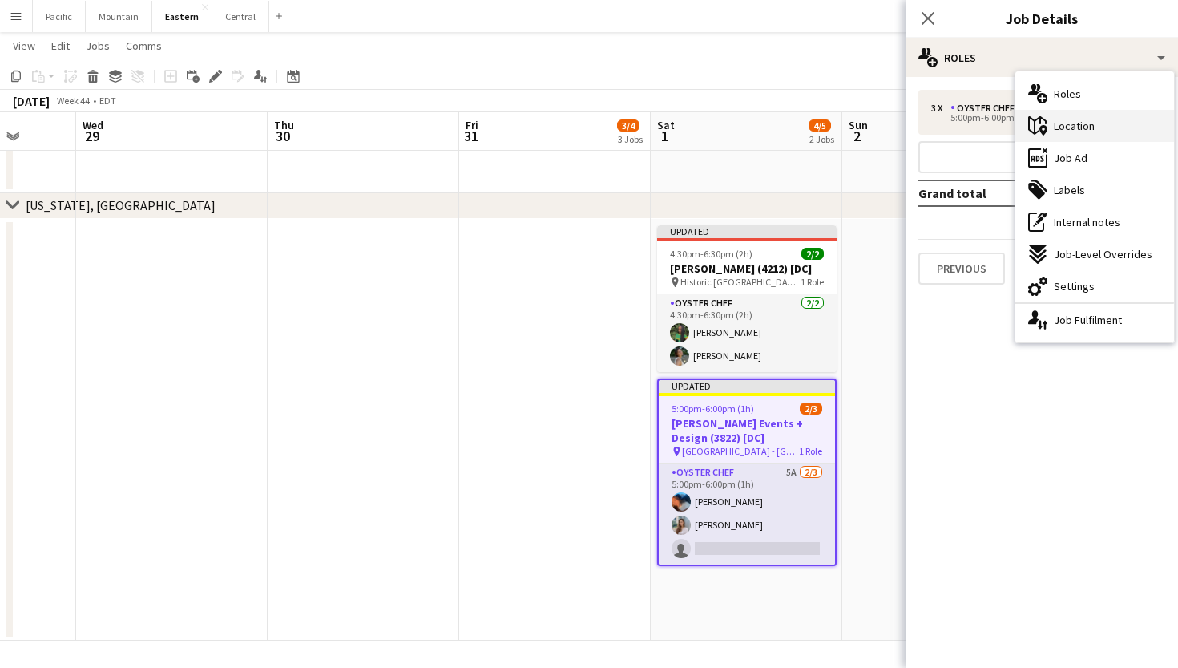
click at [1091, 127] on span "Location" at bounding box center [1074, 126] width 41 height 14
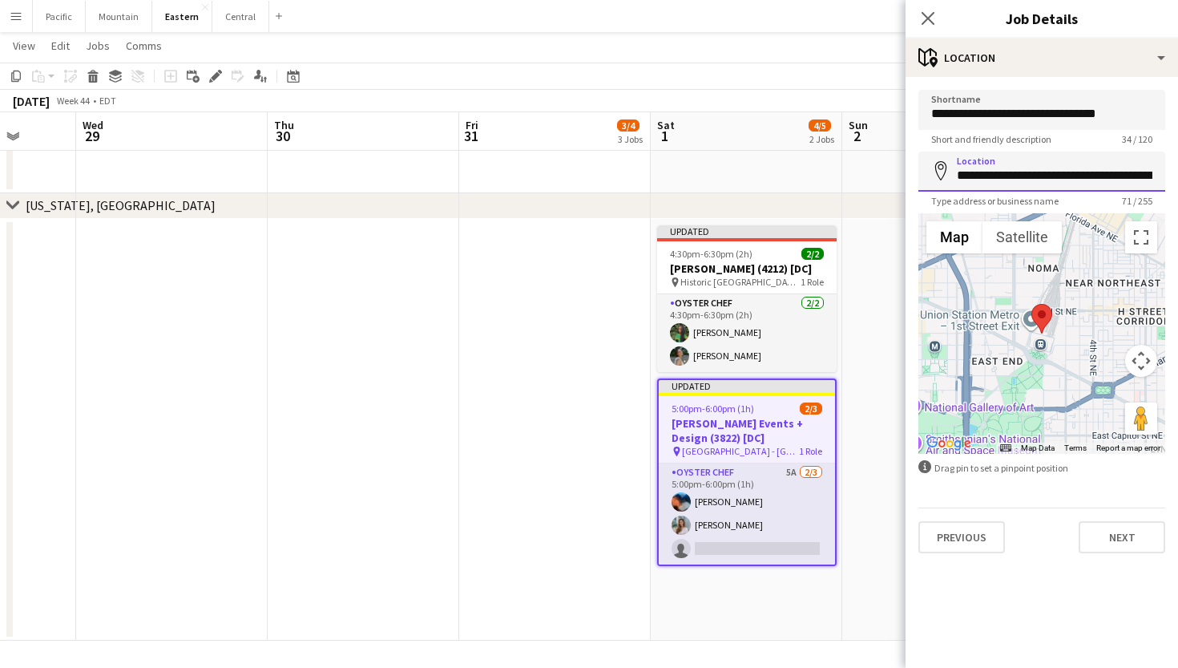
click at [1039, 168] on input "**********" at bounding box center [1041, 171] width 247 height 40
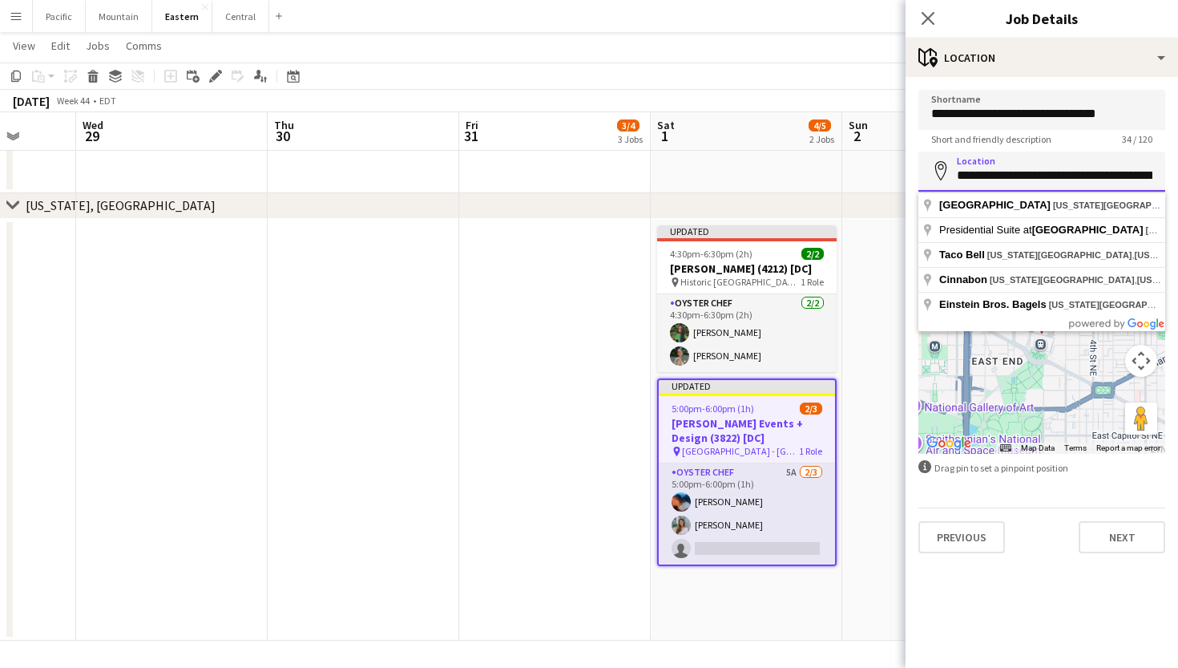
click at [1039, 168] on input "**********" at bounding box center [1041, 171] width 247 height 40
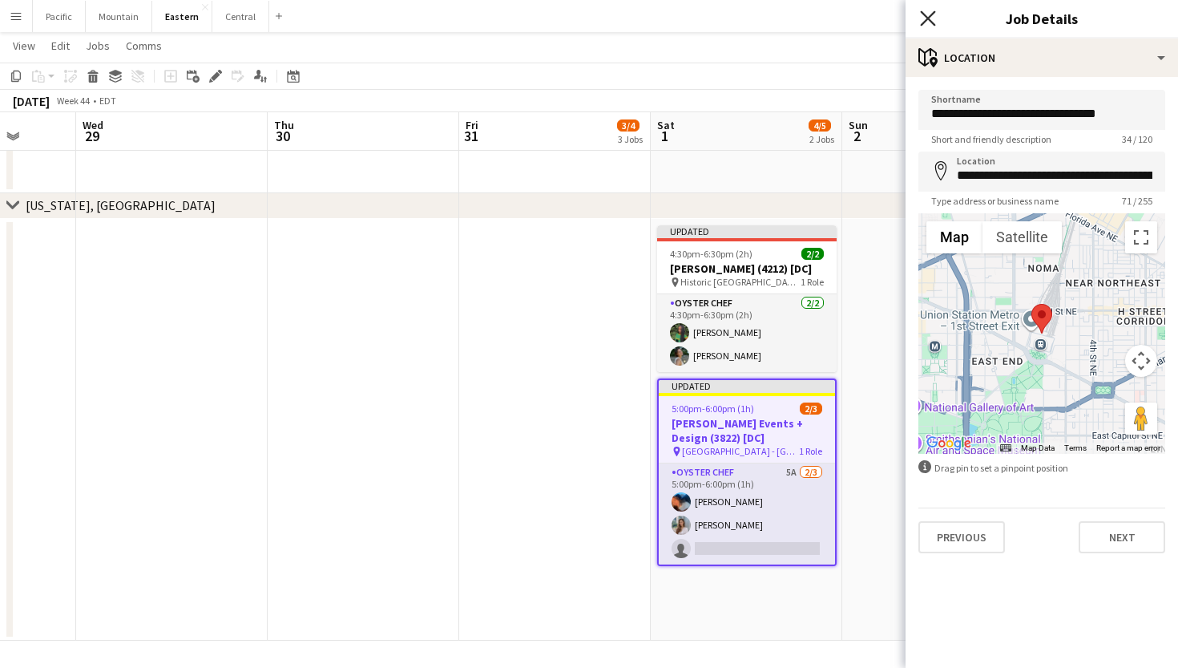
click at [931, 18] on icon "Close pop-in" at bounding box center [927, 17] width 15 height 15
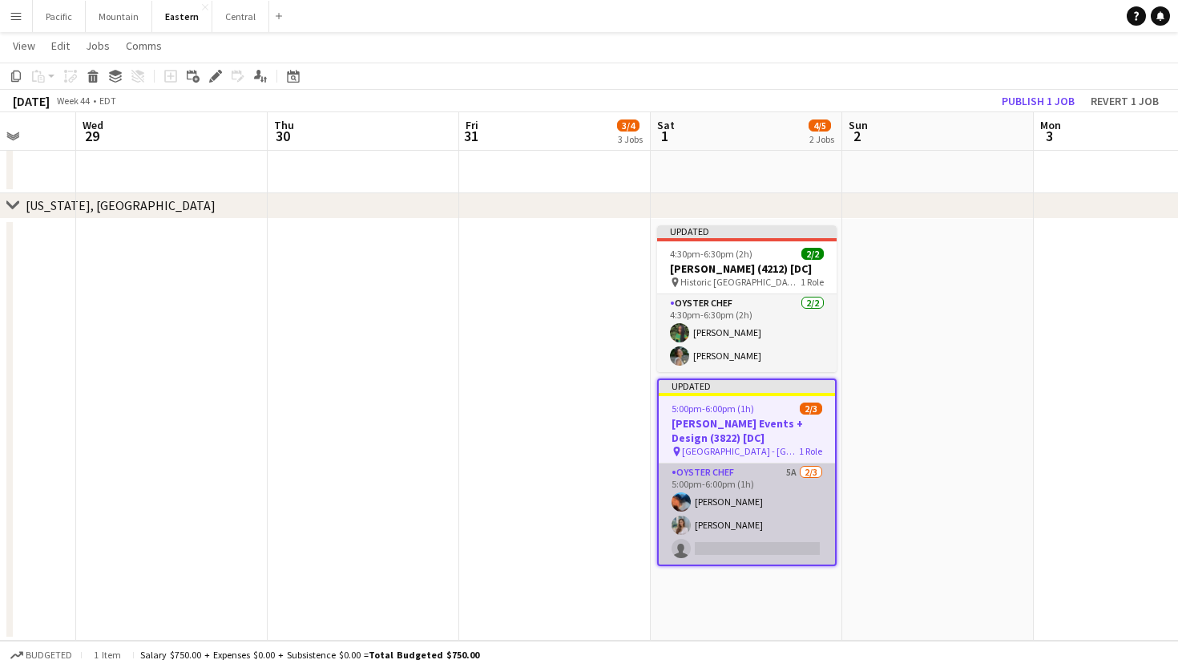
click at [751, 533] on app-card-role "Oyster Chef 5A 2/3 5:00pm-6:00pm (1h) Jaelin Lespier Isabella Venturini single-…" at bounding box center [747, 513] width 176 height 101
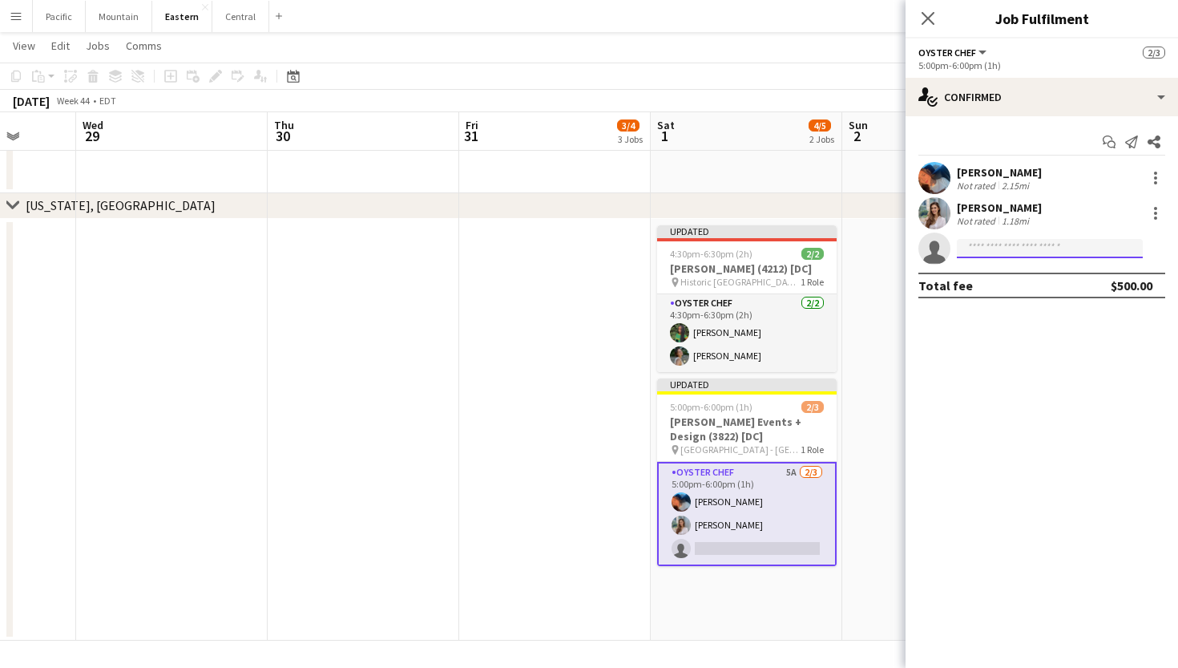
click at [998, 252] on input at bounding box center [1050, 248] width 186 height 19
type input "******"
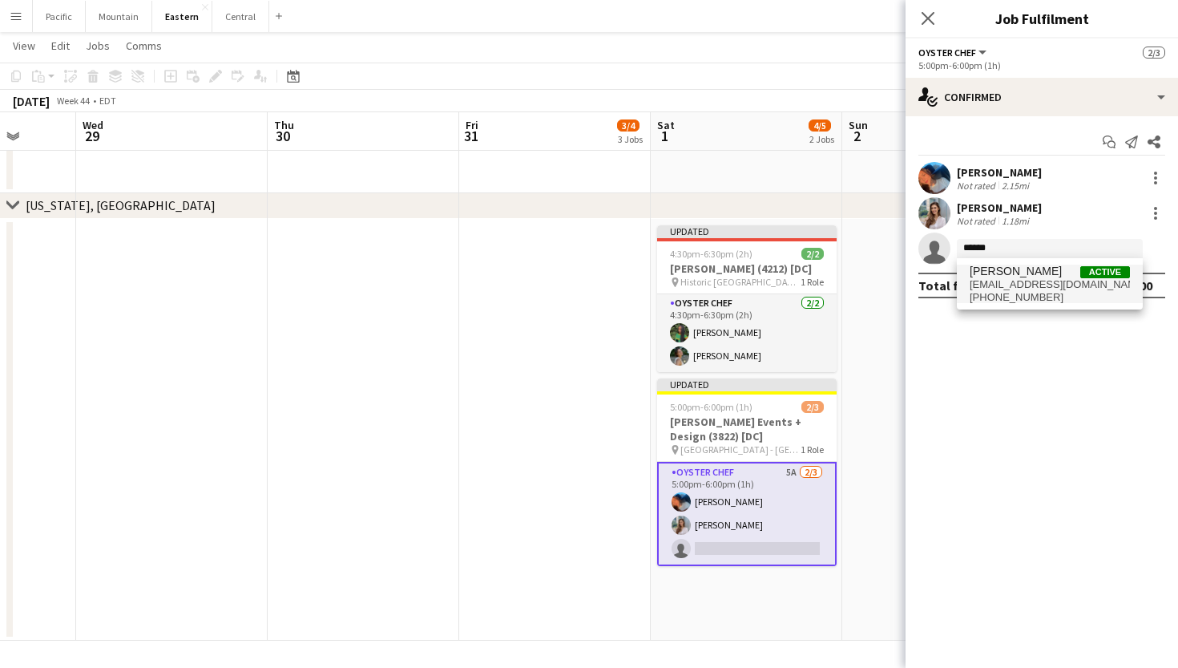
drag, startPoint x: 1011, startPoint y: 259, endPoint x: 1047, endPoint y: 285, distance: 44.7
click at [1047, 285] on span "skymadison411@gmail.com" at bounding box center [1050, 284] width 160 height 13
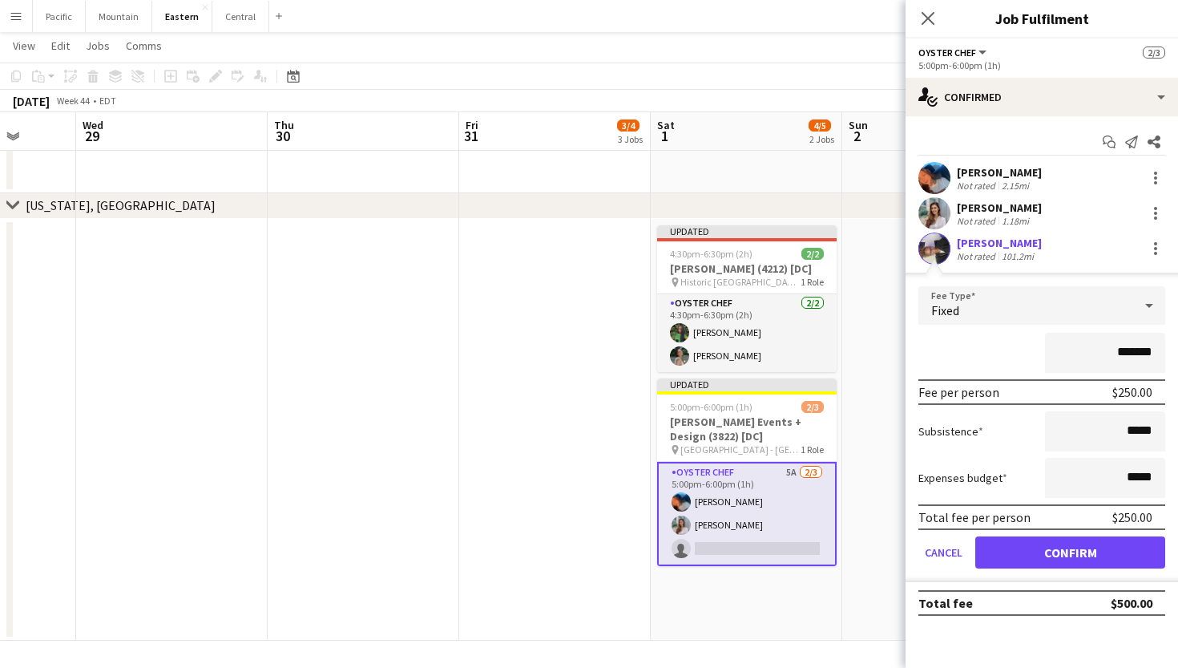
click at [1040, 551] on button "Confirm" at bounding box center [1070, 552] width 190 height 32
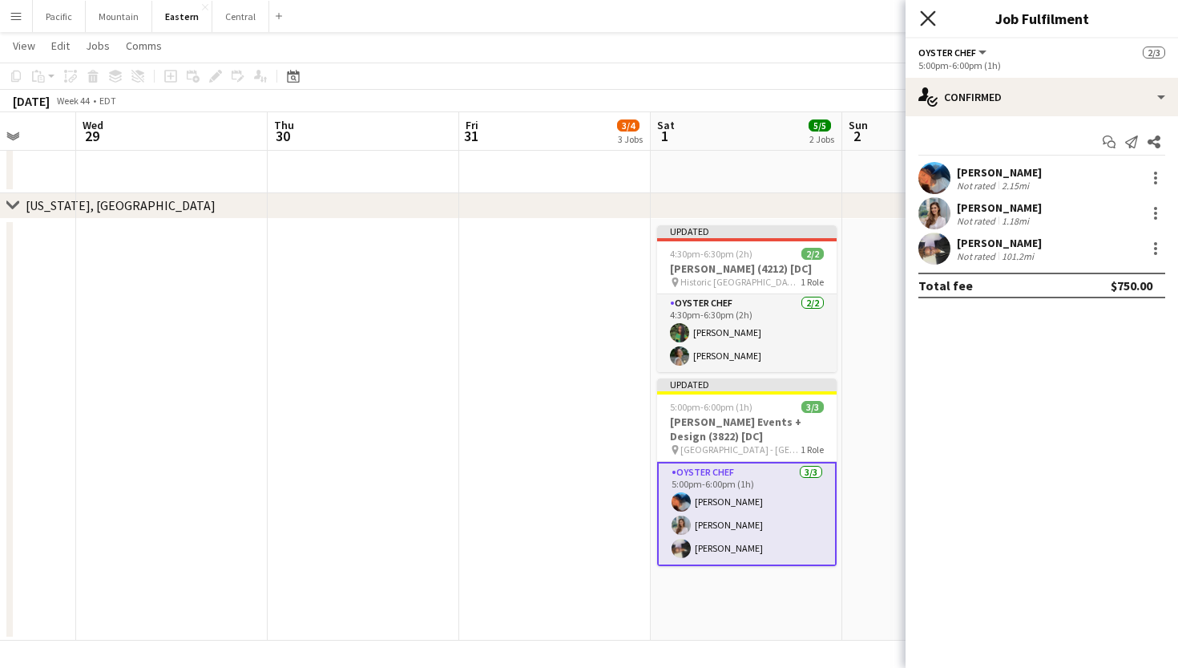
click at [923, 20] on icon "Close pop-in" at bounding box center [927, 17] width 15 height 15
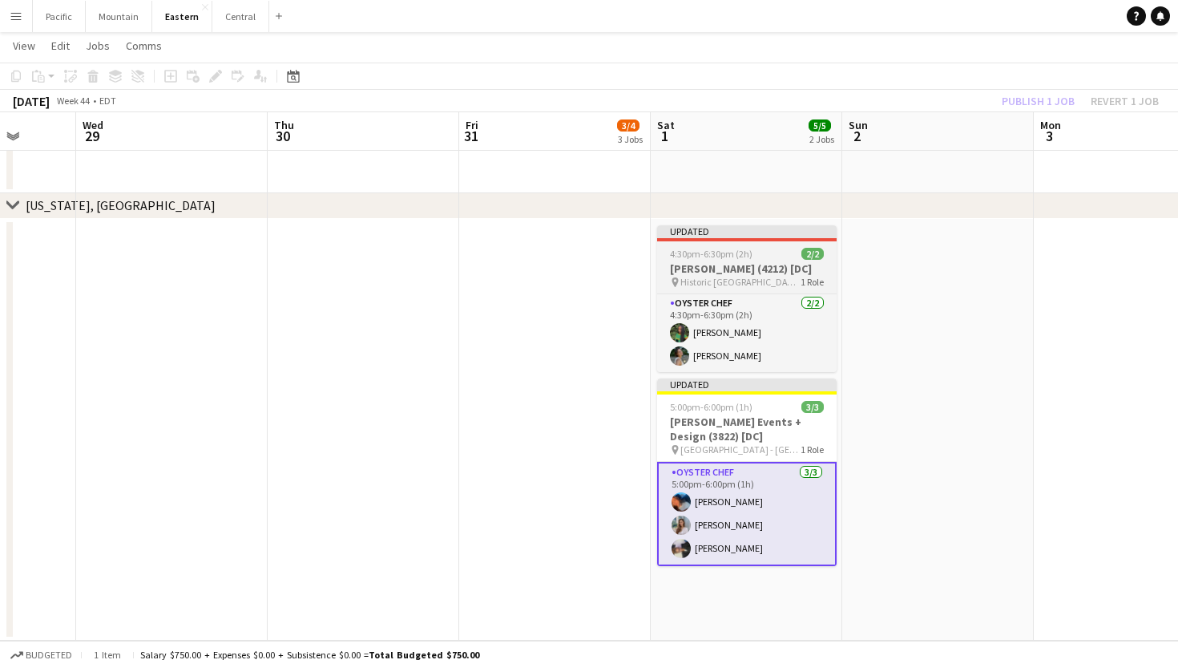
click at [772, 253] on div "4:30pm-6:30pm (2h) 2/2" at bounding box center [747, 254] width 180 height 12
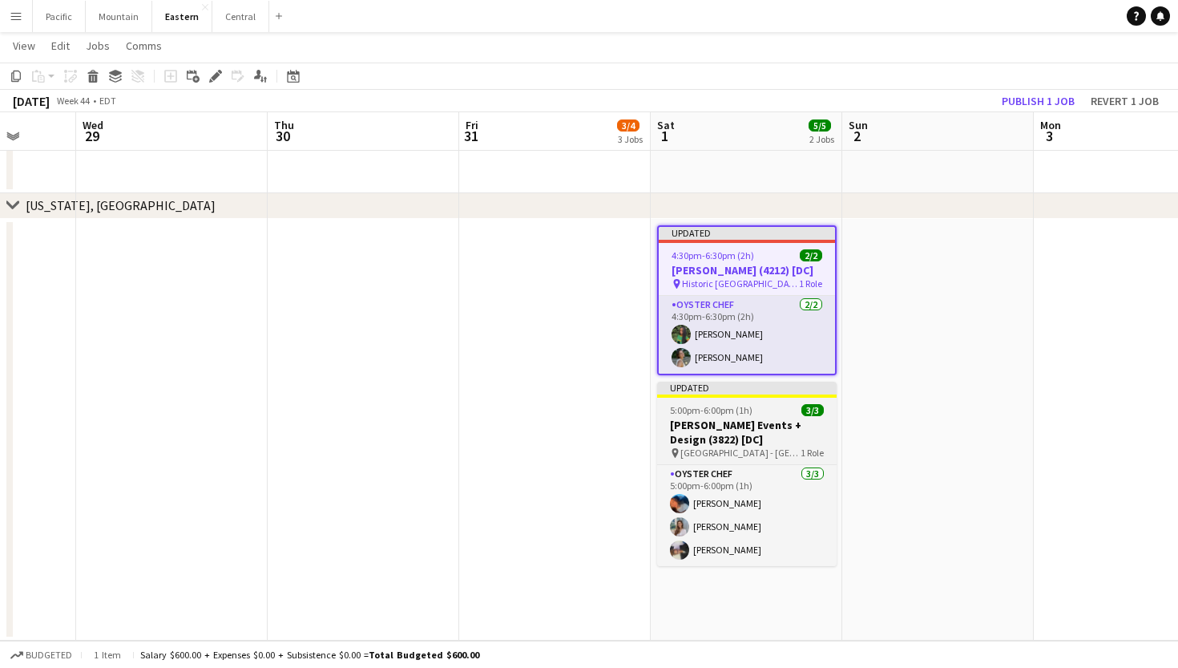
click at [758, 427] on h3 "Pamela Barefoot Events + Design (3822) [DC]" at bounding box center [747, 432] width 180 height 29
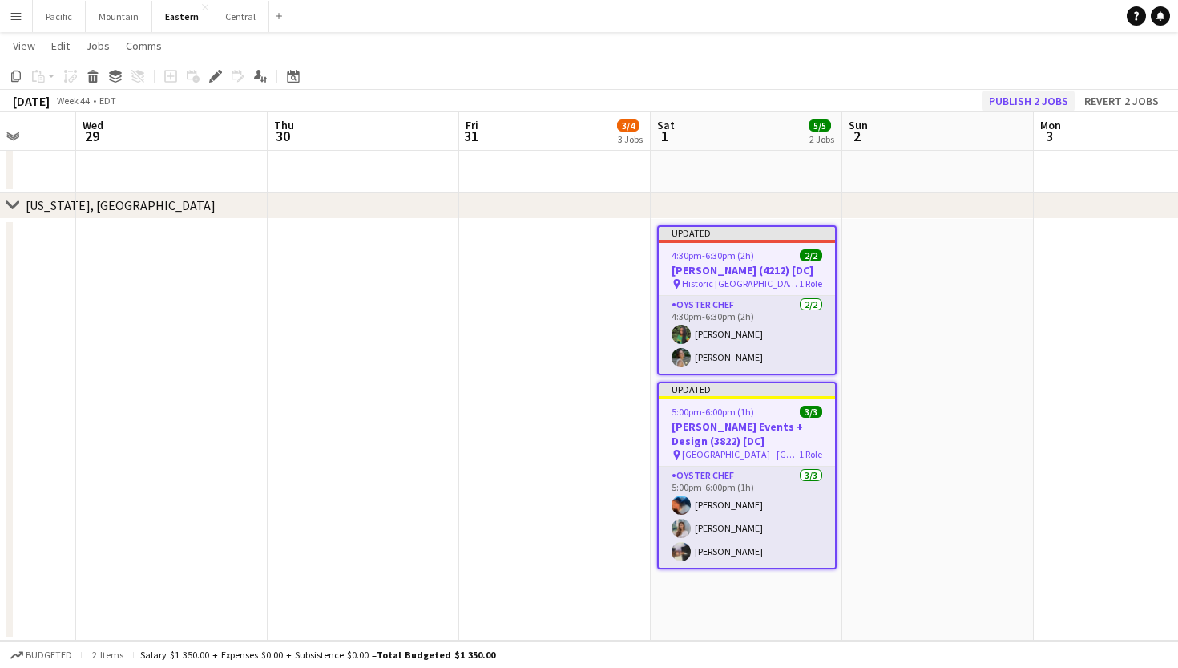
click at [1030, 99] on button "Publish 2 jobs" at bounding box center [1029, 101] width 92 height 21
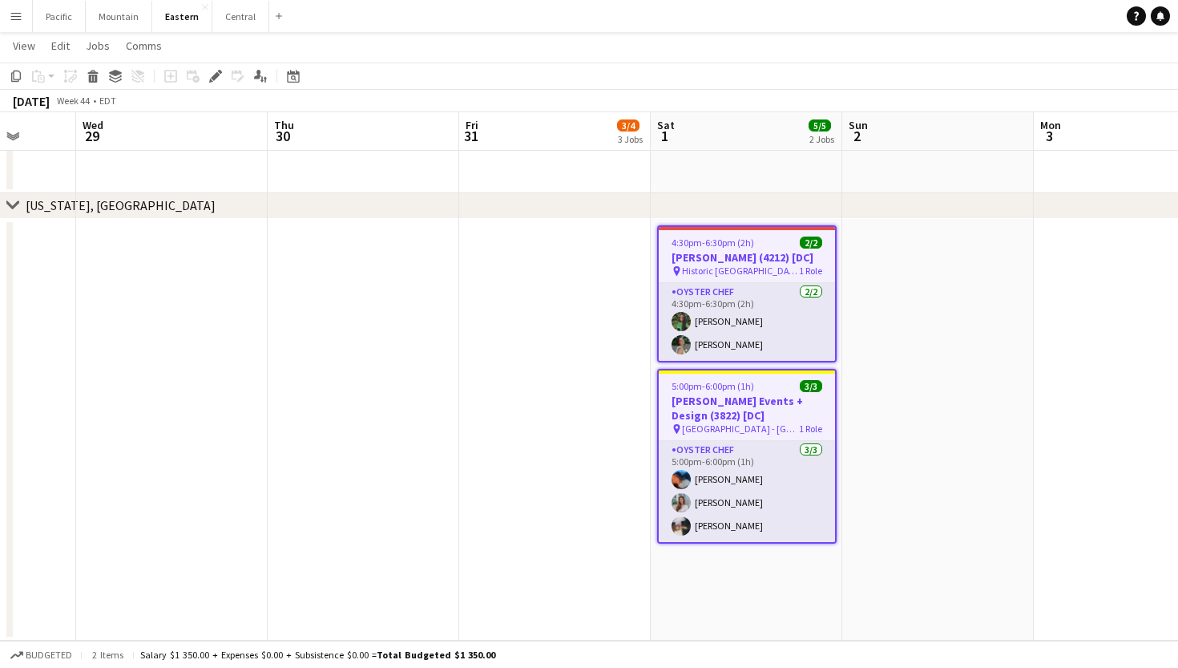
click at [757, 259] on h3 "Kelly Dobroski (4212) [DC]" at bounding box center [747, 257] width 176 height 14
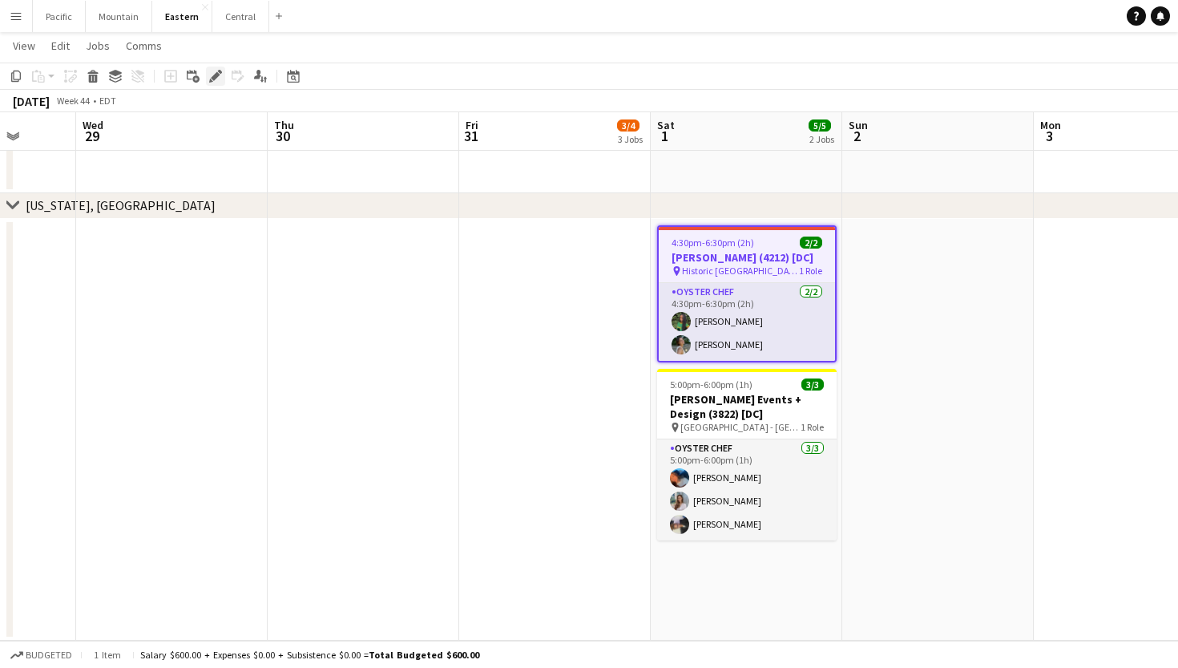
click at [216, 75] on icon at bounding box center [215, 76] width 9 height 9
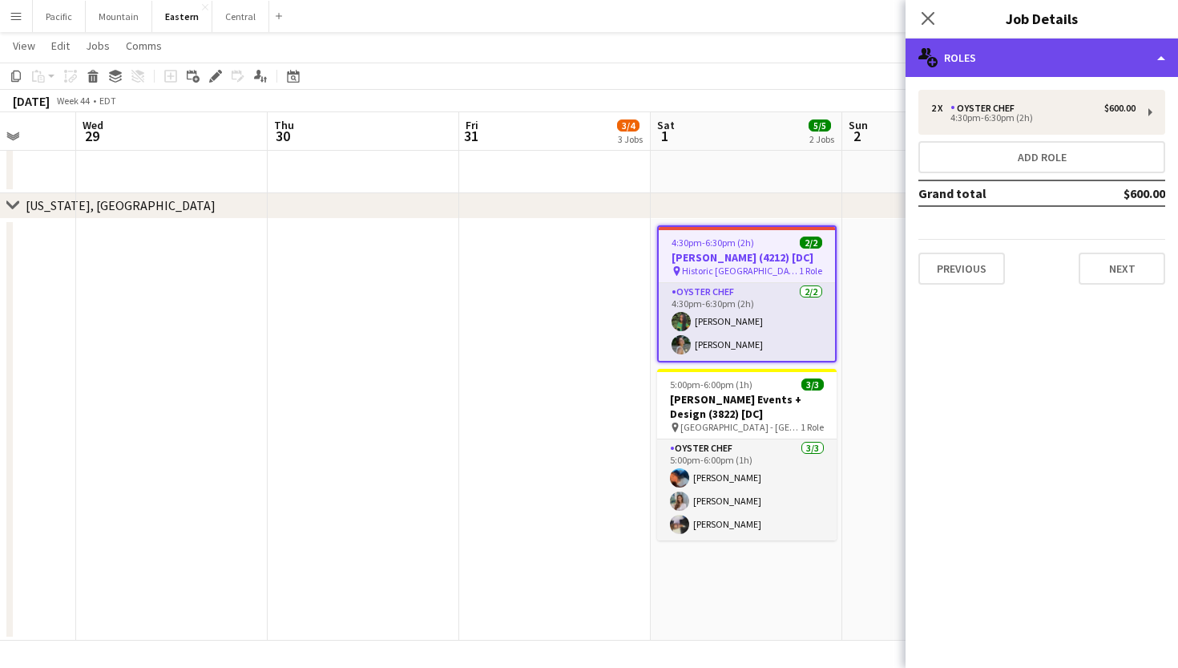
click at [968, 71] on div "multiple-users-add Roles" at bounding box center [1042, 57] width 272 height 38
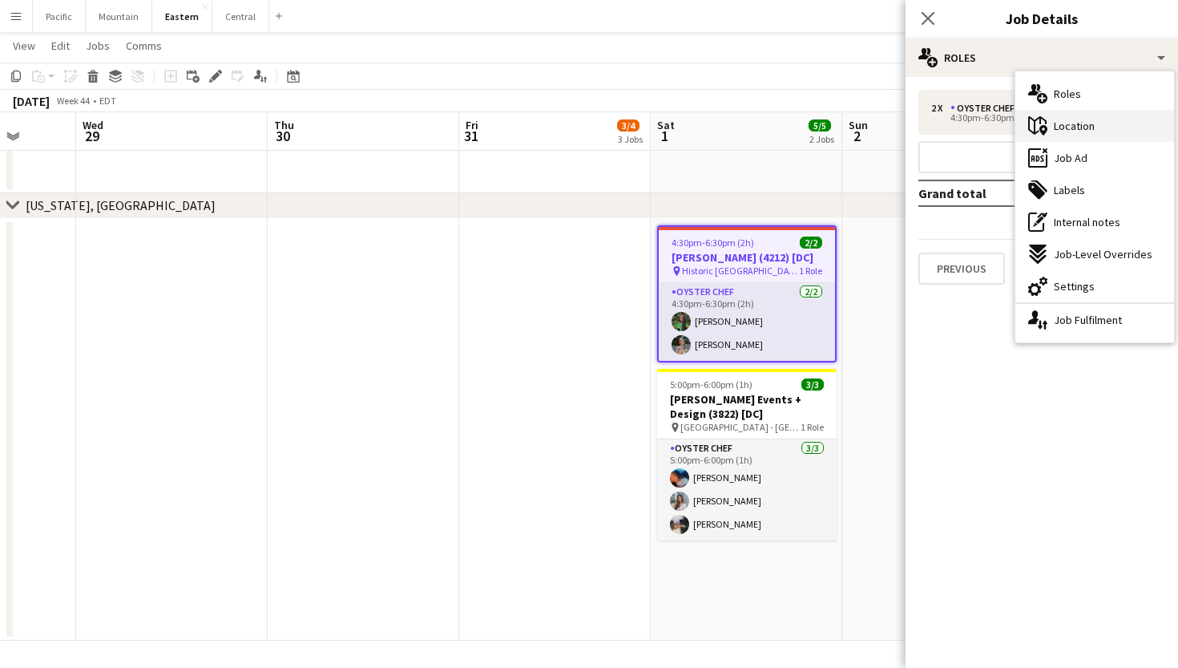
click at [1075, 131] on span "Location" at bounding box center [1074, 126] width 41 height 14
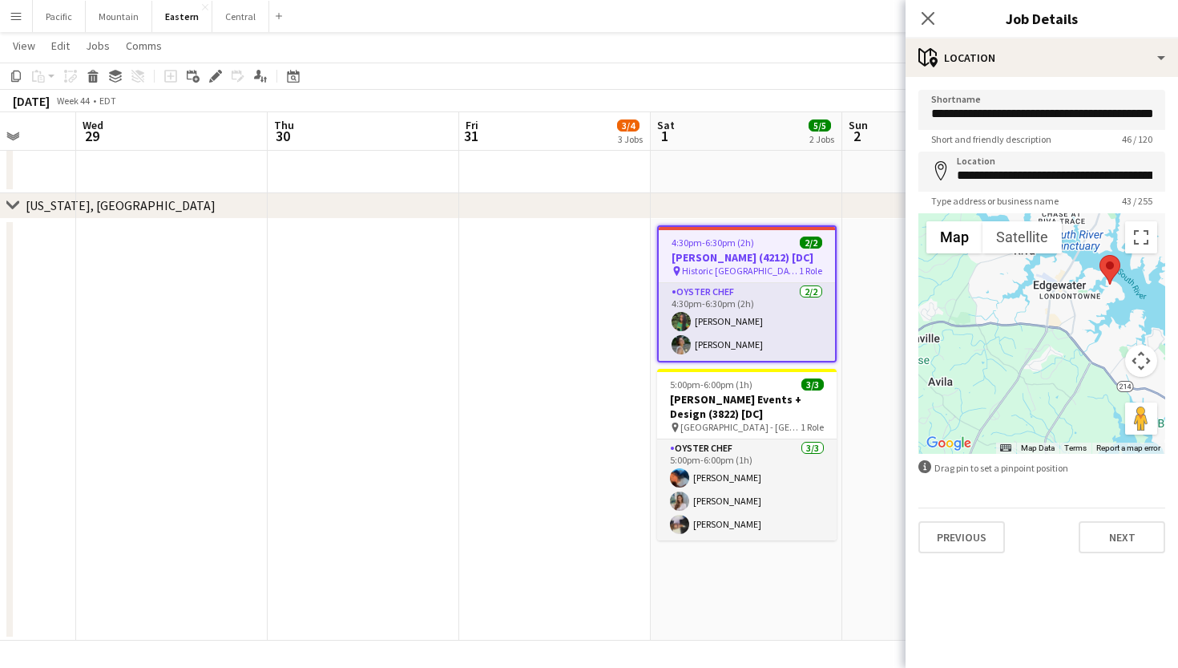
drag, startPoint x: 980, startPoint y: 390, endPoint x: 1116, endPoint y: 326, distance: 149.9
click at [1116, 326] on div at bounding box center [1041, 333] width 247 height 240
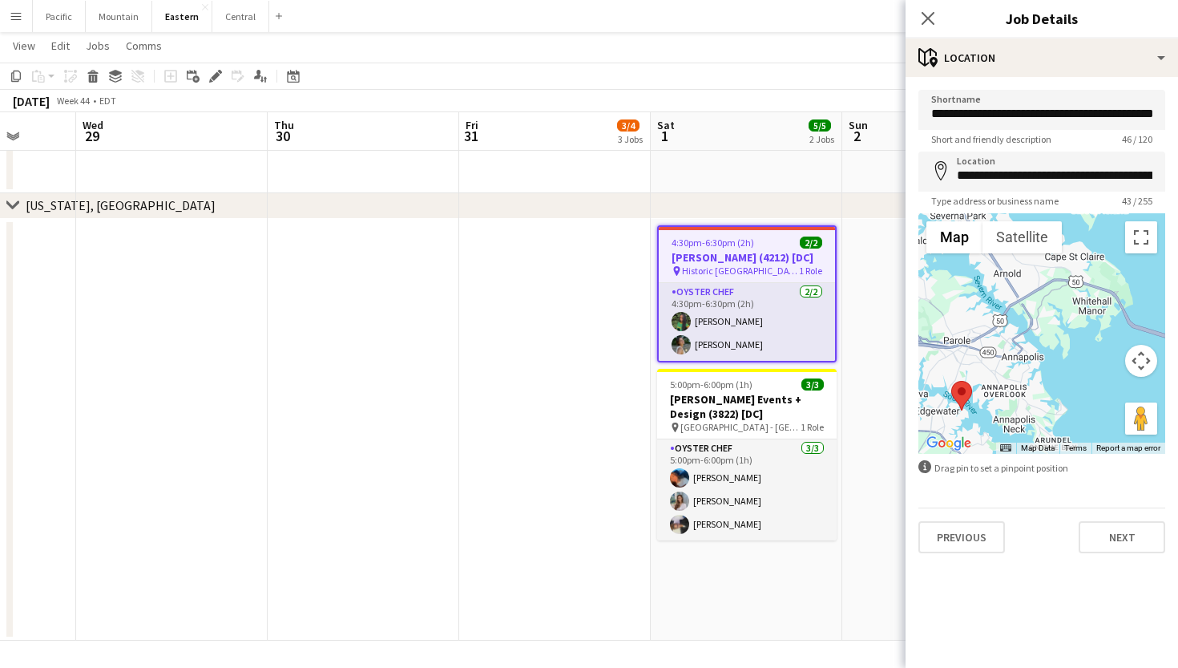
drag, startPoint x: 1113, startPoint y: 328, endPoint x: 929, endPoint y: 425, distance: 208.3
click at [929, 425] on div at bounding box center [1041, 333] width 247 height 240
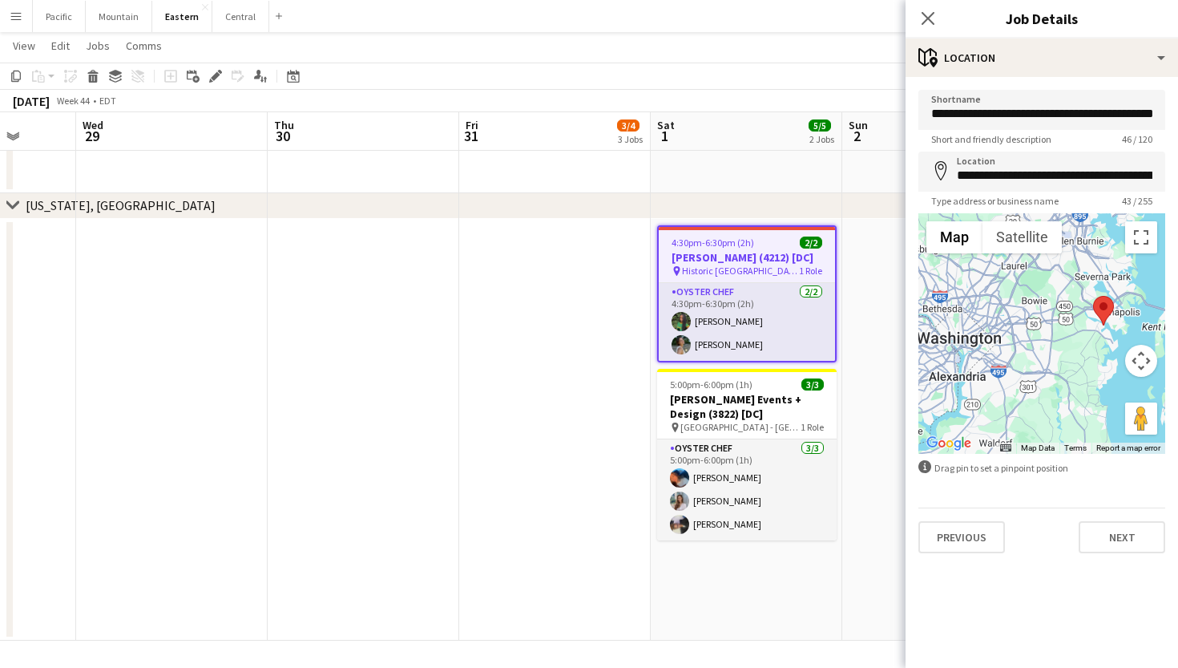
drag, startPoint x: 1019, startPoint y: 340, endPoint x: 1124, endPoint y: 289, distance: 116.8
click at [1124, 289] on div at bounding box center [1041, 333] width 247 height 240
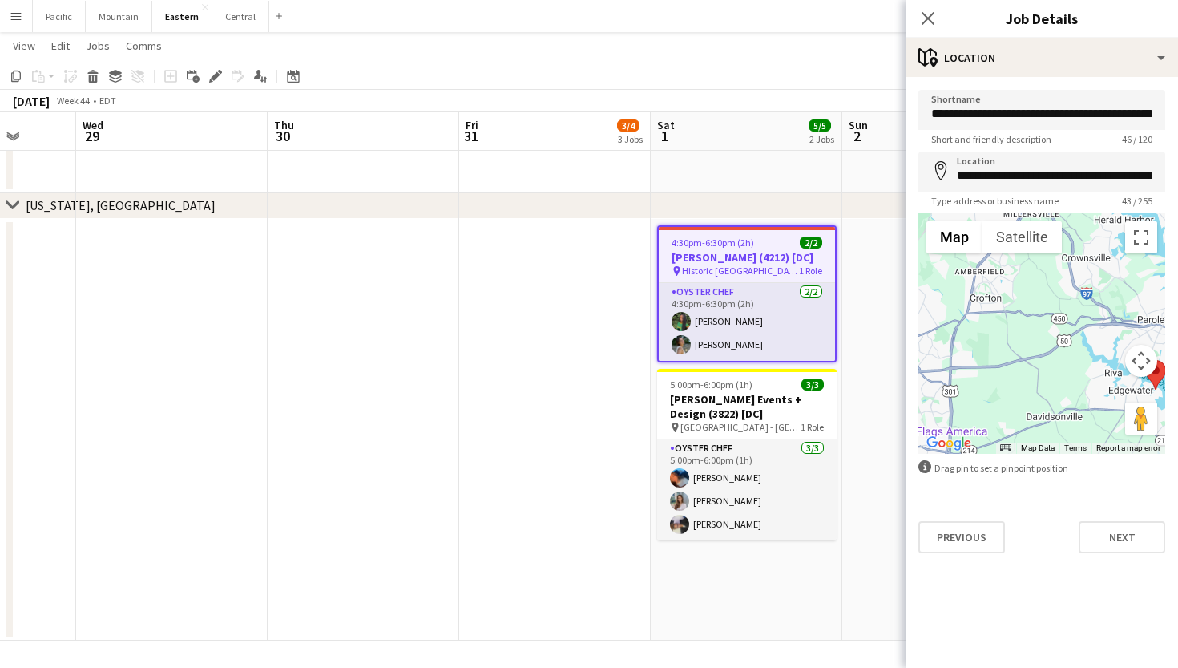
drag, startPoint x: 1092, startPoint y: 352, endPoint x: 979, endPoint y: 270, distance: 140.1
click at [979, 270] on div at bounding box center [1041, 333] width 247 height 240
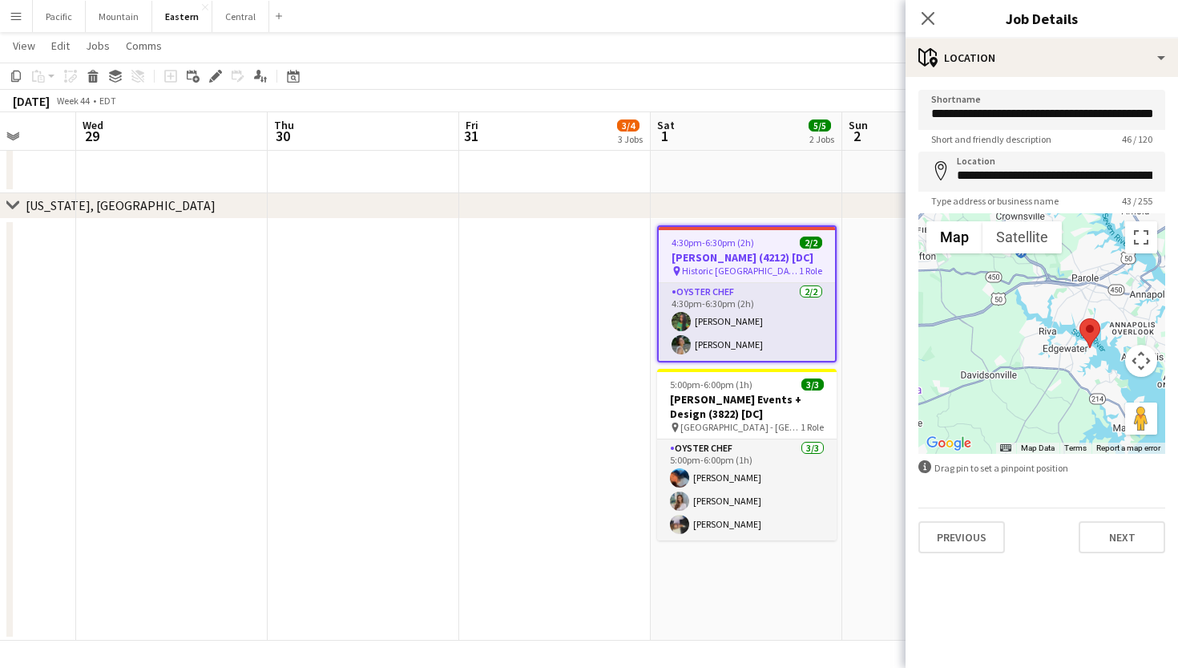
drag, startPoint x: 1023, startPoint y: 365, endPoint x: 973, endPoint y: 337, distance: 57.5
click at [973, 337] on div at bounding box center [1041, 333] width 247 height 240
click at [926, 19] on icon at bounding box center [927, 17] width 15 height 15
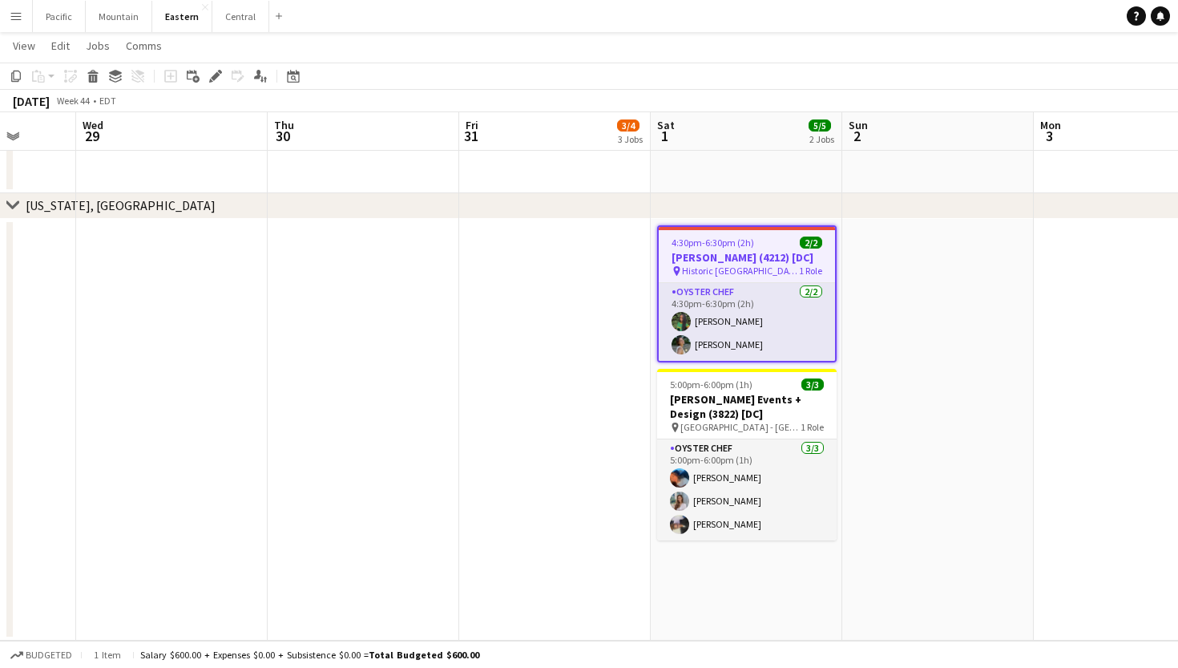
click at [765, 256] on h3 "Kelly Dobroski (4212) [DC]" at bounding box center [747, 257] width 176 height 14
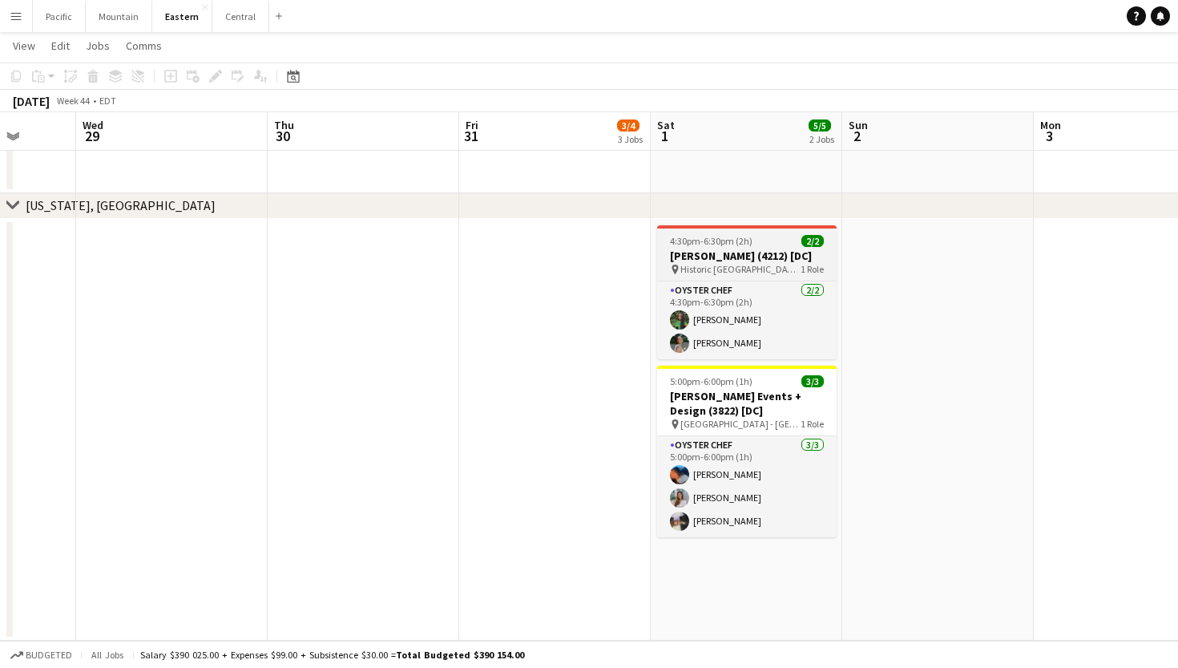
click at [765, 256] on h3 "Kelly Dobroski (4212) [DC]" at bounding box center [747, 255] width 180 height 14
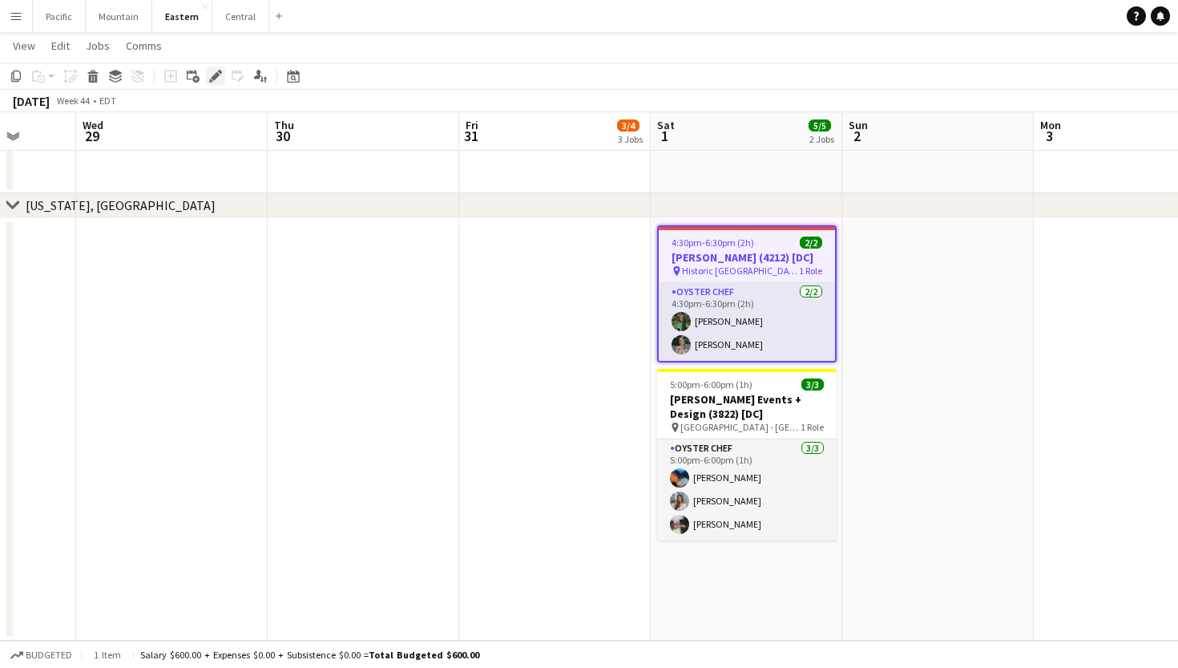
click at [210, 79] on icon at bounding box center [211, 81] width 4 height 4
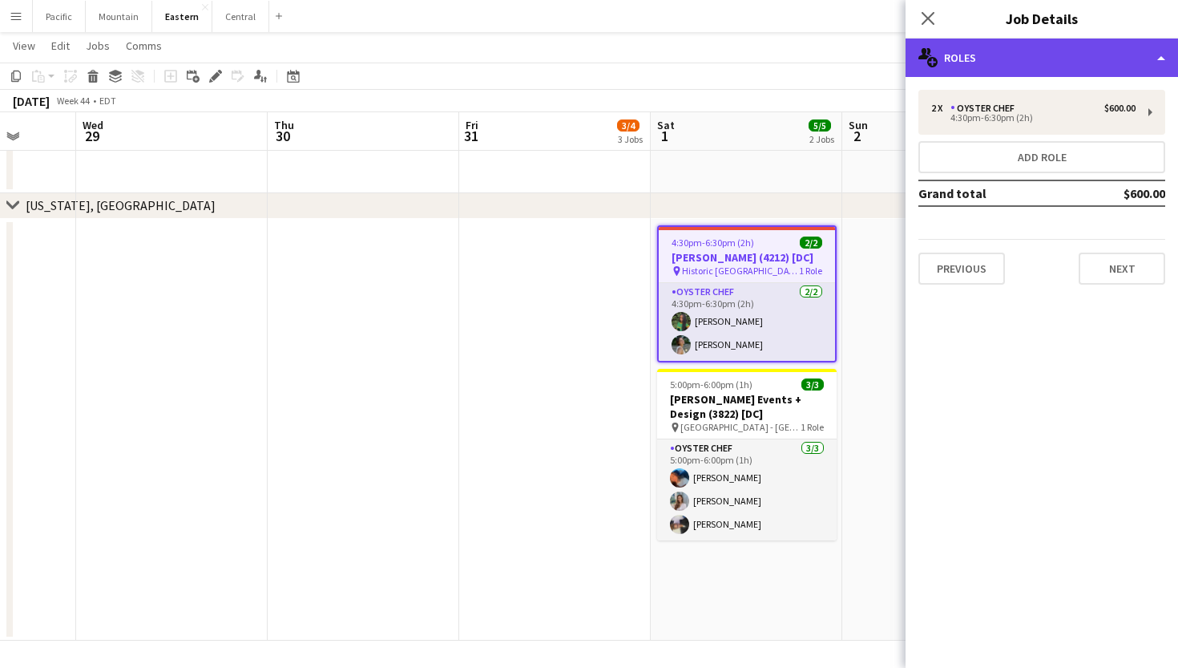
click at [965, 67] on div "multiple-users-add Roles" at bounding box center [1042, 57] width 272 height 38
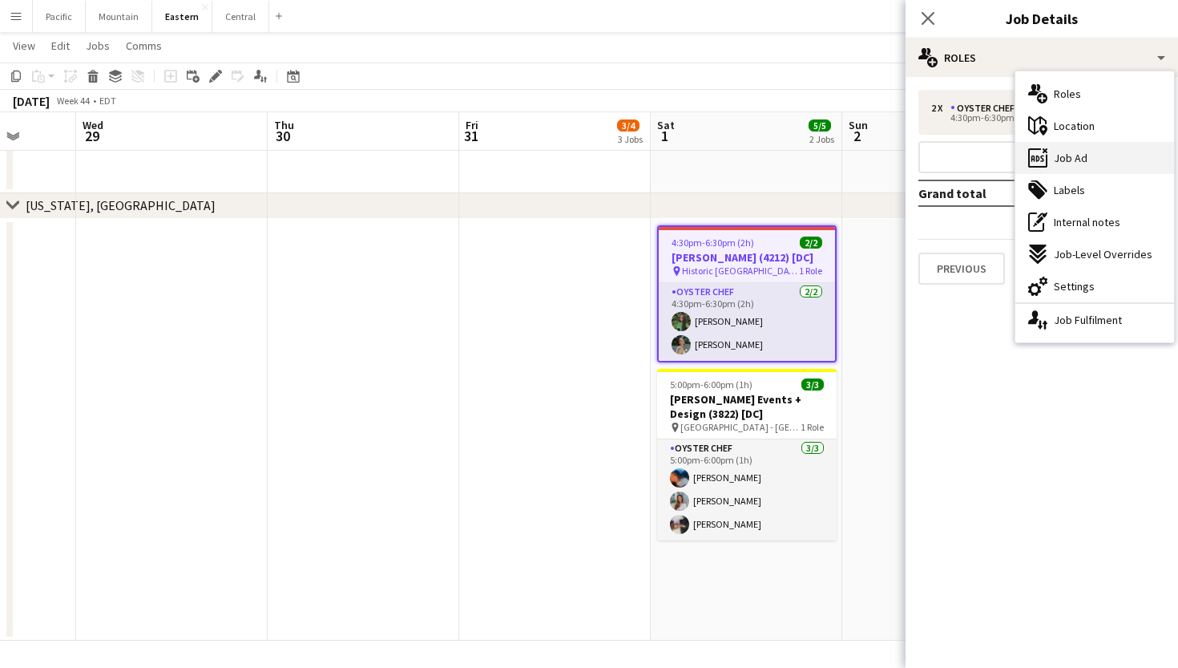
click at [1075, 152] on span "Job Ad" at bounding box center [1071, 158] width 34 height 14
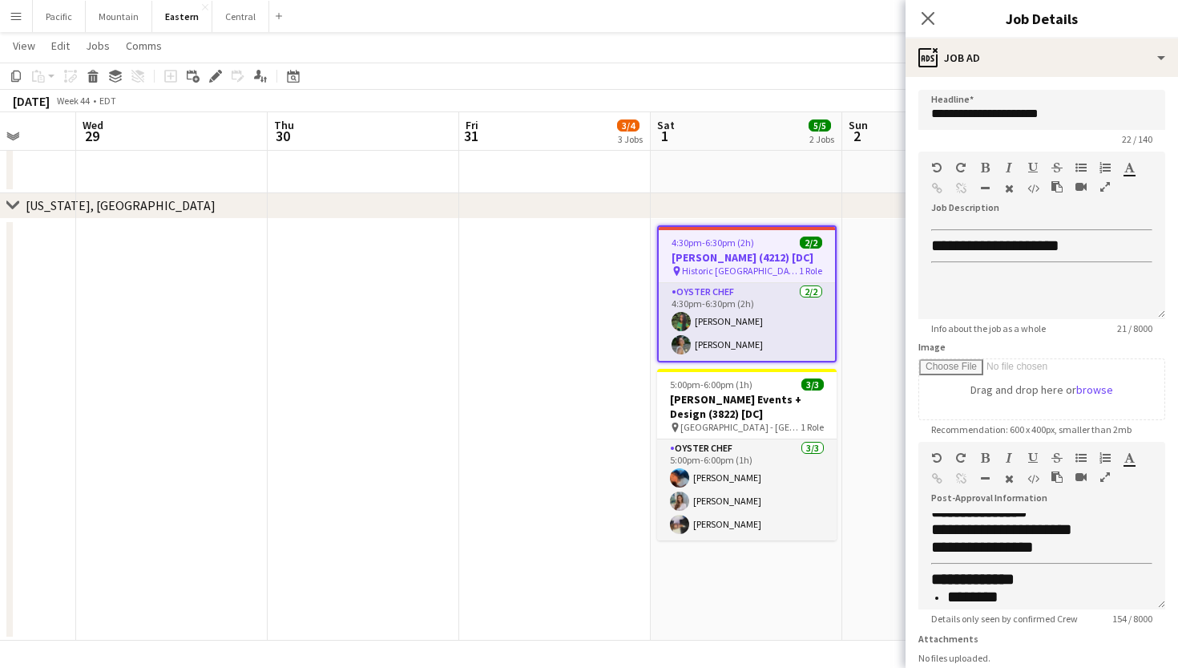
scroll to position [129, 0]
click at [769, 254] on h3 "Kelly Dobroski (4212) [DC]" at bounding box center [747, 257] width 176 height 14
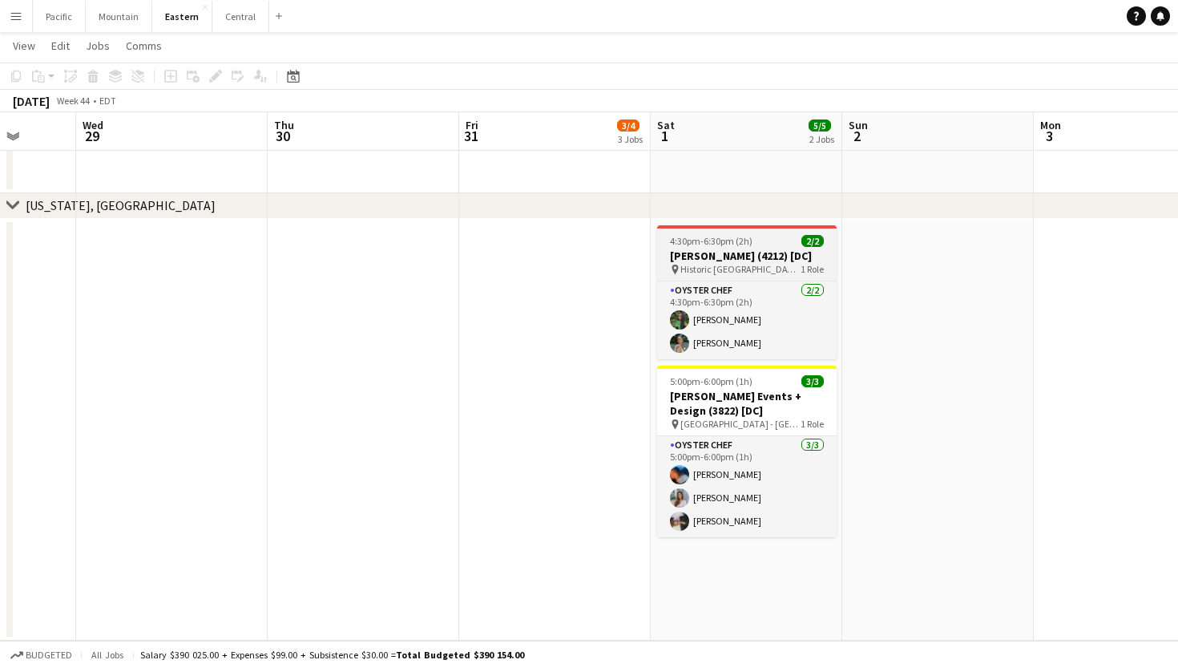
click at [769, 254] on h3 "Kelly Dobroski (4212) [DC]" at bounding box center [747, 255] width 180 height 14
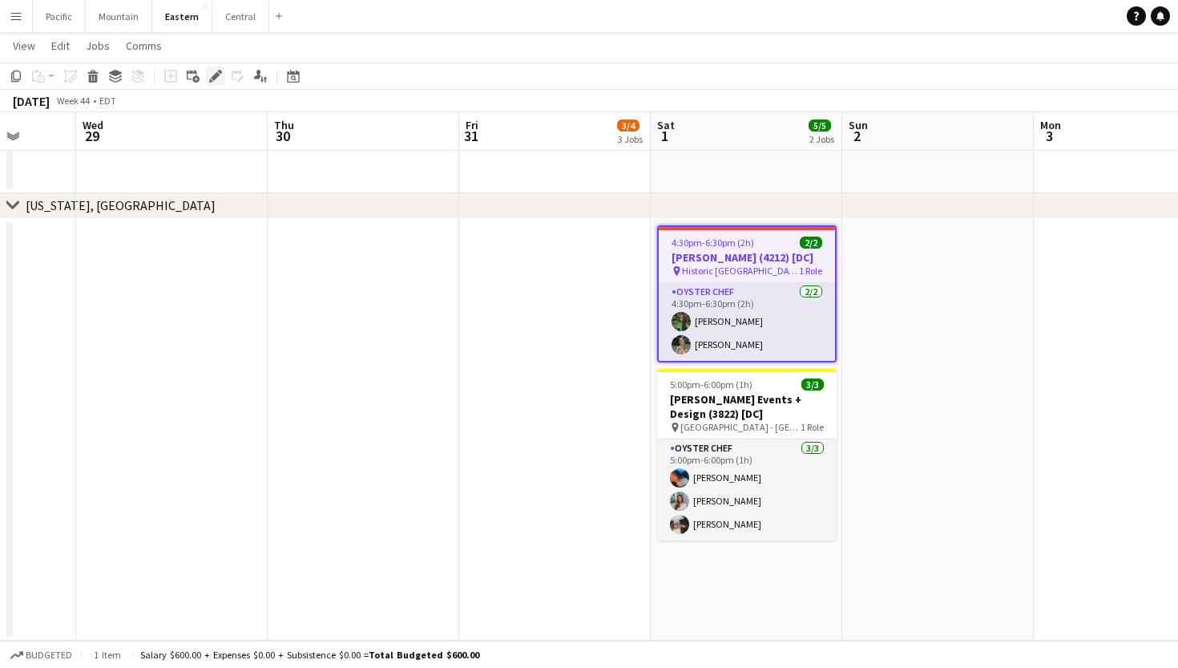
click at [219, 72] on icon at bounding box center [220, 72] width 4 height 4
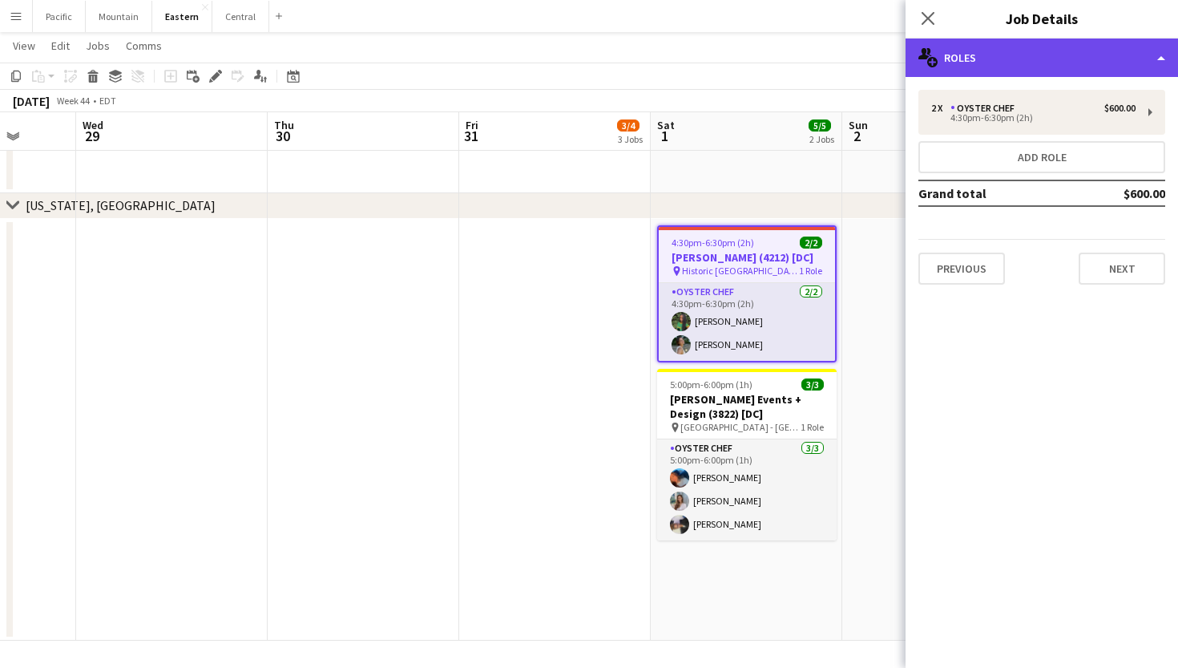
click at [947, 67] on div "multiple-users-add Roles" at bounding box center [1042, 57] width 272 height 38
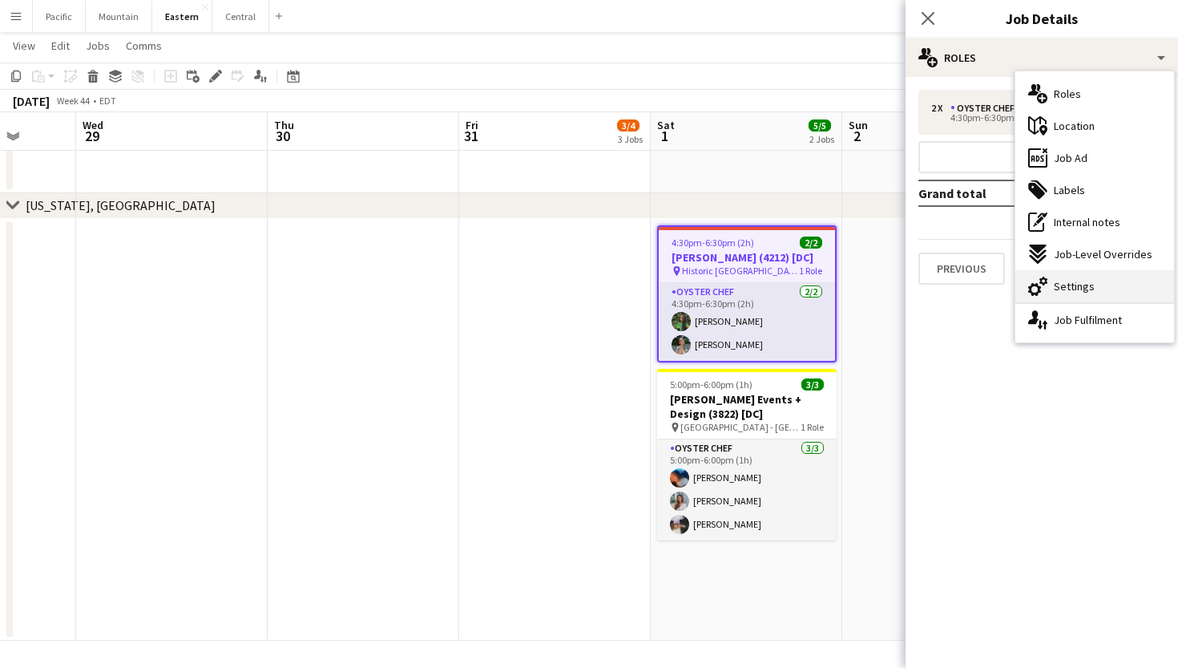
click at [1044, 288] on icon "cog-double-3" at bounding box center [1037, 285] width 19 height 19
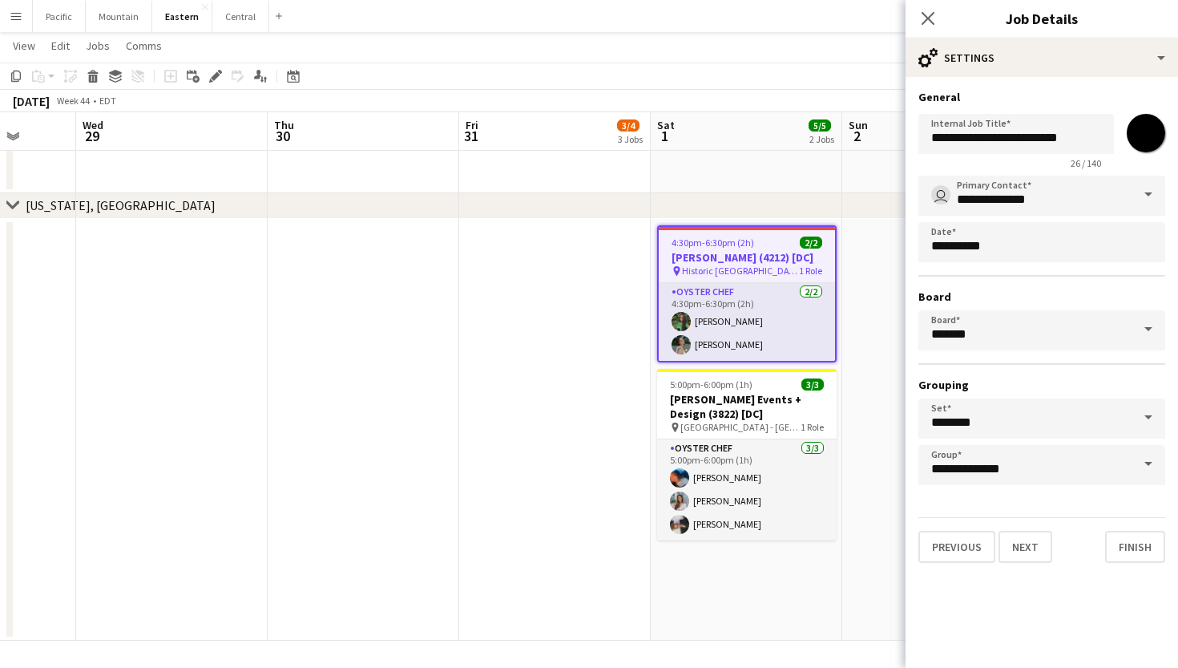
click at [1140, 151] on input "*******" at bounding box center [1146, 133] width 58 height 58
type input "*******"
click at [929, 18] on icon at bounding box center [927, 17] width 15 height 15
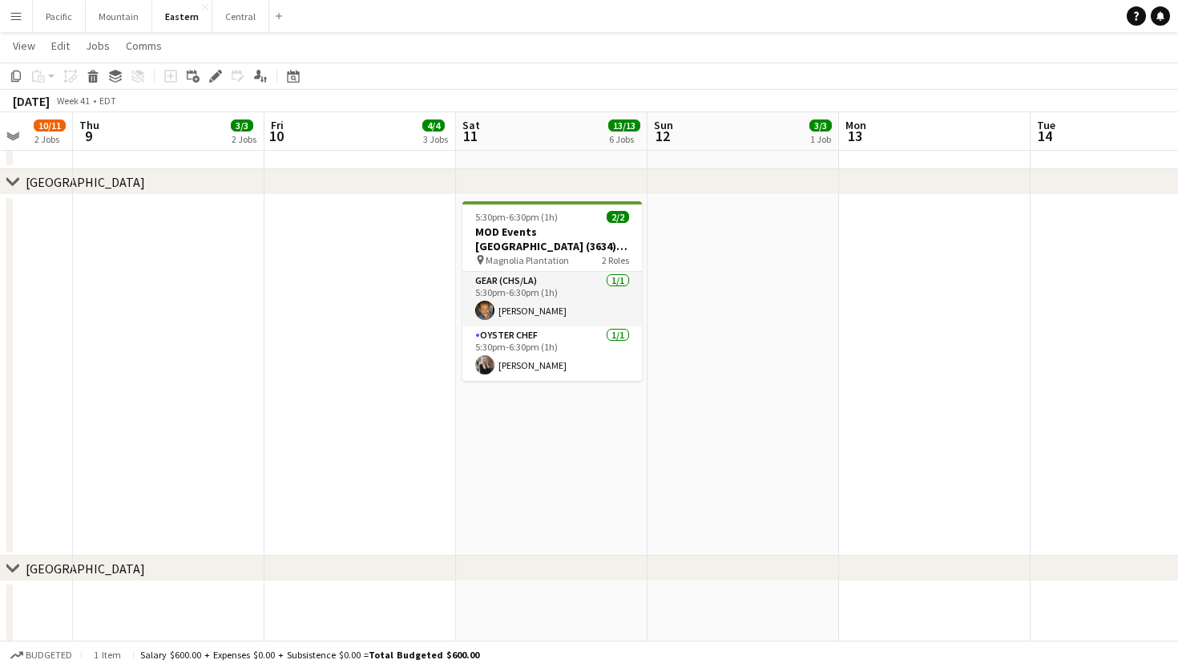
scroll to position [0, 471]
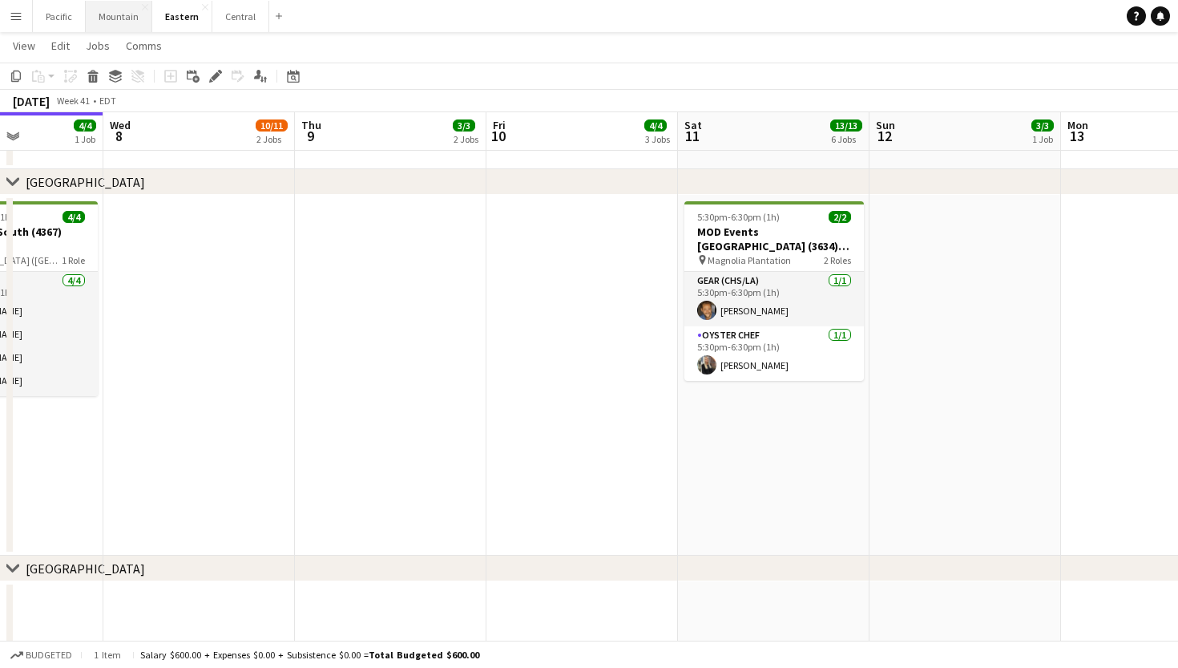
click at [131, 21] on button "Mountain Close" at bounding box center [119, 16] width 67 height 31
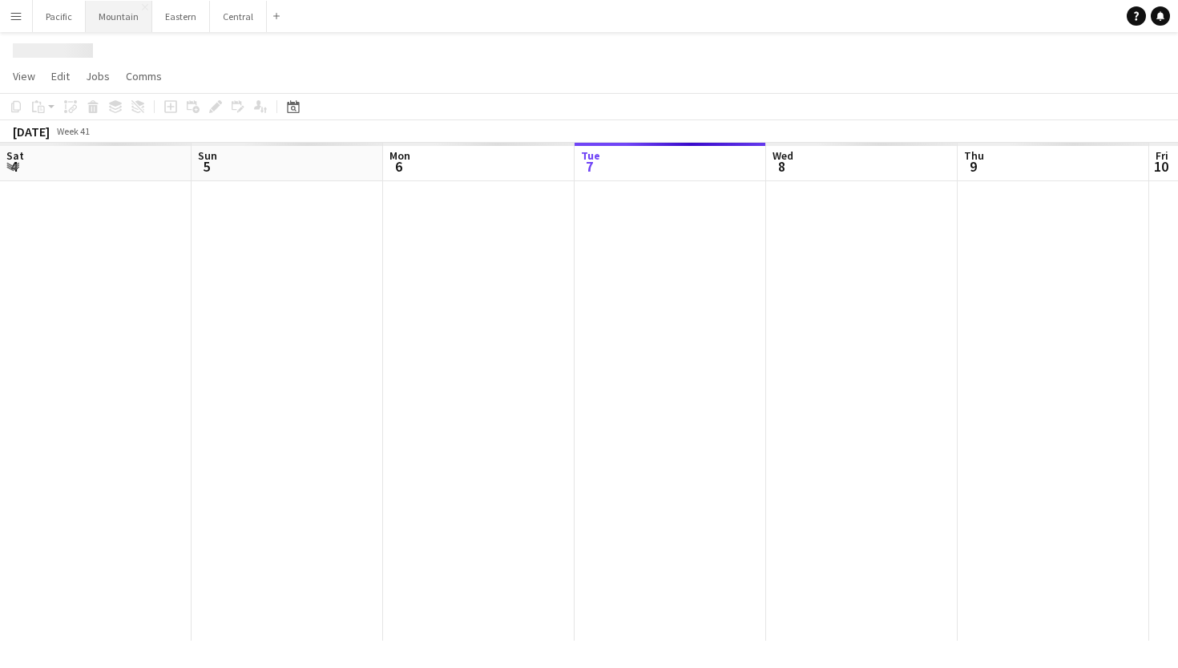
scroll to position [0, 383]
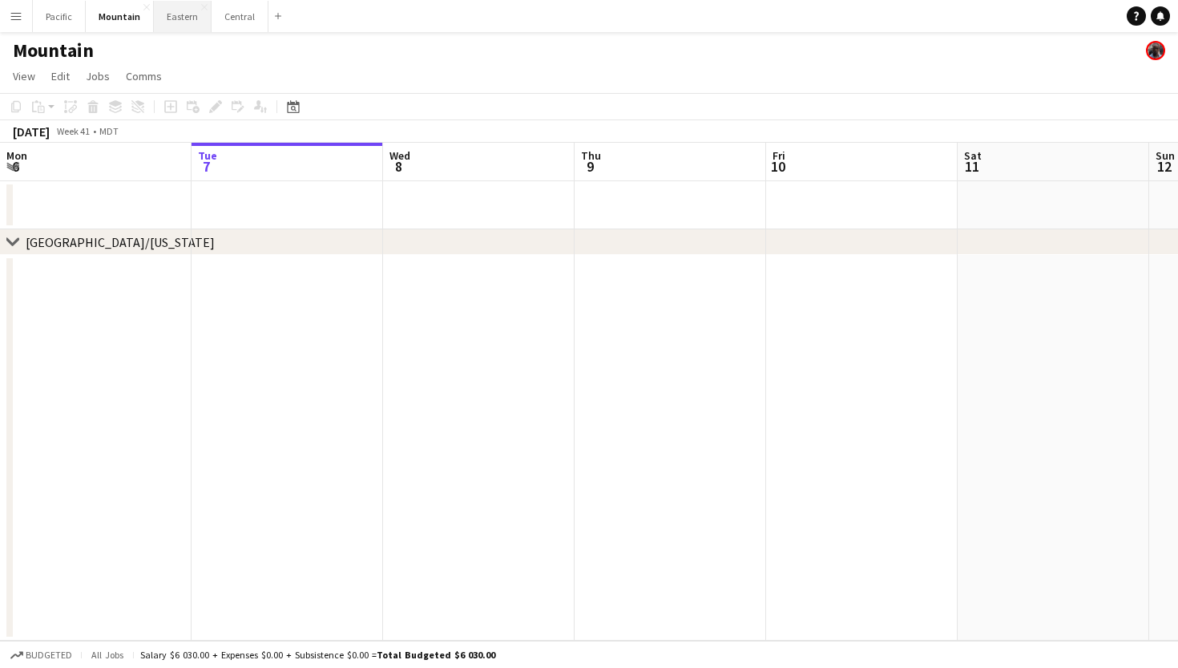
click at [185, 29] on button "Eastern Close" at bounding box center [183, 16] width 58 height 31
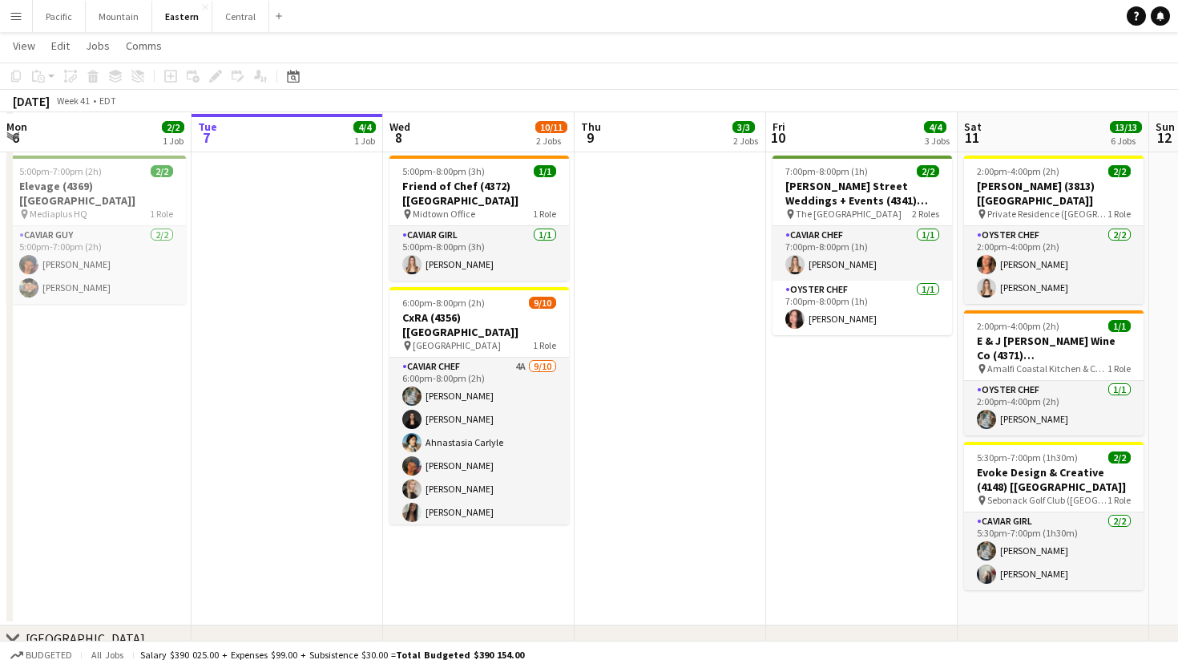
scroll to position [767, 0]
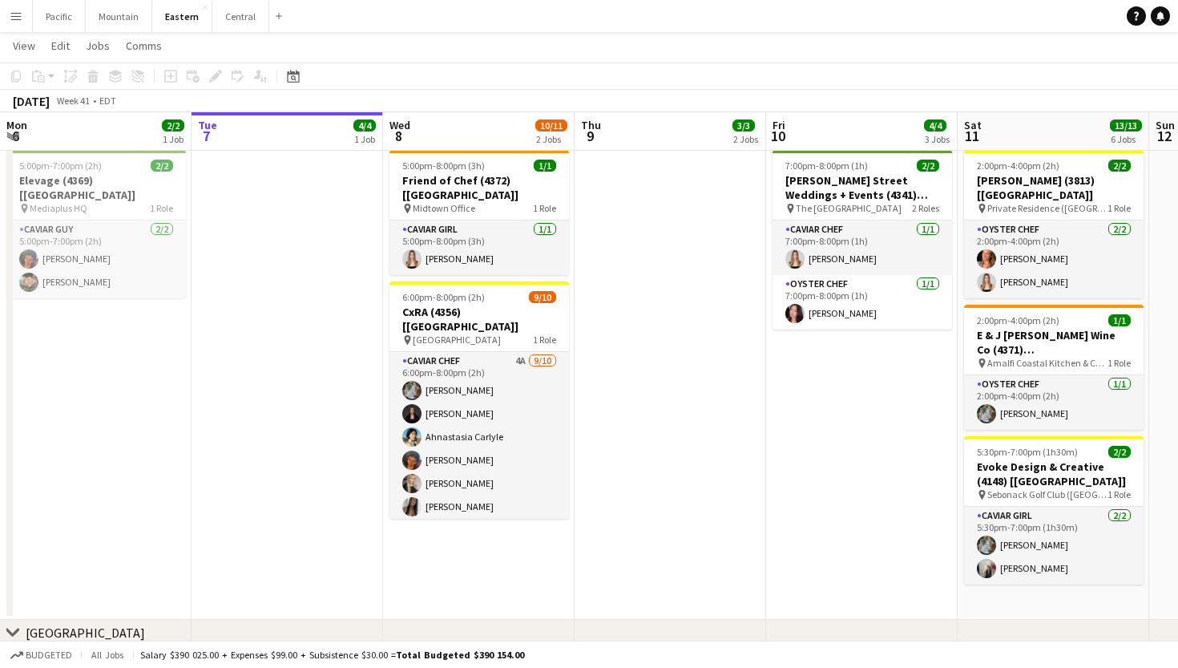
click at [10, 26] on button "Menu" at bounding box center [16, 16] width 32 height 32
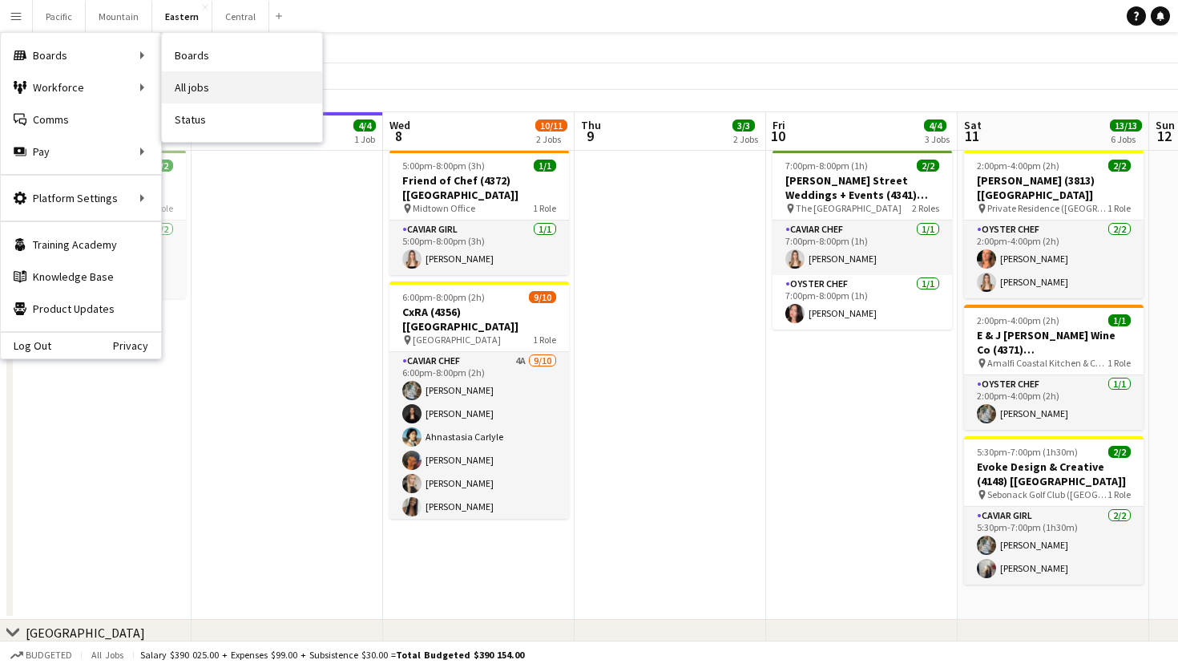
click at [203, 80] on link "All jobs" at bounding box center [242, 87] width 160 height 32
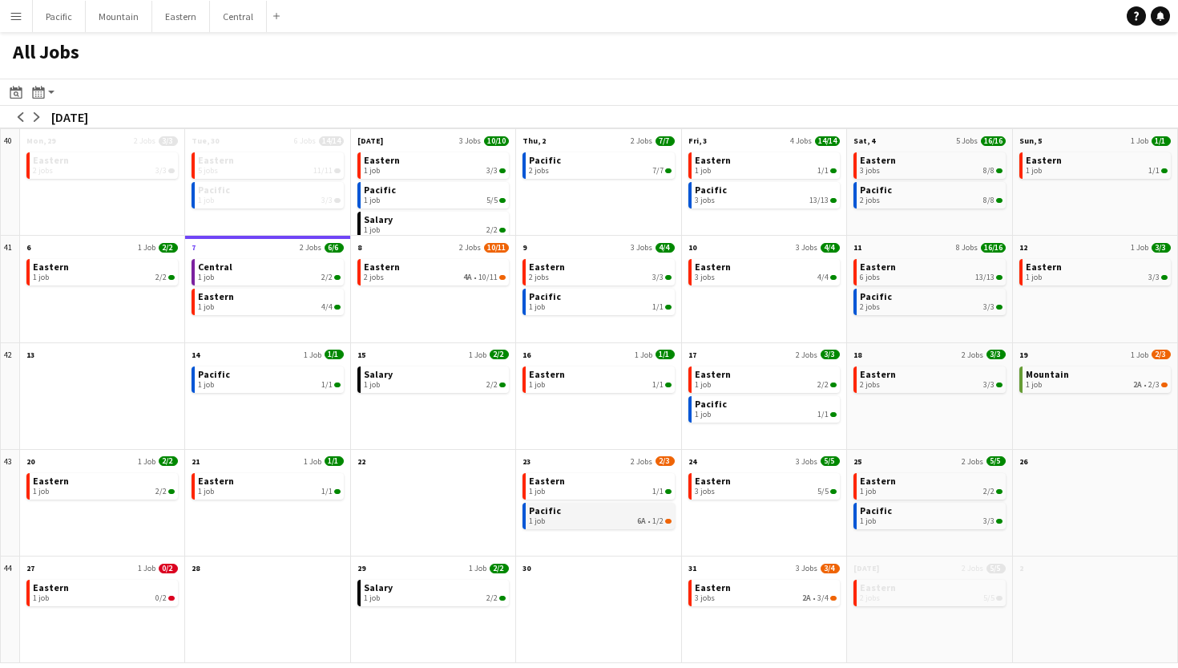
click at [612, 518] on div "1 job 6A • 1/2" at bounding box center [600, 521] width 142 height 10
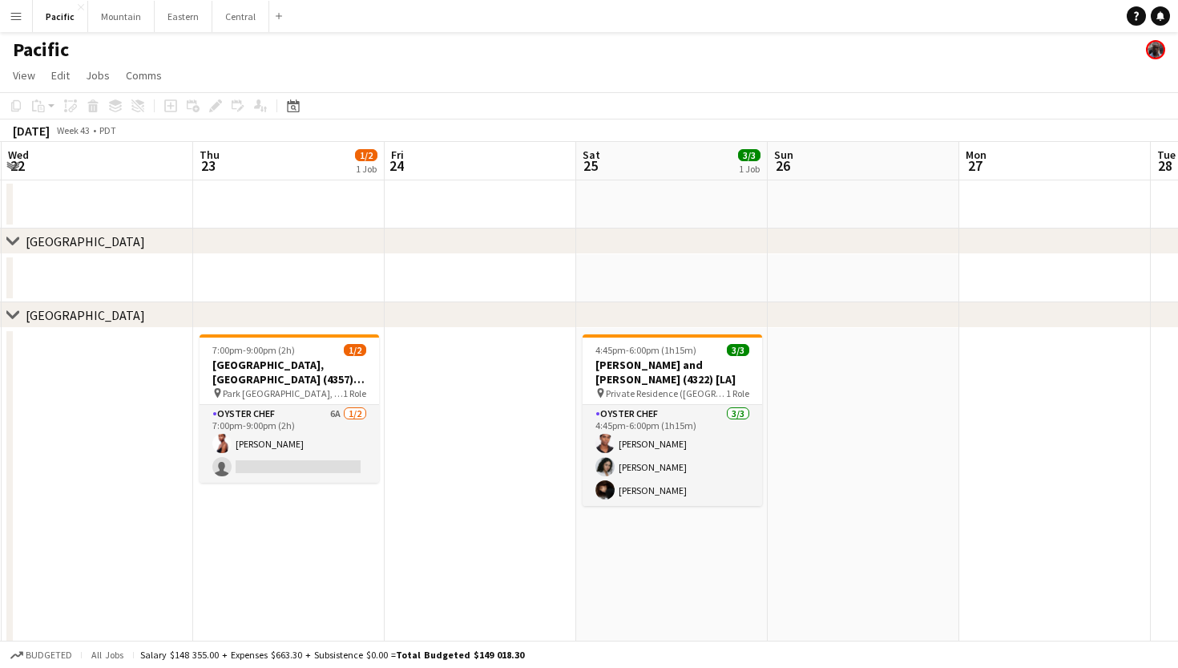
scroll to position [0, 349]
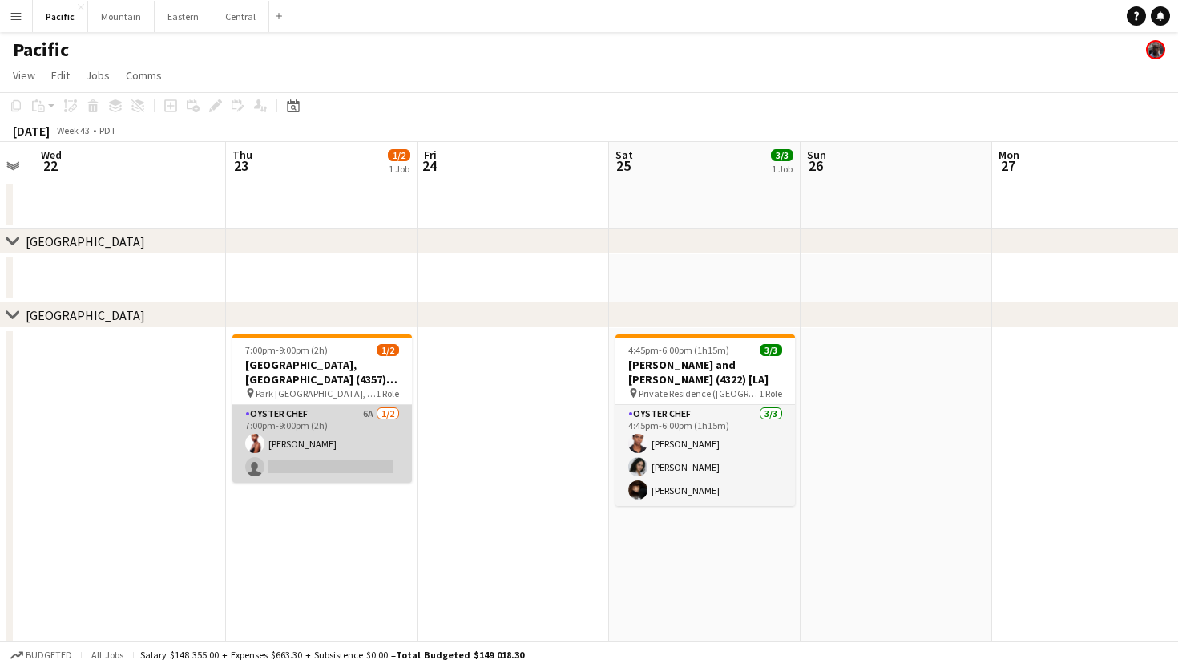
click at [361, 450] on app-card-role "Oyster Chef 6A [DATE] 7:00pm-9:00pm (2h) [PERSON_NAME] single-neutral-actions" at bounding box center [322, 444] width 180 height 78
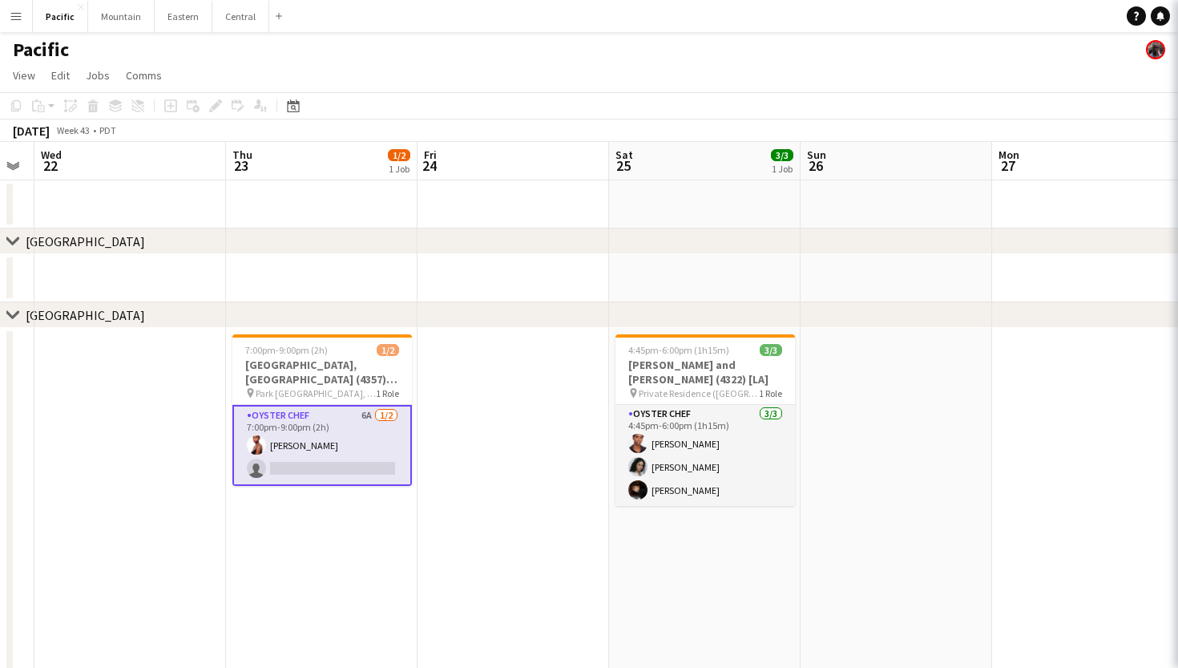
scroll to position [0, 348]
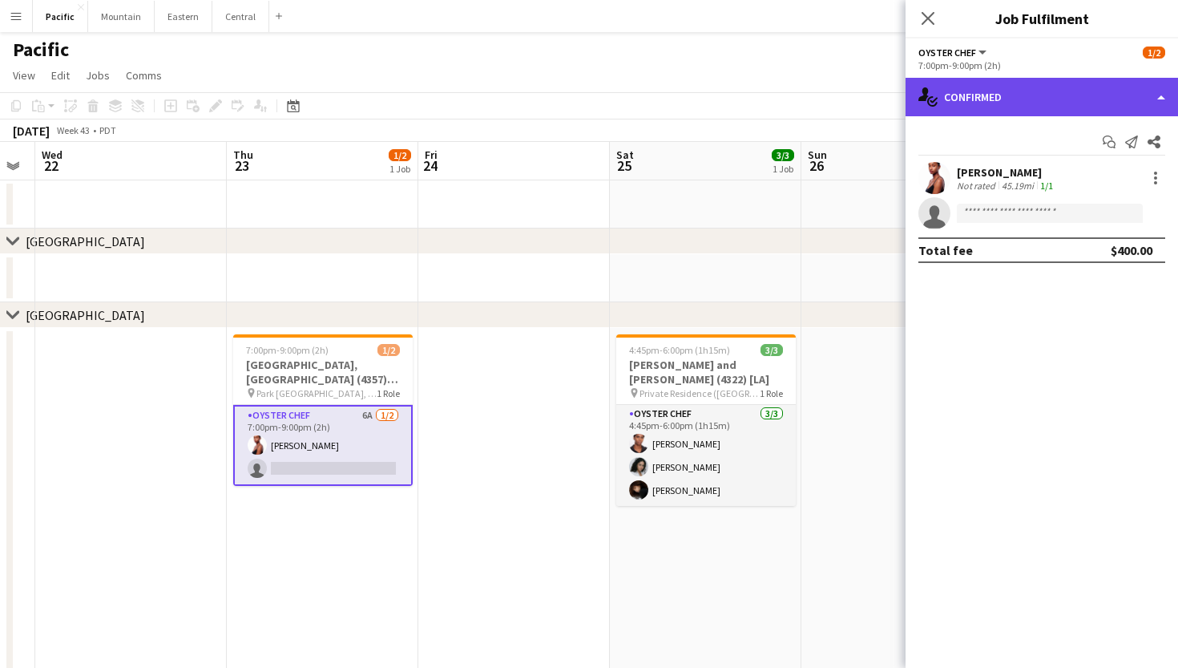
click at [1102, 94] on div "single-neutral-actions-check-2 Confirmed" at bounding box center [1042, 97] width 272 height 38
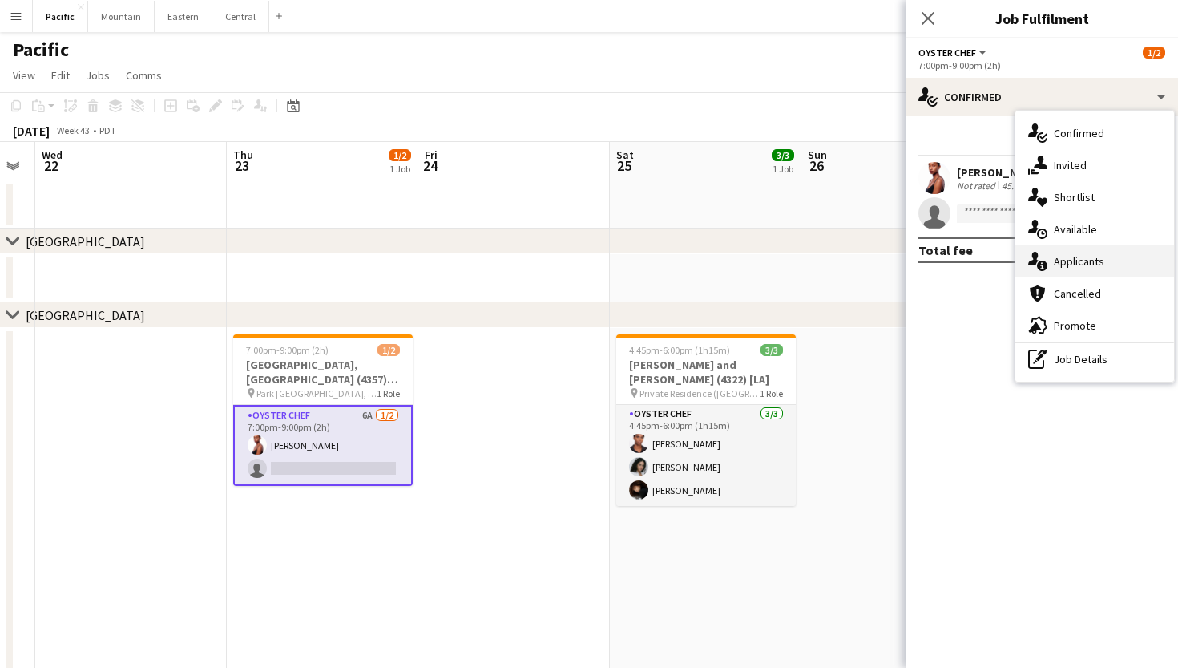
click at [1085, 264] on span "Applicants" at bounding box center [1079, 261] width 50 height 14
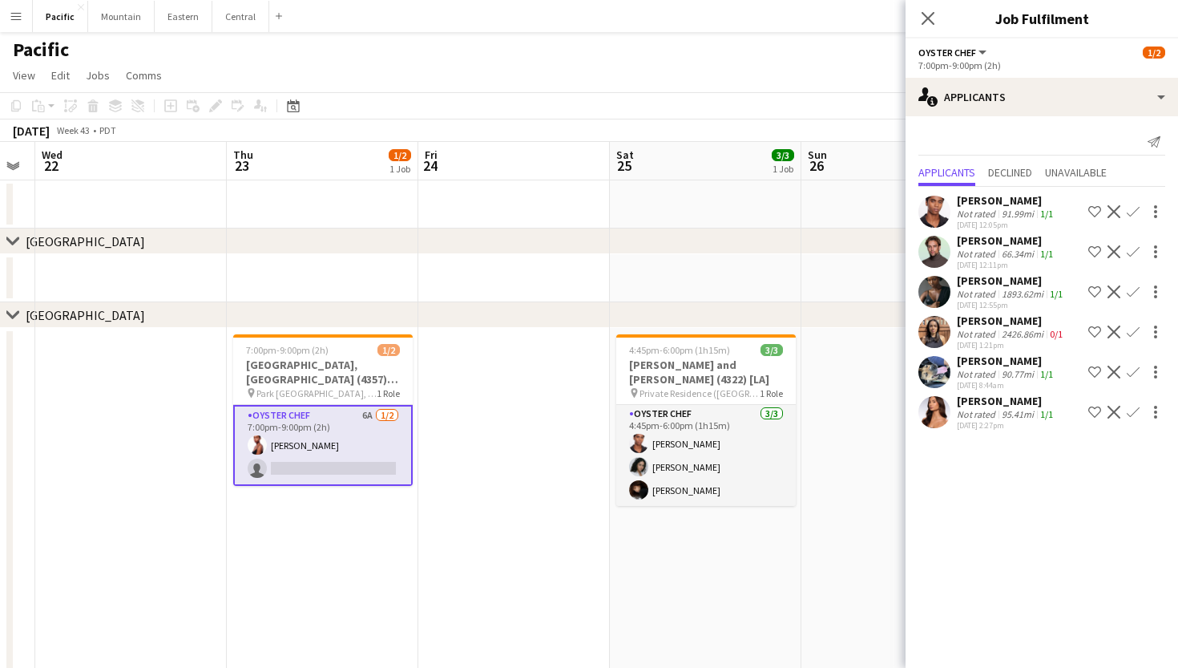
click at [1135, 412] on app-icon "Confirm" at bounding box center [1133, 412] width 13 height 13
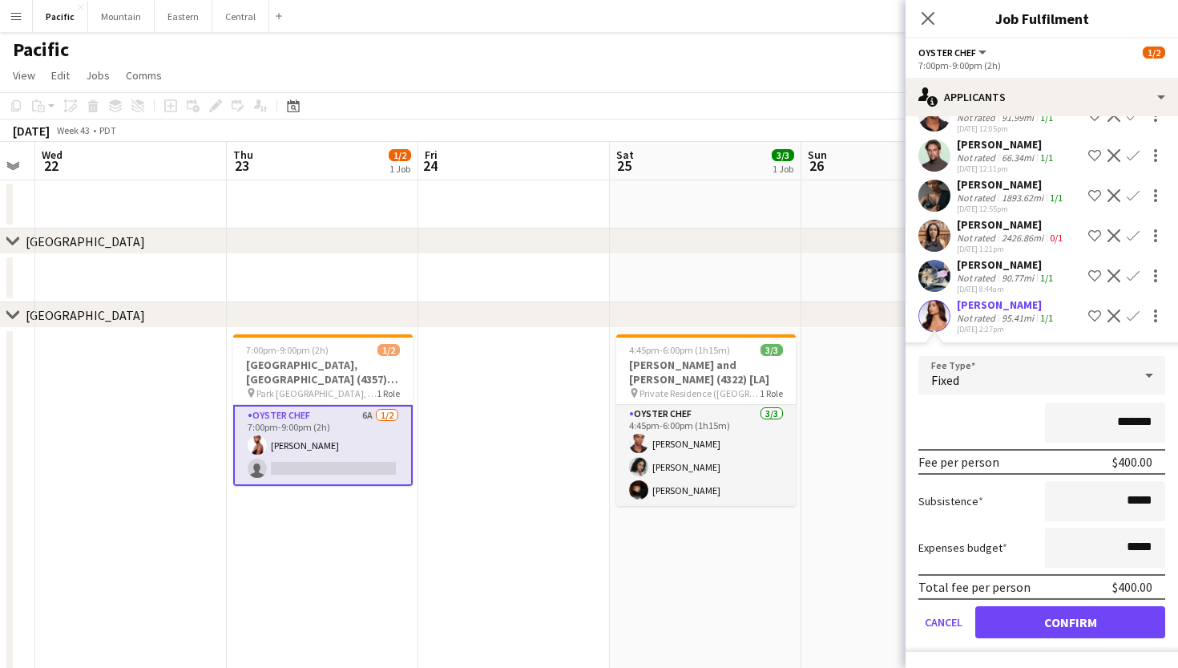
scroll to position [96, 0]
click at [1067, 624] on button "Confirm" at bounding box center [1070, 622] width 190 height 32
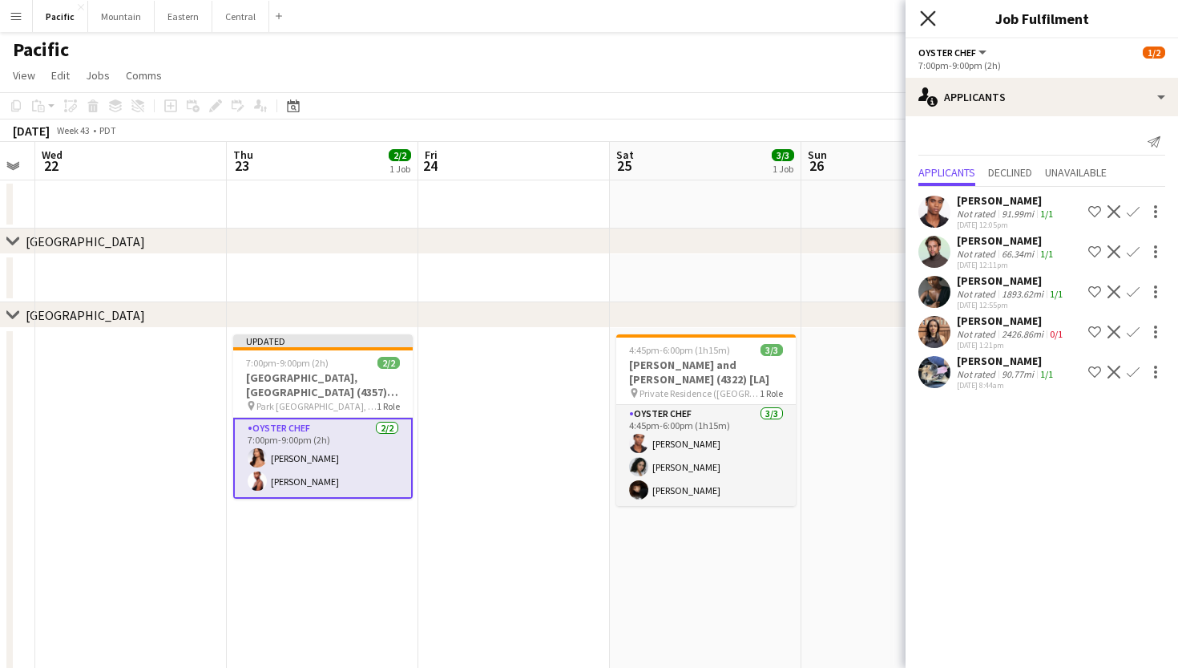
click at [935, 18] on app-icon "Close pop-in" at bounding box center [928, 18] width 23 height 23
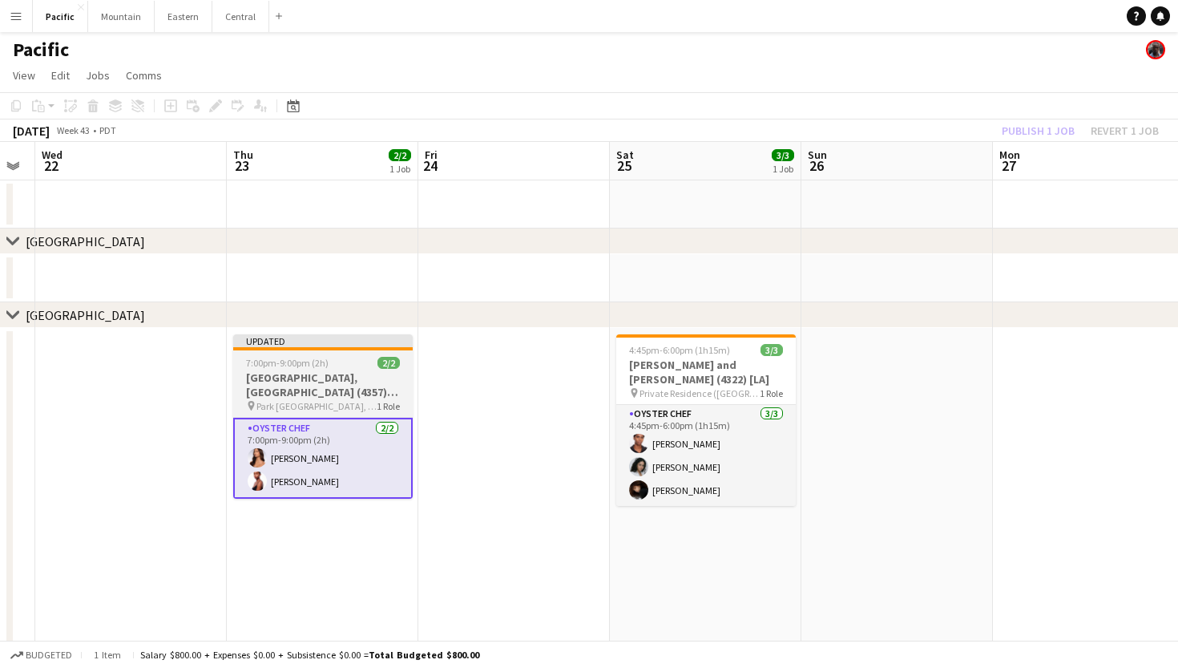
click at [379, 357] on span "2/2" at bounding box center [388, 363] width 22 height 12
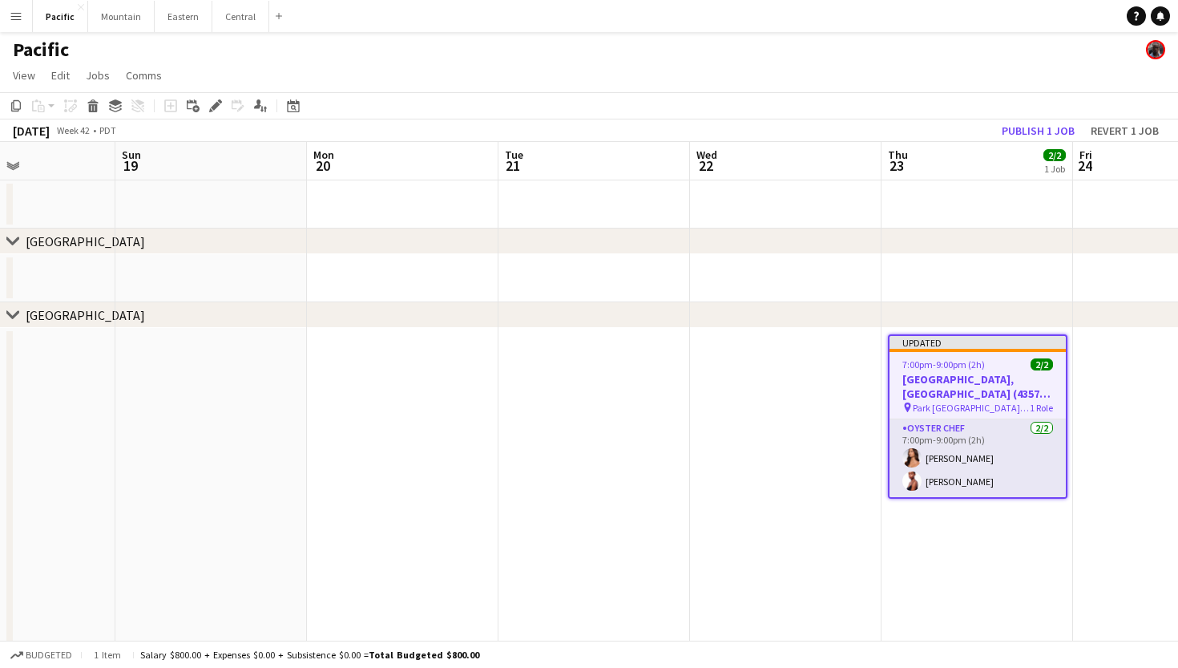
scroll to position [0, 655]
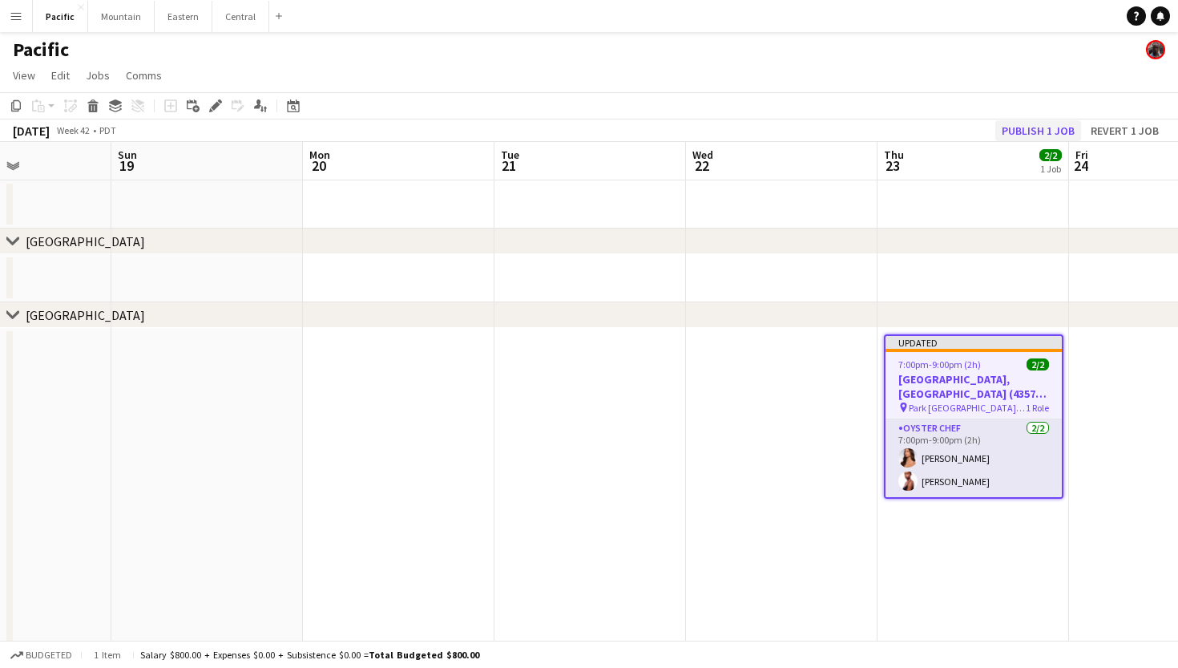
click at [1043, 127] on button "Publish 1 job" at bounding box center [1038, 130] width 86 height 21
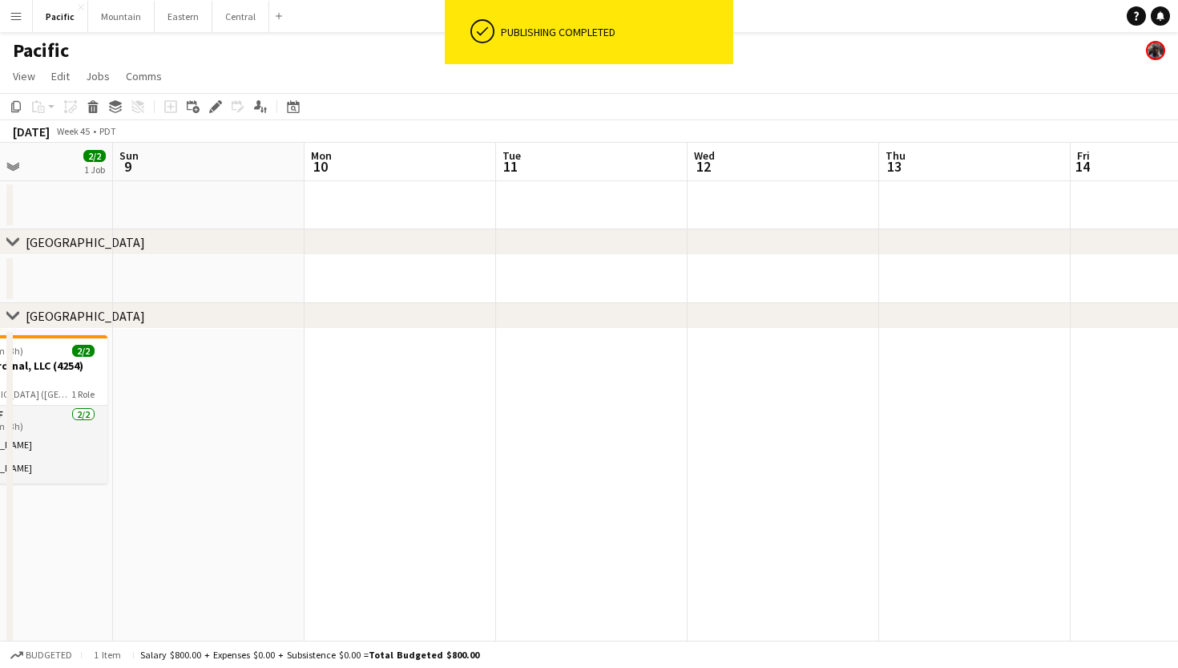
scroll to position [0, 575]
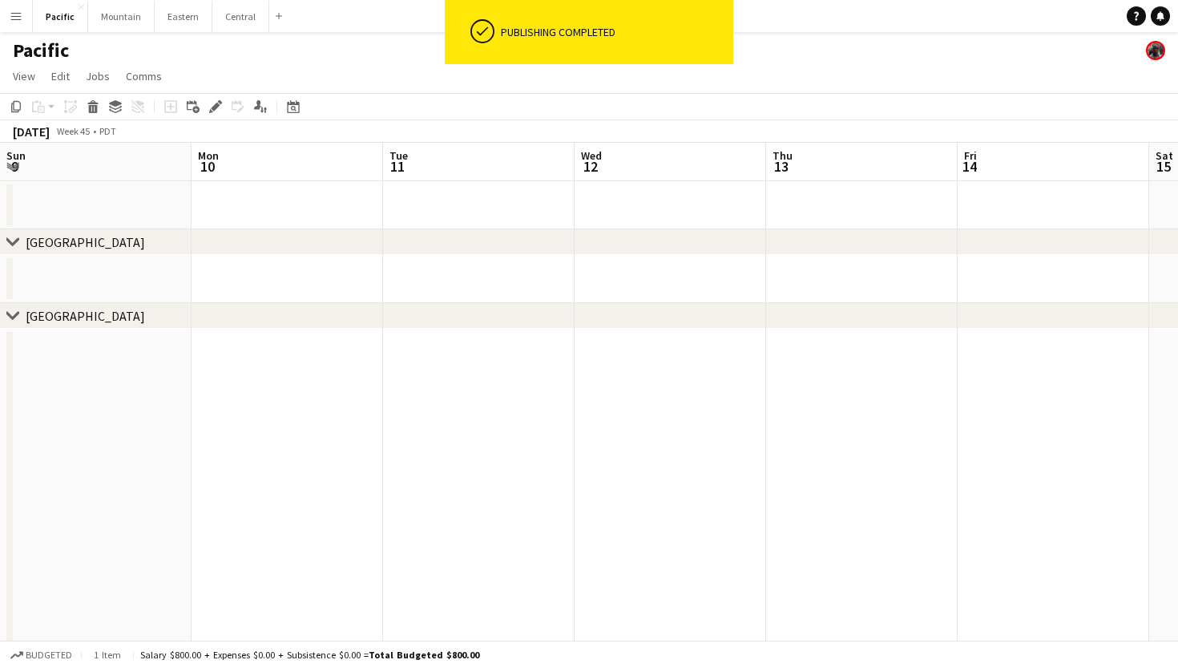
click at [15, 13] on app-icon "Menu" at bounding box center [16, 16] width 13 height 13
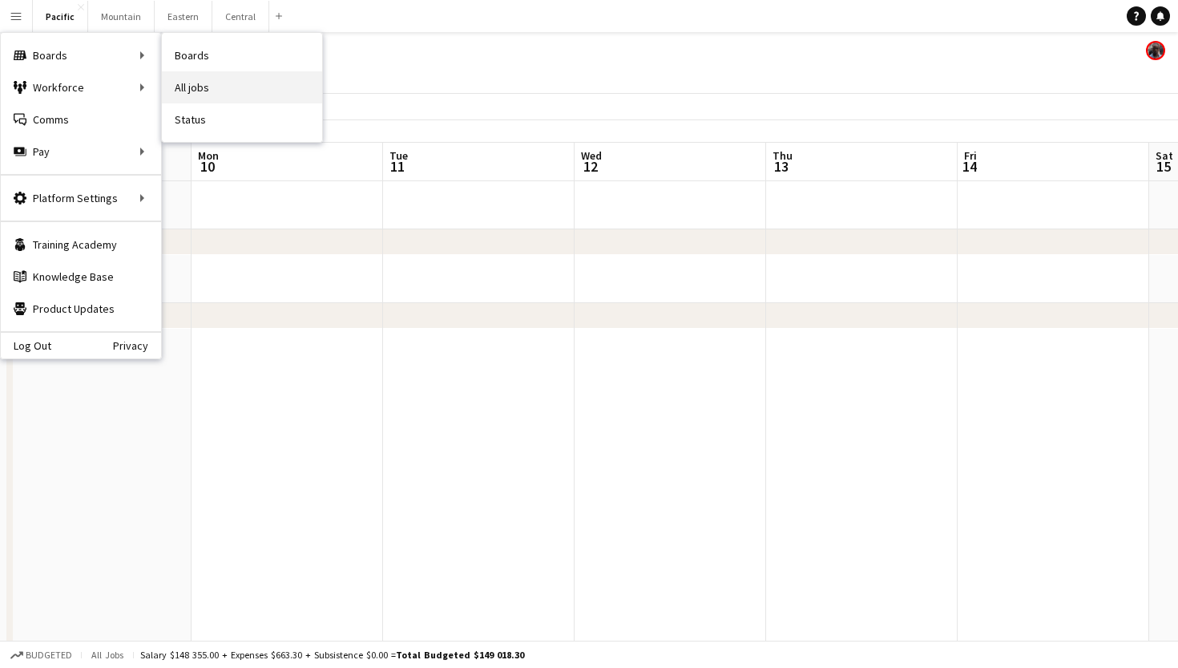
click at [193, 88] on link "All jobs" at bounding box center [242, 87] width 160 height 32
